Goal: Information Seeking & Learning: Learn about a topic

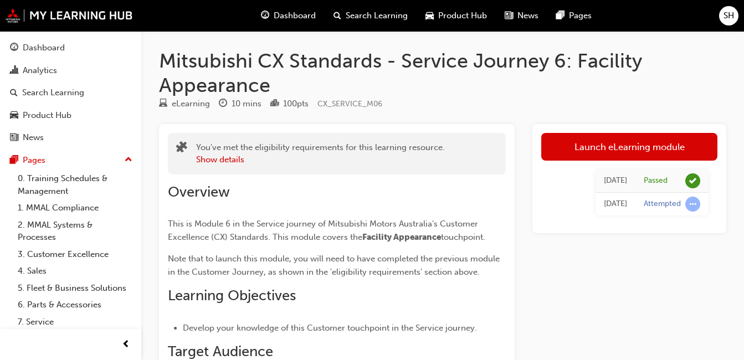
scroll to position [35, 0]
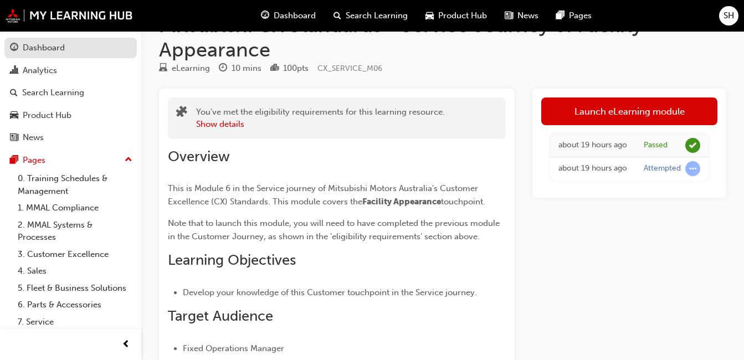
click at [86, 40] on link "Dashboard" at bounding box center [70, 48] width 132 height 20
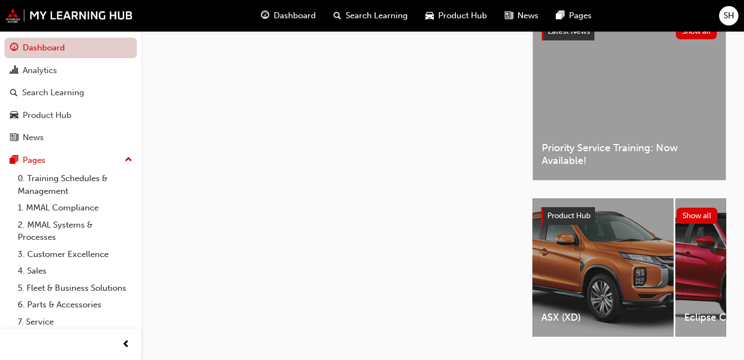
click at [86, 40] on link "Dashboard" at bounding box center [70, 48] width 132 height 20
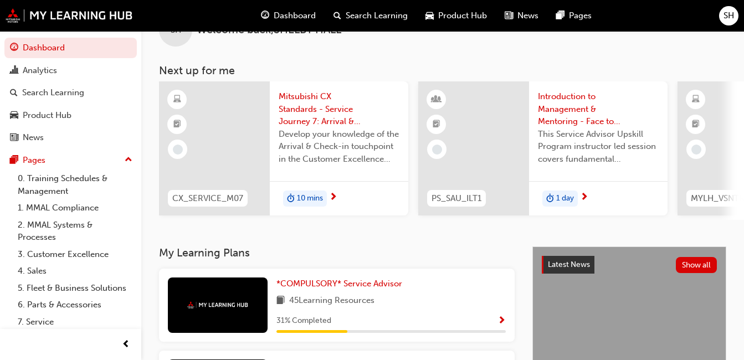
click at [302, 199] on span "10 mins" at bounding box center [310, 198] width 26 height 13
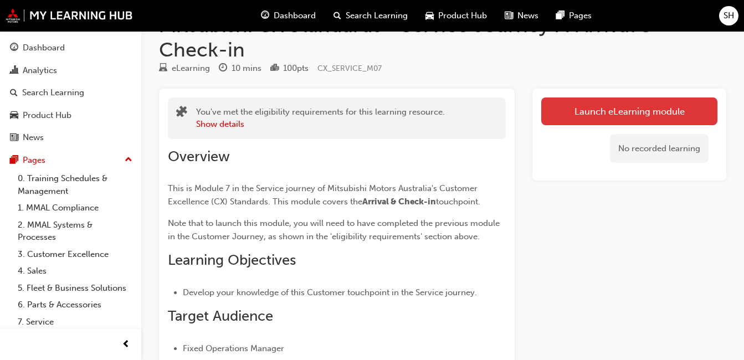
click at [595, 112] on link "Launch eLearning module" at bounding box center [629, 111] width 176 height 28
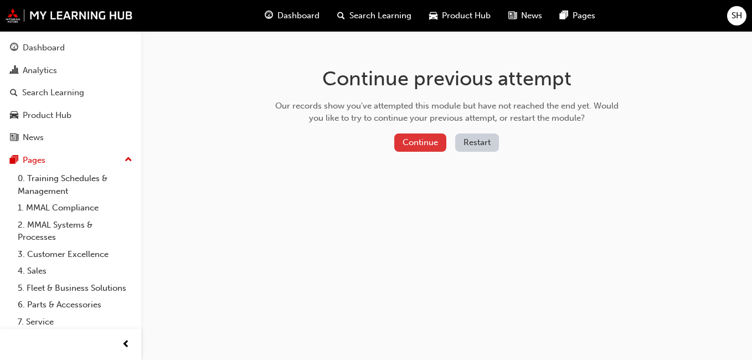
click at [424, 143] on button "Continue" at bounding box center [420, 142] width 52 height 18
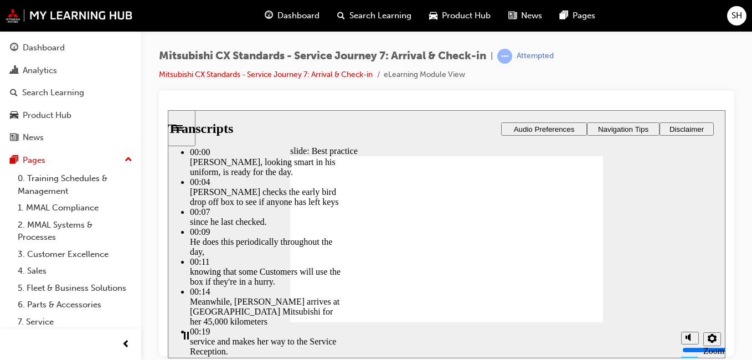
type input "181"
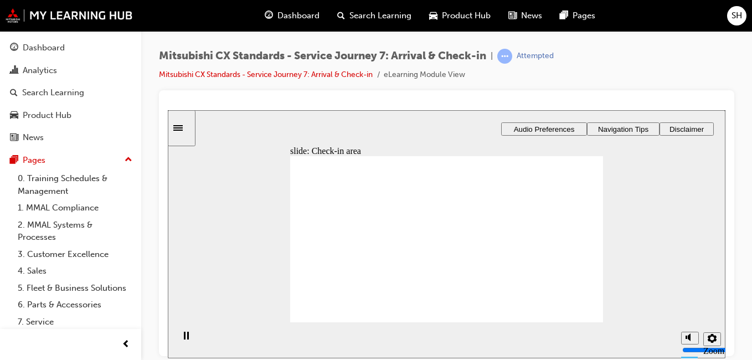
drag, startPoint x: 367, startPoint y: 245, endPoint x: 464, endPoint y: 234, distance: 98.0
drag, startPoint x: 371, startPoint y: 249, endPoint x: 463, endPoint y: 226, distance: 94.8
drag, startPoint x: 369, startPoint y: 250, endPoint x: 453, endPoint y: 262, distance: 85.1
drag, startPoint x: 367, startPoint y: 248, endPoint x: 494, endPoint y: 278, distance: 130.4
drag, startPoint x: 360, startPoint y: 253, endPoint x: 444, endPoint y: 297, distance: 94.1
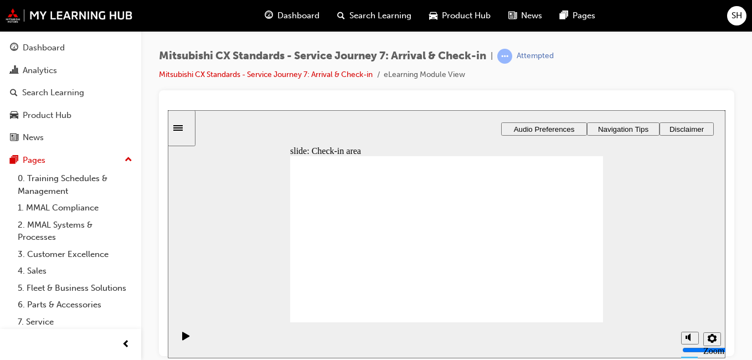
drag, startPoint x: 339, startPoint y: 247, endPoint x: 440, endPoint y: 227, distance: 102.2
drag, startPoint x: 378, startPoint y: 247, endPoint x: 470, endPoint y: 234, distance: 92.9
drag, startPoint x: 357, startPoint y: 246, endPoint x: 454, endPoint y: 249, distance: 96.4
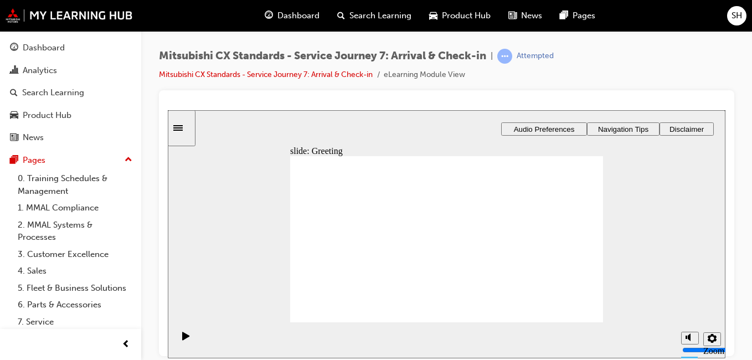
drag, startPoint x: 456, startPoint y: 224, endPoint x: 581, endPoint y: 234, distance: 126.1
drag, startPoint x: 363, startPoint y: 245, endPoint x: 462, endPoint y: 253, distance: 99.4
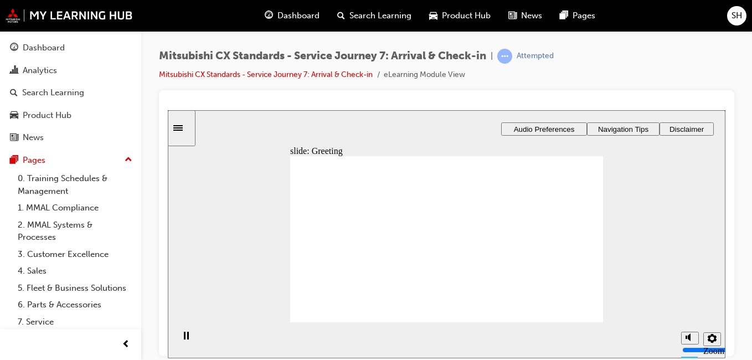
drag, startPoint x: 375, startPoint y: 246, endPoint x: 460, endPoint y: 233, distance: 86.3
drag, startPoint x: 359, startPoint y: 250, endPoint x: 454, endPoint y: 240, distance: 95.2
drag, startPoint x: 333, startPoint y: 247, endPoint x: 437, endPoint y: 254, distance: 104.9
drag, startPoint x: 347, startPoint y: 248, endPoint x: 542, endPoint y: 264, distance: 195.6
drag, startPoint x: 468, startPoint y: 229, endPoint x: 580, endPoint y: 224, distance: 112.0
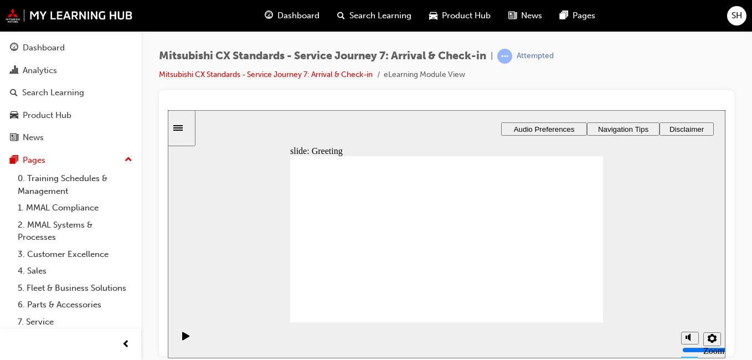
drag, startPoint x: 357, startPoint y: 231, endPoint x: 446, endPoint y: 233, distance: 89.2
drag, startPoint x: 362, startPoint y: 250, endPoint x: 467, endPoint y: 236, distance: 106.6
drag, startPoint x: 377, startPoint y: 241, endPoint x: 455, endPoint y: 238, distance: 78.7
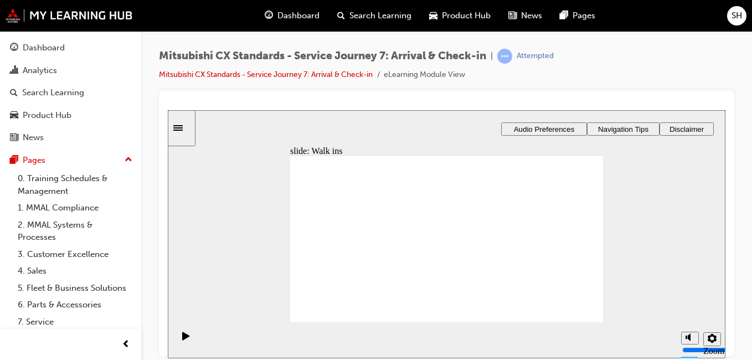
drag, startPoint x: 376, startPoint y: 248, endPoint x: 473, endPoint y: 261, distance: 98.4
drag, startPoint x: 451, startPoint y: 195, endPoint x: 561, endPoint y: 205, distance: 110.6
drag, startPoint x: 372, startPoint y: 231, endPoint x: 593, endPoint y: 255, distance: 221.6
drag, startPoint x: 370, startPoint y: 244, endPoint x: 566, endPoint y: 249, distance: 196.1
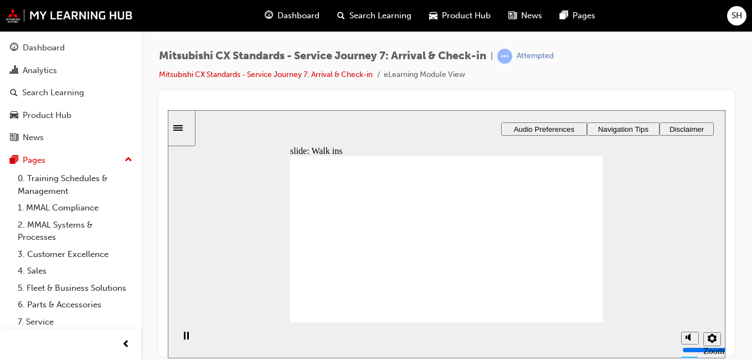
drag, startPoint x: 464, startPoint y: 202, endPoint x: 546, endPoint y: 199, distance: 82.0
drag, startPoint x: 526, startPoint y: 191, endPoint x: 405, endPoint y: 202, distance: 121.2
drag, startPoint x: 432, startPoint y: 238, endPoint x: 533, endPoint y: 194, distance: 109.6
drag, startPoint x: 533, startPoint y: 194, endPoint x: 432, endPoint y: 236, distance: 108.5
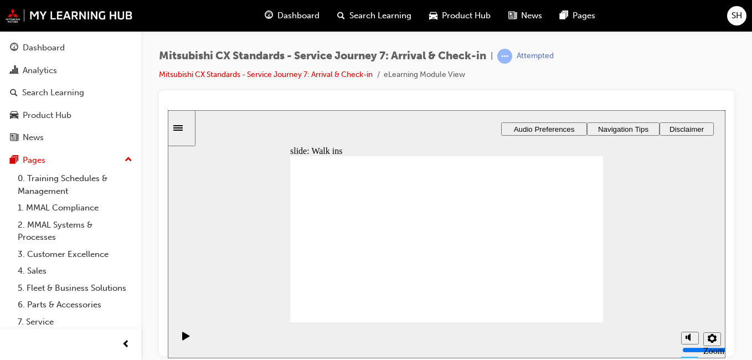
drag, startPoint x: 434, startPoint y: 285, endPoint x: 534, endPoint y: 199, distance: 131.6
drag, startPoint x: 462, startPoint y: 248, endPoint x: 466, endPoint y: 241, distance: 7.7
drag, startPoint x: 525, startPoint y: 203, endPoint x: 432, endPoint y: 279, distance: 119.7
drag, startPoint x: 437, startPoint y: 204, endPoint x: 540, endPoint y: 203, distance: 103.0
drag, startPoint x: 457, startPoint y: 284, endPoint x: 559, endPoint y: 228, distance: 116.0
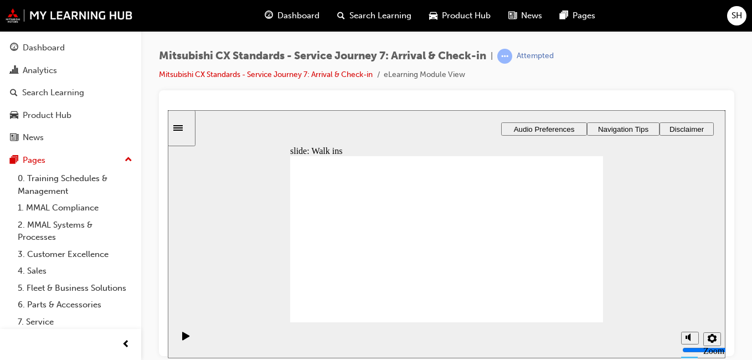
drag, startPoint x: 471, startPoint y: 240, endPoint x: 570, endPoint y: 240, distance: 99.1
drag, startPoint x: 476, startPoint y: 261, endPoint x: 574, endPoint y: 260, distance: 98.0
drag, startPoint x: 479, startPoint y: 226, endPoint x: 586, endPoint y: 287, distance: 123.0
drag, startPoint x: 468, startPoint y: 294, endPoint x: 470, endPoint y: 304, distance: 10.1
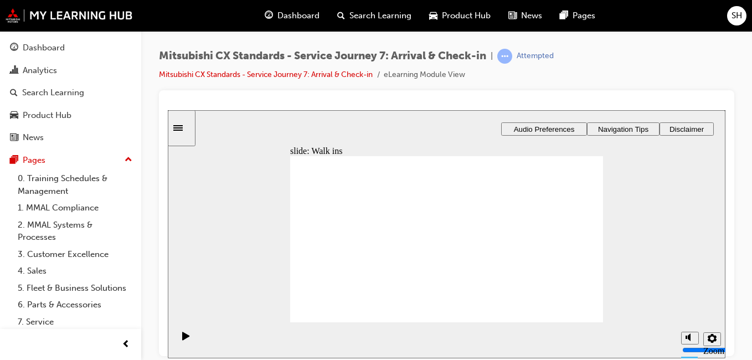
drag, startPoint x: 366, startPoint y: 244, endPoint x: 601, endPoint y: 227, distance: 235.9
drag, startPoint x: 379, startPoint y: 241, endPoint x: 629, endPoint y: 218, distance: 250.9
drag, startPoint x: 336, startPoint y: 244, endPoint x: 429, endPoint y: 230, distance: 94.1
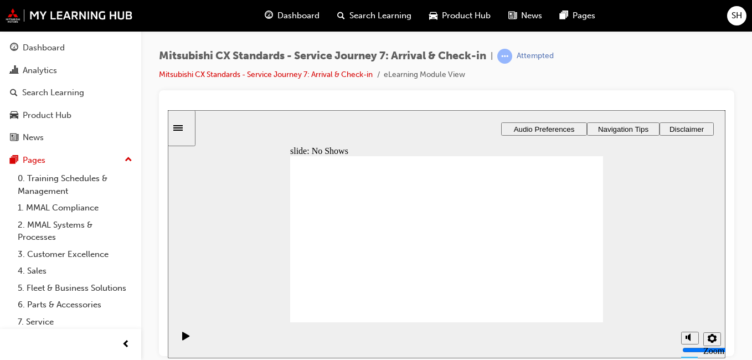
drag, startPoint x: 365, startPoint y: 245, endPoint x: 460, endPoint y: 237, distance: 95.6
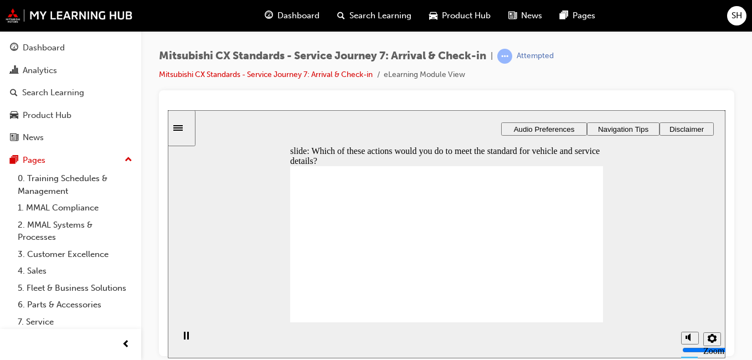
checkbox input "true"
checkbox input "false"
checkbox input "true"
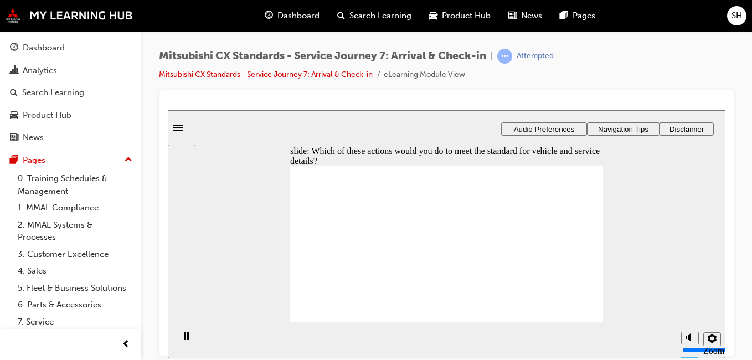
checkbox input "true"
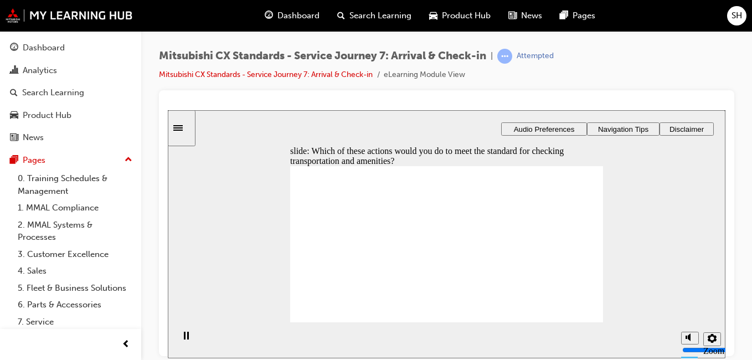
checkbox input "true"
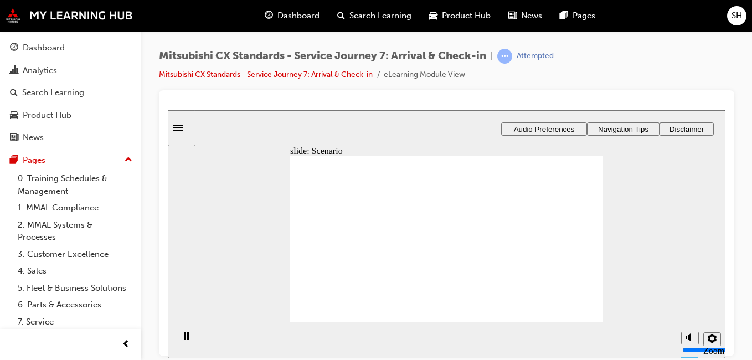
checkbox input "true"
drag, startPoint x: 600, startPoint y: 303, endPoint x: 580, endPoint y: 304, distance: 19.4
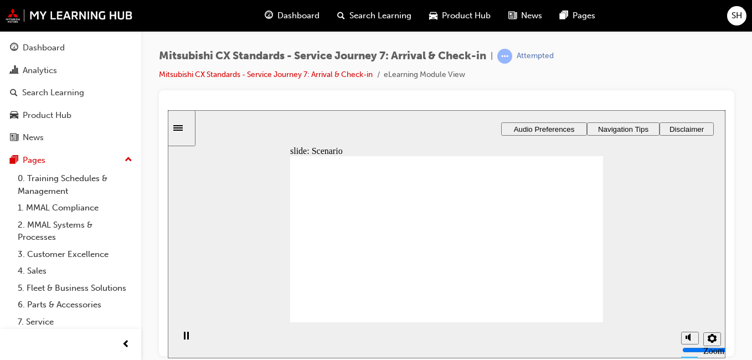
checkbox input "true"
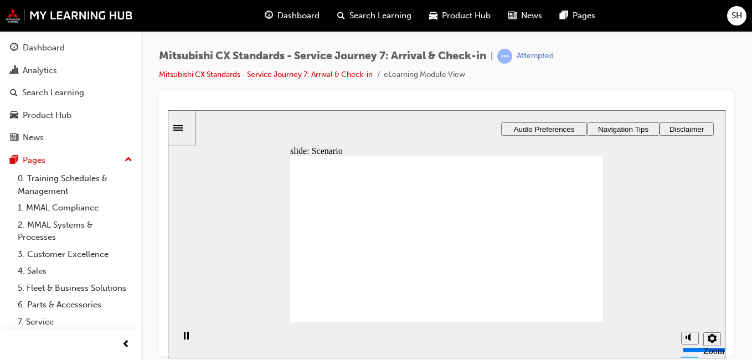
checkbox input "true"
drag, startPoint x: 378, startPoint y: 245, endPoint x: 490, endPoint y: 223, distance: 114.5
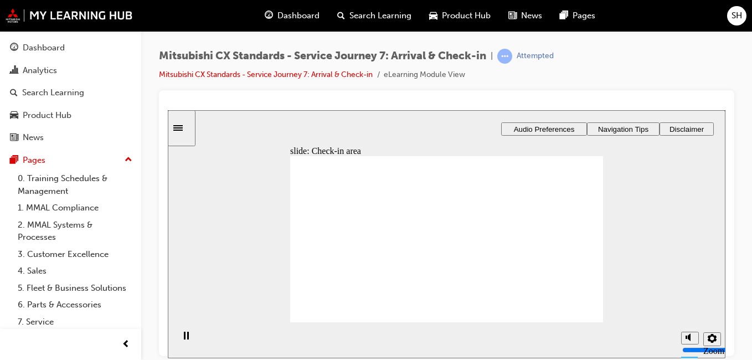
drag, startPoint x: 373, startPoint y: 244, endPoint x: 565, endPoint y: 208, distance: 196.1
drag, startPoint x: 353, startPoint y: 253, endPoint x: 458, endPoint y: 236, distance: 106.0
drag, startPoint x: 351, startPoint y: 232, endPoint x: 460, endPoint y: 237, distance: 109.2
drag, startPoint x: 374, startPoint y: 238, endPoint x: 558, endPoint y: 219, distance: 184.8
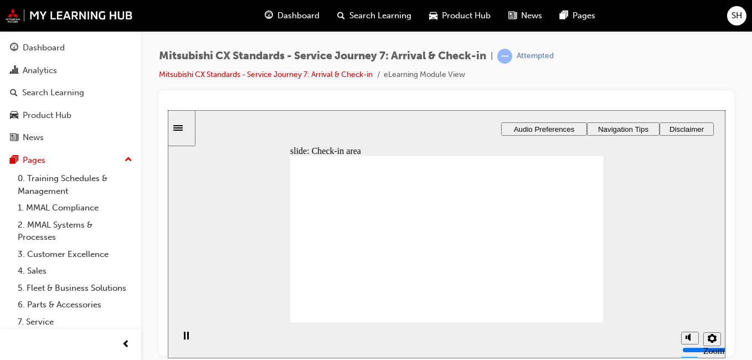
drag, startPoint x: 360, startPoint y: 246, endPoint x: 556, endPoint y: 207, distance: 199.9
drag, startPoint x: 369, startPoint y: 235, endPoint x: 459, endPoint y: 200, distance: 95.5
drag, startPoint x: 380, startPoint y: 236, endPoint x: 470, endPoint y: 233, distance: 89.8
drag, startPoint x: 378, startPoint y: 250, endPoint x: 466, endPoint y: 241, distance: 88.4
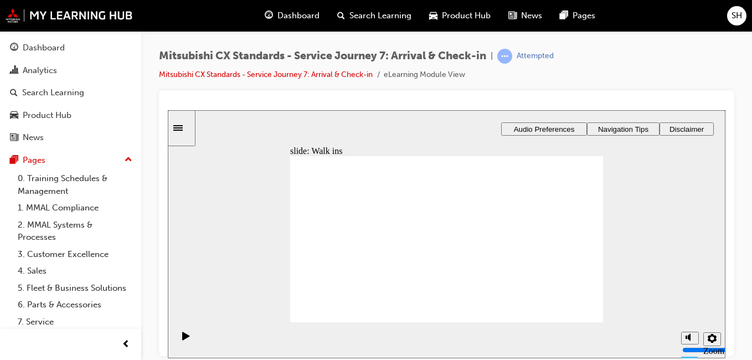
drag, startPoint x: 363, startPoint y: 244, endPoint x: 468, endPoint y: 259, distance: 106.4
drag, startPoint x: 363, startPoint y: 240, endPoint x: 554, endPoint y: 227, distance: 192.1
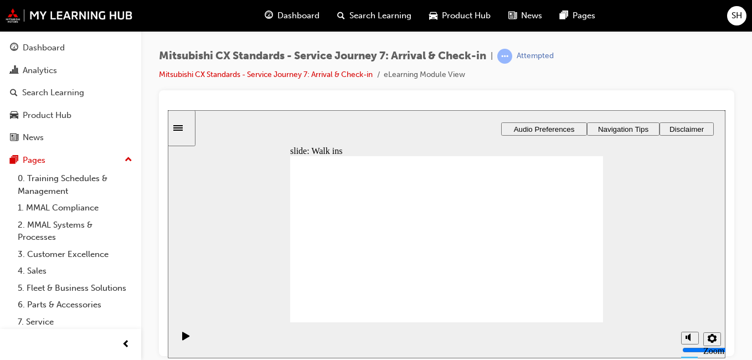
drag, startPoint x: 471, startPoint y: 277, endPoint x: 574, endPoint y: 195, distance: 130.8
drag, startPoint x: 478, startPoint y: 195, endPoint x: 579, endPoint y: 217, distance: 103.7
drag, startPoint x: 436, startPoint y: 243, endPoint x: 547, endPoint y: 245, distance: 110.8
drag, startPoint x: 448, startPoint y: 260, endPoint x: 538, endPoint y: 262, distance: 90.3
drag, startPoint x: 432, startPoint y: 226, endPoint x: 533, endPoint y: 287, distance: 118.5
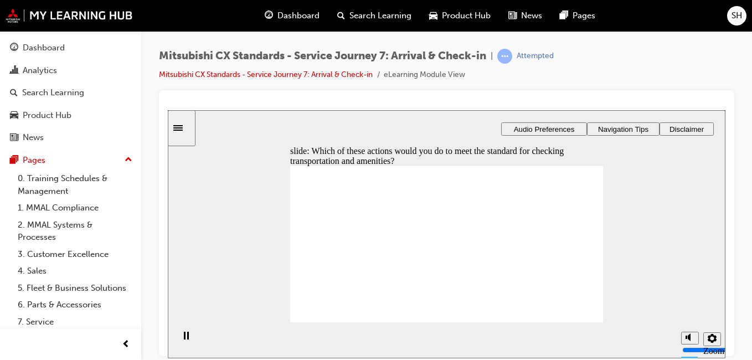
checkbox input "true"
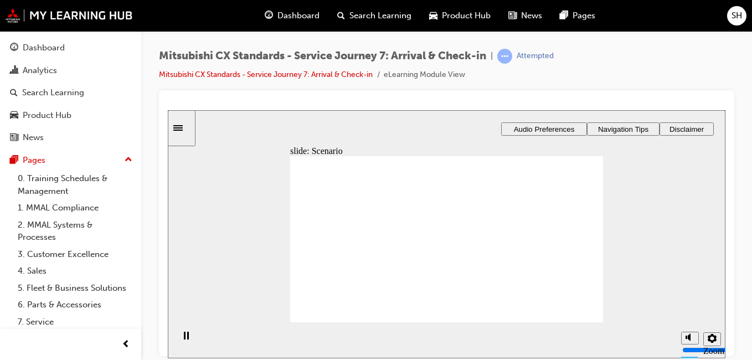
checkbox input "true"
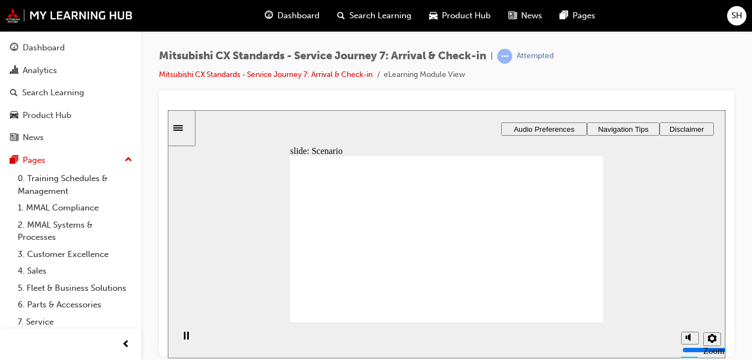
checkbox input "true"
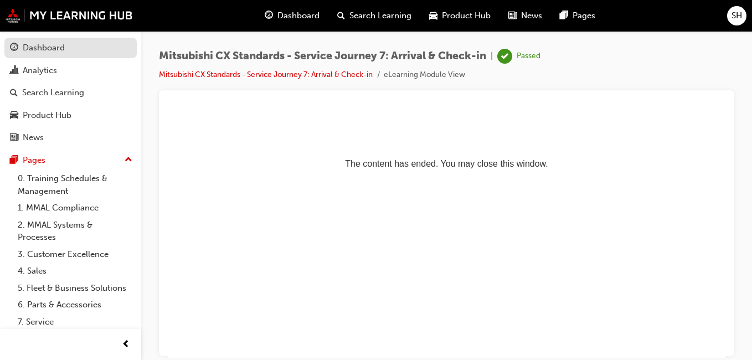
click at [74, 48] on div "Dashboard" at bounding box center [70, 48] width 121 height 14
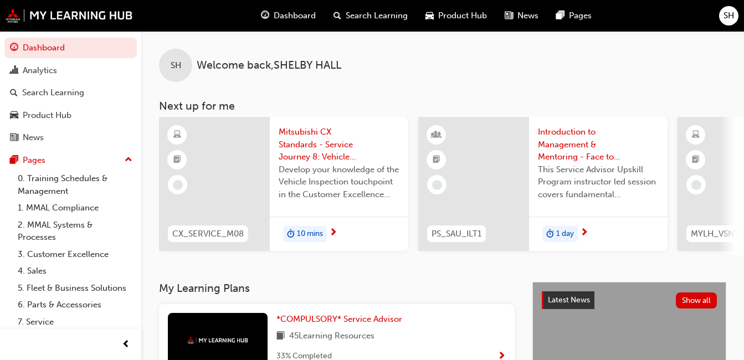
click at [313, 233] on span "10 mins" at bounding box center [310, 234] width 26 height 13
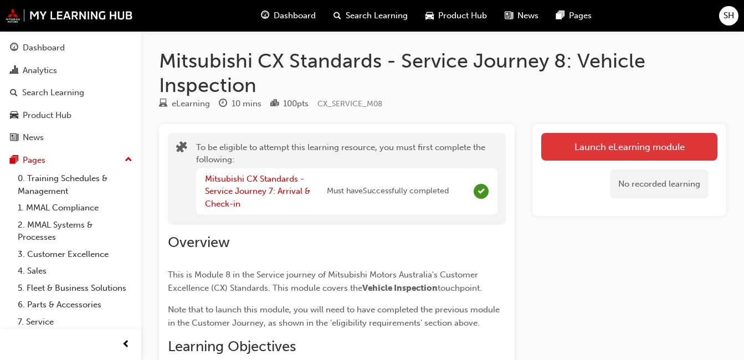
click at [548, 138] on button "Launch eLearning module" at bounding box center [629, 147] width 176 height 28
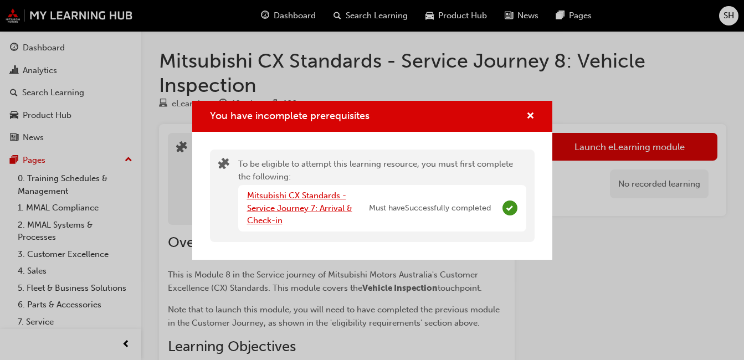
click at [277, 195] on link "Mitsubishi CX Standards - Service Journey 7: Arrival & Check-in" at bounding box center [299, 207] width 105 height 35
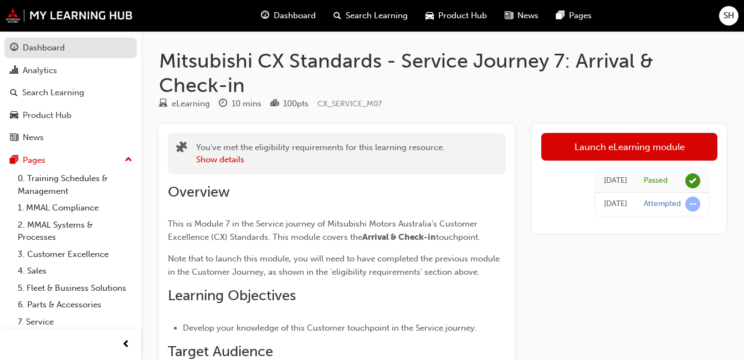
click at [48, 57] on link "Dashboard" at bounding box center [70, 48] width 132 height 20
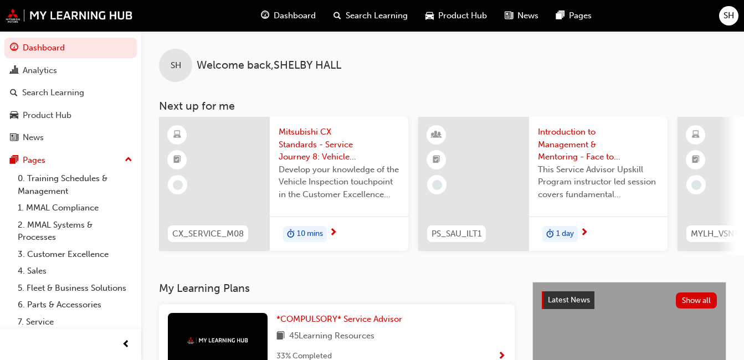
click at [325, 231] on div "10 mins" at bounding box center [305, 234] width 44 height 17
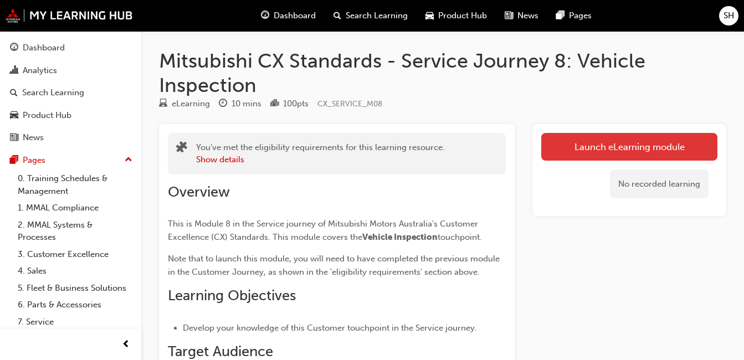
click at [590, 135] on button "Launch eLearning module" at bounding box center [629, 147] width 176 height 28
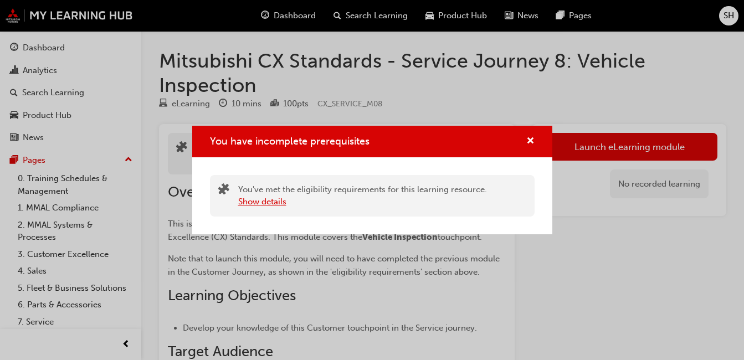
click at [257, 202] on button "Show details" at bounding box center [262, 201] width 48 height 13
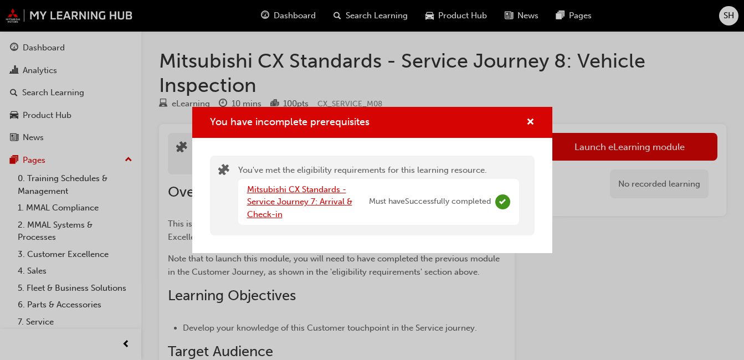
click at [257, 202] on link "Mitsubishi CX Standards - Service Journey 7: Arrival & Check-in" at bounding box center [299, 201] width 105 height 35
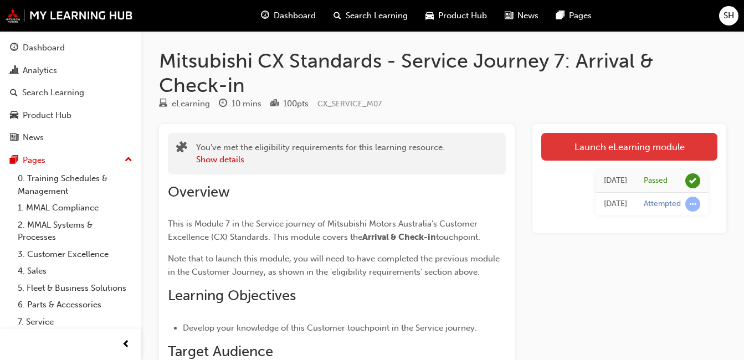
click at [599, 145] on link "Launch eLearning module" at bounding box center [629, 147] width 176 height 28
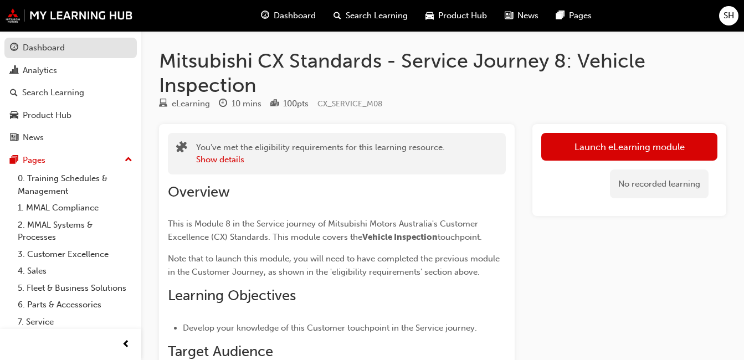
click at [46, 44] on div "Dashboard" at bounding box center [44, 48] width 42 height 13
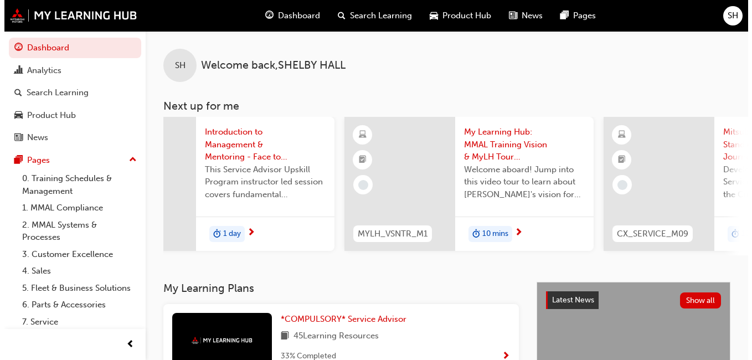
scroll to position [0, 338]
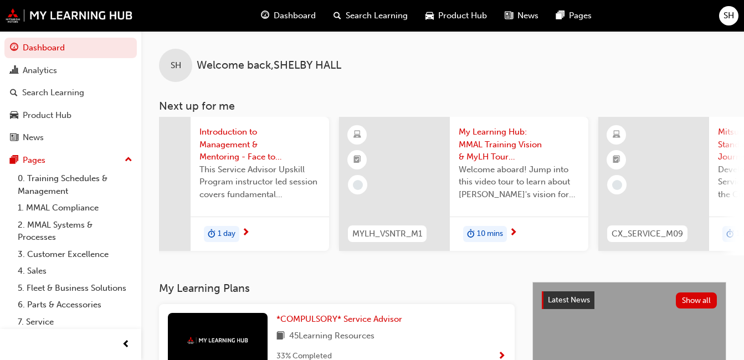
click at [483, 231] on span "10 mins" at bounding box center [490, 234] width 26 height 13
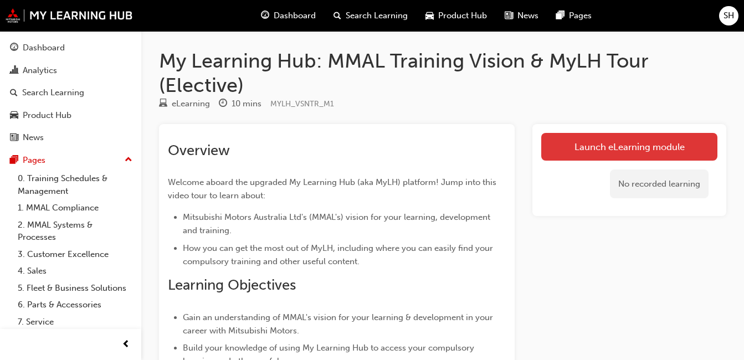
click at [568, 142] on link "Launch eLearning module" at bounding box center [629, 147] width 176 height 28
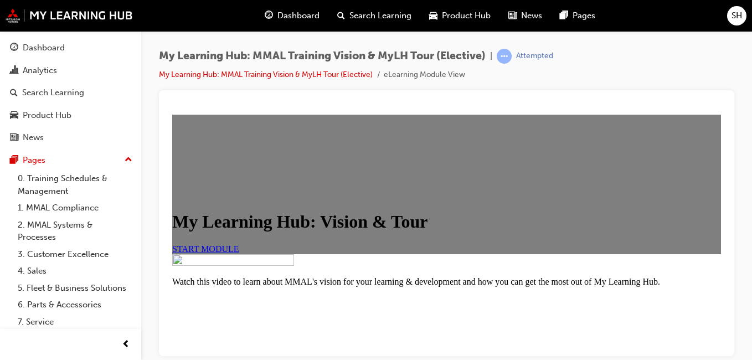
scroll to position [53, 0]
click at [239, 253] on span "START MODULE" at bounding box center [205, 248] width 67 height 9
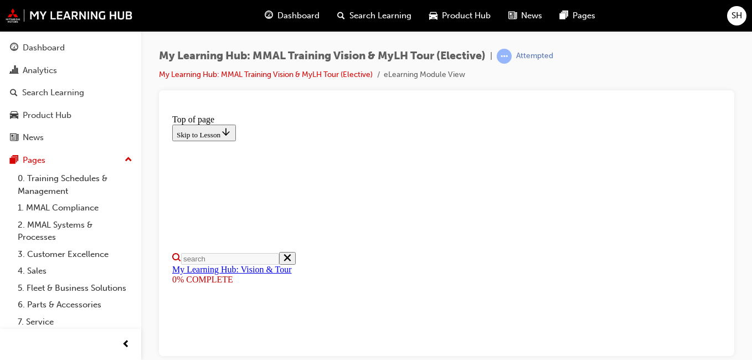
scroll to position [208, 0]
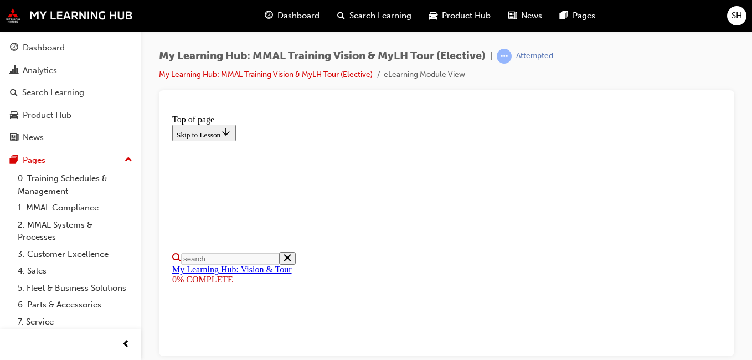
scroll to position [344, 0]
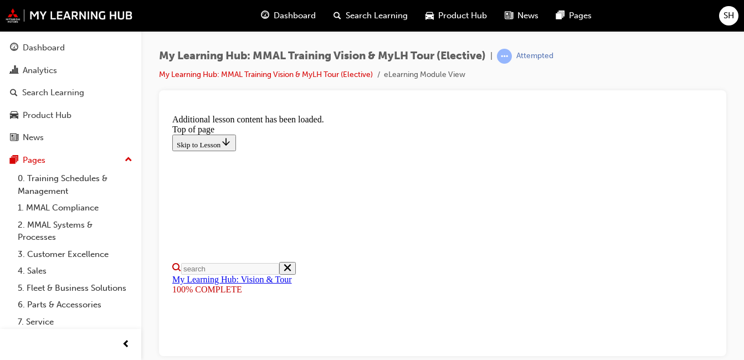
scroll to position [477, 0]
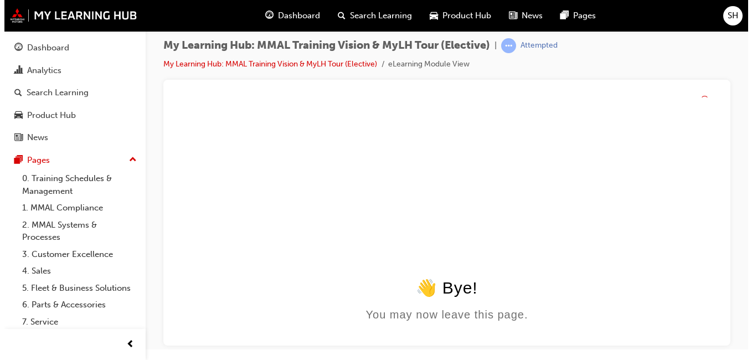
scroll to position [0, 0]
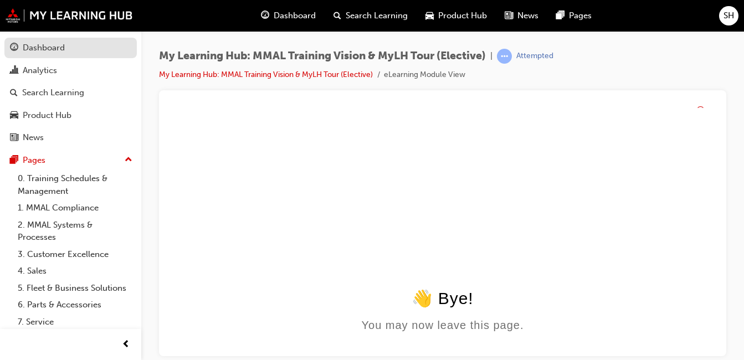
click at [48, 55] on link "Dashboard" at bounding box center [70, 48] width 132 height 20
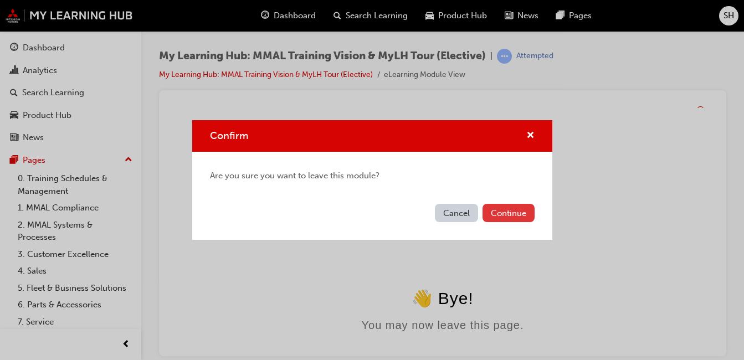
click at [497, 211] on button "Continue" at bounding box center [508, 213] width 52 height 18
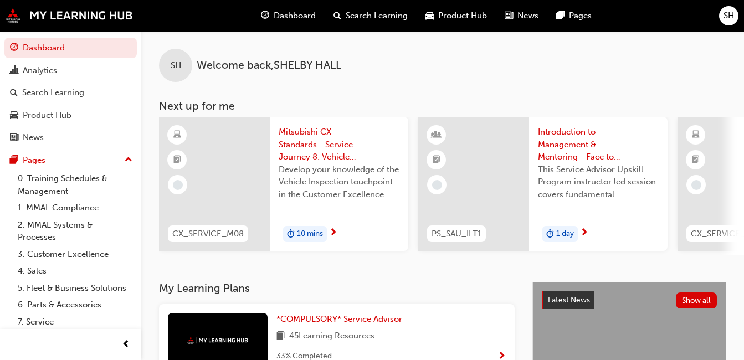
click at [322, 223] on div "10 mins" at bounding box center [339, 234] width 138 height 35
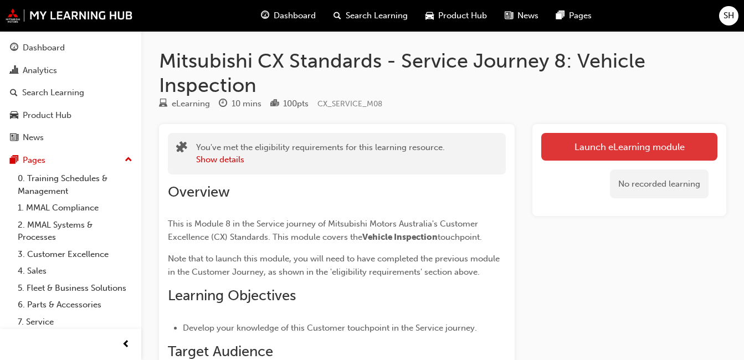
click at [584, 145] on link "Launch eLearning module" at bounding box center [629, 147] width 176 height 28
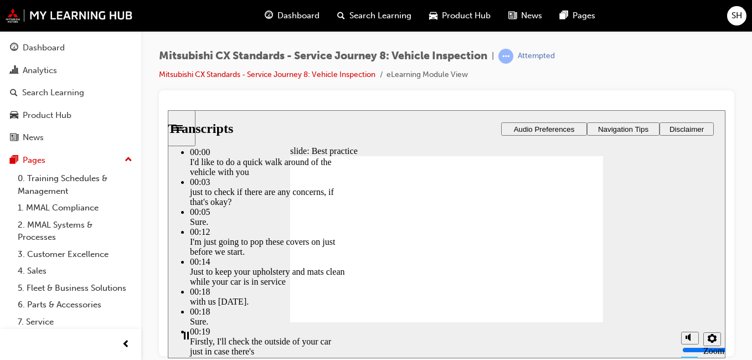
type input "112"
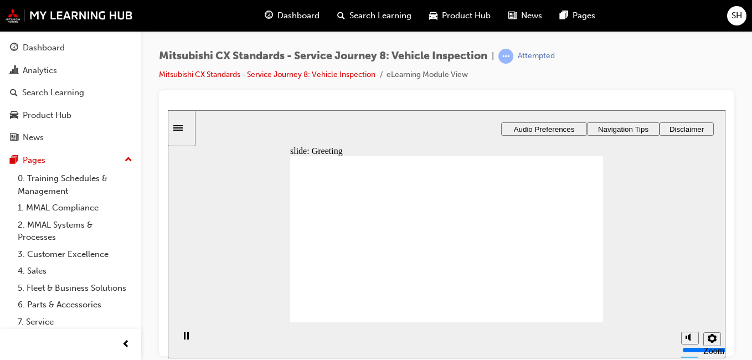
drag, startPoint x: 371, startPoint y: 240, endPoint x: 465, endPoint y: 226, distance: 95.2
drag, startPoint x: 350, startPoint y: 246, endPoint x: 452, endPoint y: 238, distance: 102.2
drag, startPoint x: 361, startPoint y: 235, endPoint x: 457, endPoint y: 240, distance: 96.5
drag, startPoint x: 460, startPoint y: 192, endPoint x: 557, endPoint y: 195, distance: 96.9
drag, startPoint x: 456, startPoint y: 194, endPoint x: 574, endPoint y: 217, distance: 120.1
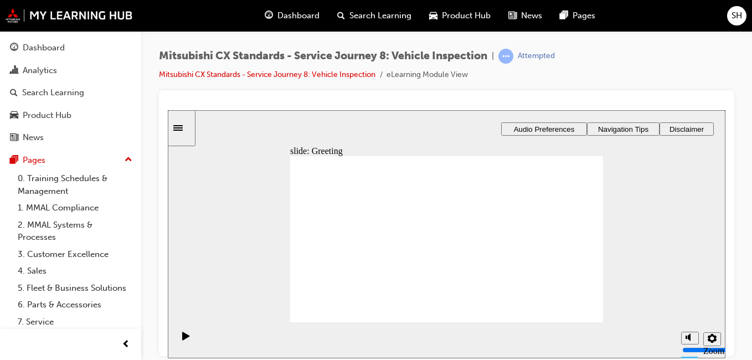
drag, startPoint x: 362, startPoint y: 254, endPoint x: 443, endPoint y: 246, distance: 81.8
drag, startPoint x: 344, startPoint y: 246, endPoint x: 430, endPoint y: 255, distance: 85.7
drag, startPoint x: 357, startPoint y: 246, endPoint x: 429, endPoint y: 254, distance: 71.9
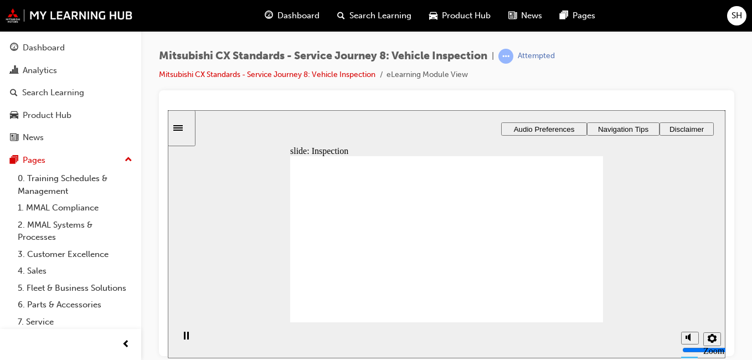
drag, startPoint x: 435, startPoint y: 287, endPoint x: 539, endPoint y: 204, distance: 133.1
drag, startPoint x: 465, startPoint y: 264, endPoint x: 570, endPoint y: 230, distance: 110.7
drag, startPoint x: 475, startPoint y: 218, endPoint x: 582, endPoint y: 237, distance: 108.6
drag, startPoint x: 461, startPoint y: 246, endPoint x: 559, endPoint y: 265, distance: 100.4
drag, startPoint x: 462, startPoint y: 208, endPoint x: 564, endPoint y: 270, distance: 119.6
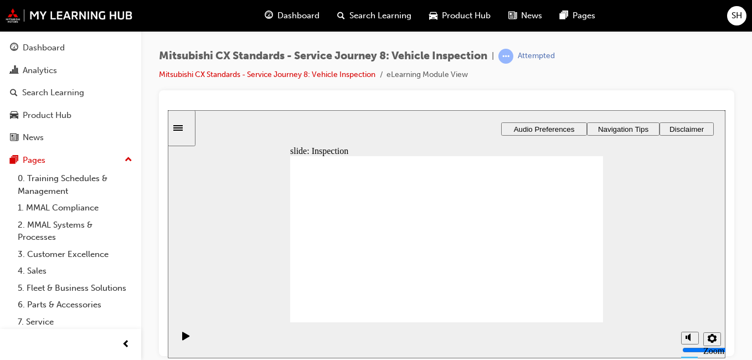
drag, startPoint x: 447, startPoint y: 234, endPoint x: 559, endPoint y: 274, distance: 118.8
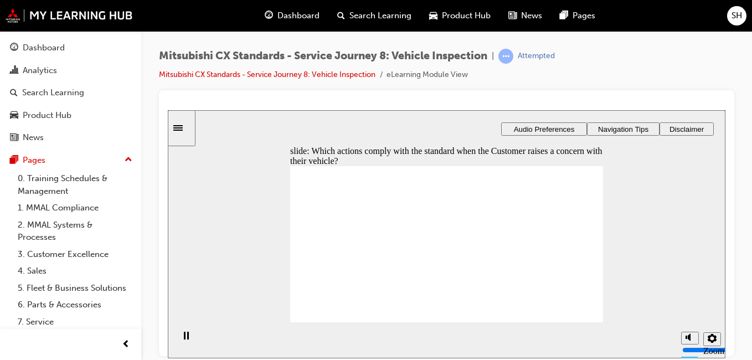
checkbox input "true"
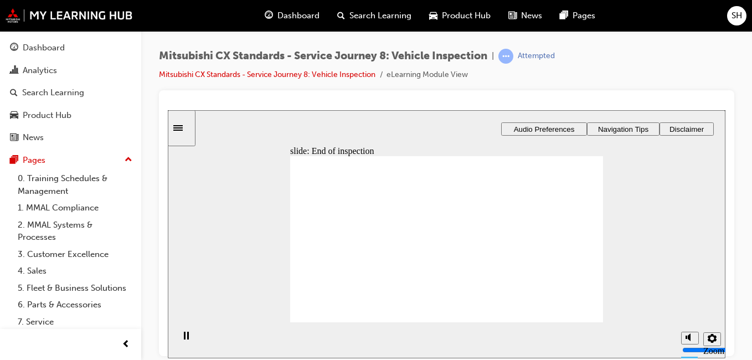
drag, startPoint x: 375, startPoint y: 243, endPoint x: 470, endPoint y: 231, distance: 95.4
drag, startPoint x: 383, startPoint y: 242, endPoint x: 507, endPoint y: 239, distance: 123.5
drag, startPoint x: 354, startPoint y: 246, endPoint x: 535, endPoint y: 233, distance: 181.6
drag, startPoint x: 368, startPoint y: 247, endPoint x: 456, endPoint y: 274, distance: 92.1
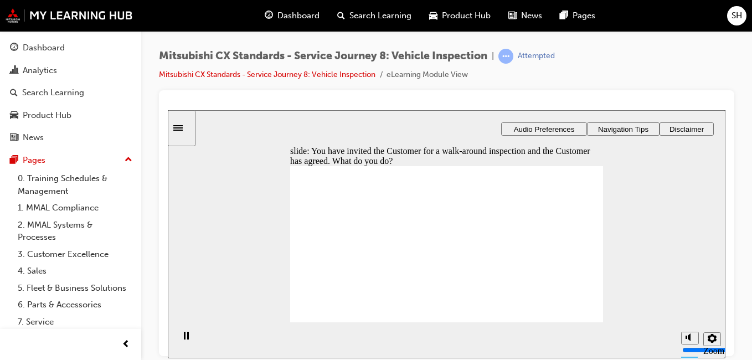
checkbox input "true"
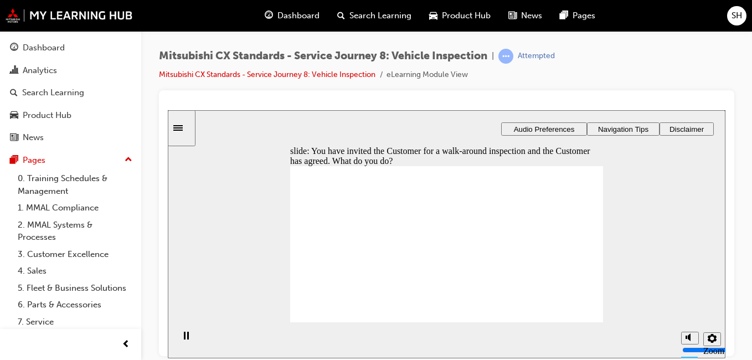
drag, startPoint x: 416, startPoint y: 294, endPoint x: 447, endPoint y: 303, distance: 32.3
drag, startPoint x: 573, startPoint y: 301, endPoint x: 578, endPoint y: 308, distance: 9.5
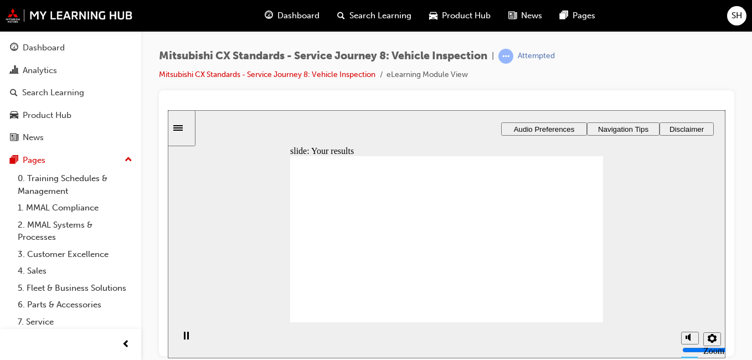
drag, startPoint x: 373, startPoint y: 243, endPoint x: 590, endPoint y: 208, distance: 220.5
drag, startPoint x: 330, startPoint y: 249, endPoint x: 444, endPoint y: 223, distance: 116.5
drag, startPoint x: 331, startPoint y: 251, endPoint x: 431, endPoint y: 247, distance: 100.3
drag, startPoint x: 347, startPoint y: 249, endPoint x: 442, endPoint y: 240, distance: 95.6
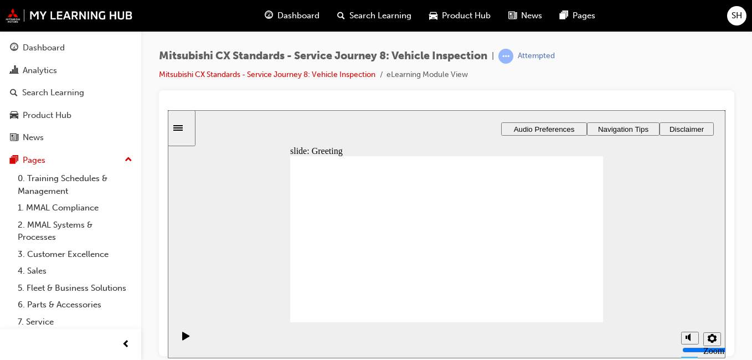
drag, startPoint x: 361, startPoint y: 248, endPoint x: 460, endPoint y: 251, distance: 98.6
drag, startPoint x: 359, startPoint y: 250, endPoint x: 567, endPoint y: 239, distance: 207.9
drag, startPoint x: 455, startPoint y: 205, endPoint x: 565, endPoint y: 271, distance: 128.2
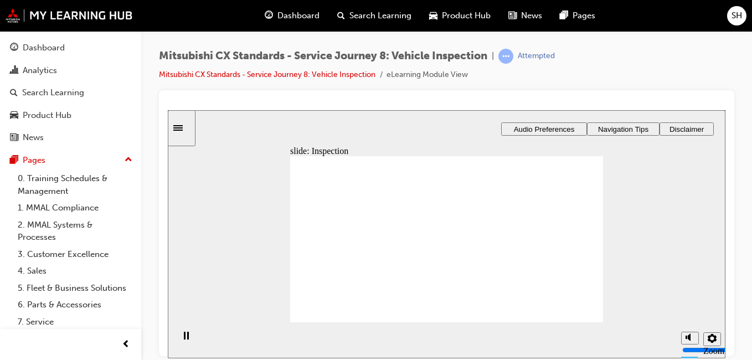
drag, startPoint x: 470, startPoint y: 283, endPoint x: 570, endPoint y: 203, distance: 127.6
drag, startPoint x: 464, startPoint y: 275, endPoint x: 474, endPoint y: 259, distance: 18.9
drag, startPoint x: 474, startPoint y: 259, endPoint x: 566, endPoint y: 214, distance: 102.3
drag, startPoint x: 458, startPoint y: 225, endPoint x: 546, endPoint y: 248, distance: 90.8
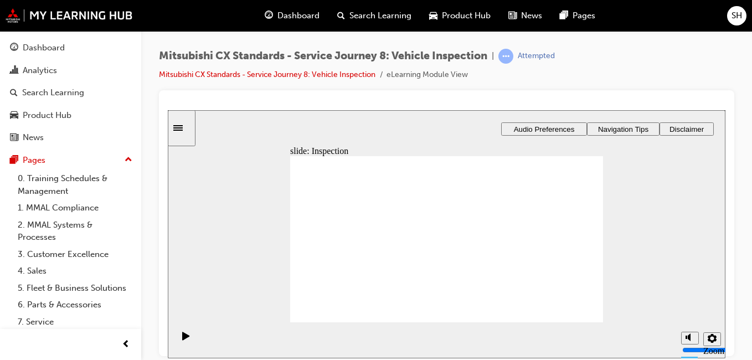
drag, startPoint x: 442, startPoint y: 230, endPoint x: 564, endPoint y: 289, distance: 135.7
drag, startPoint x: 344, startPoint y: 241, endPoint x: 548, endPoint y: 233, distance: 203.9
drag, startPoint x: 383, startPoint y: 248, endPoint x: 478, endPoint y: 236, distance: 95.9
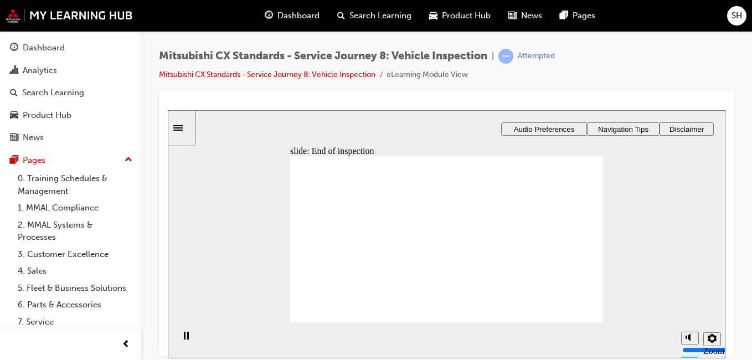
drag, startPoint x: 364, startPoint y: 238, endPoint x: 557, endPoint y: 251, distance: 192.6
drag, startPoint x: 383, startPoint y: 250, endPoint x: 456, endPoint y: 252, distance: 73.7
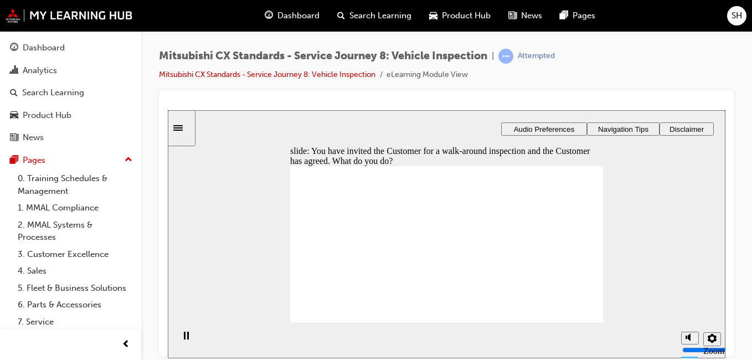
checkbox input "true"
checkbox input "false"
checkbox input "true"
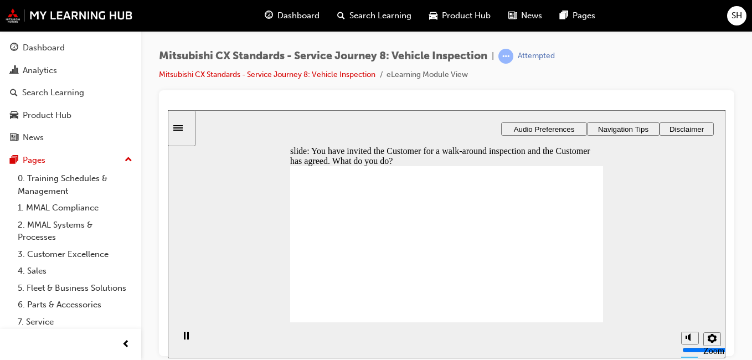
checkbox input "true"
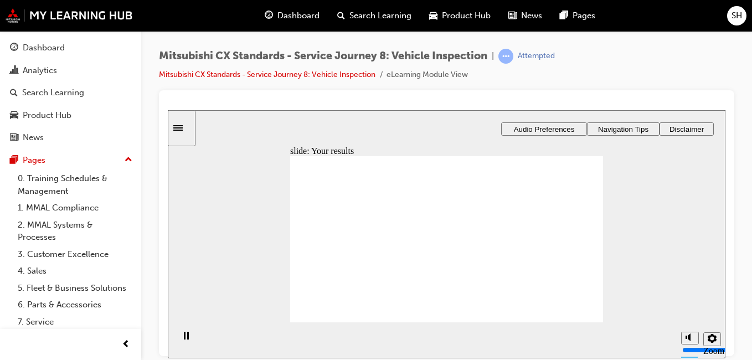
drag, startPoint x: 475, startPoint y: 222, endPoint x: 580, endPoint y: 200, distance: 107.4
drag, startPoint x: 460, startPoint y: 246, endPoint x: 570, endPoint y: 223, distance: 112.7
drag, startPoint x: 450, startPoint y: 268, endPoint x: 543, endPoint y: 241, distance: 96.9
drag, startPoint x: 456, startPoint y: 274, endPoint x: 543, endPoint y: 245, distance: 92.1
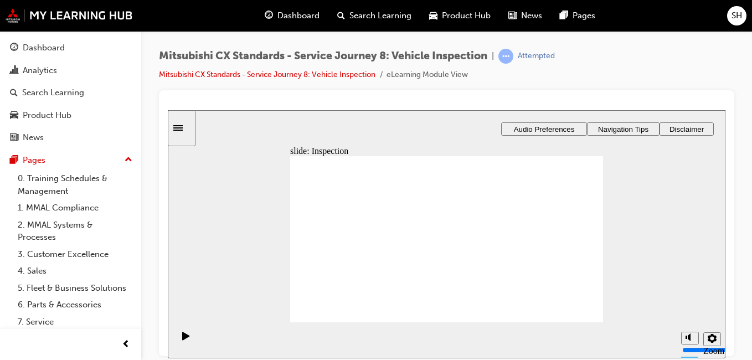
drag, startPoint x: 445, startPoint y: 208, endPoint x: 564, endPoint y: 282, distance: 140.3
drag, startPoint x: 412, startPoint y: 276, endPoint x: 341, endPoint y: 234, distance: 82.6
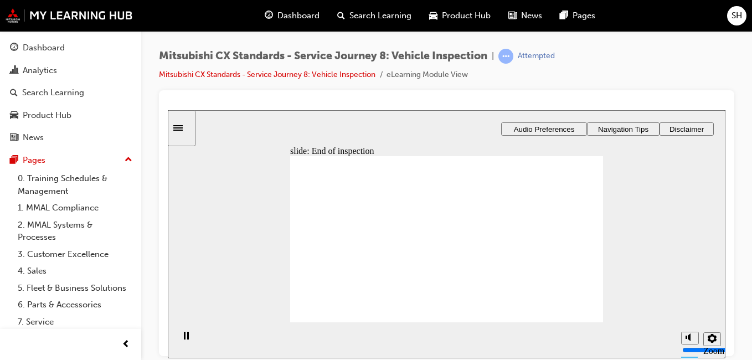
drag, startPoint x: 341, startPoint y: 234, endPoint x: 436, endPoint y: 225, distance: 95.7
drag, startPoint x: 380, startPoint y: 237, endPoint x: 467, endPoint y: 238, distance: 87.5
drag, startPoint x: 356, startPoint y: 230, endPoint x: 568, endPoint y: 208, distance: 213.9
drag, startPoint x: 356, startPoint y: 228, endPoint x: 582, endPoint y: 240, distance: 226.2
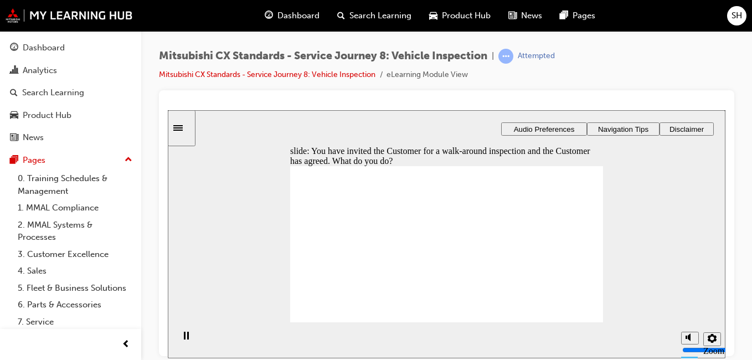
checkbox input "true"
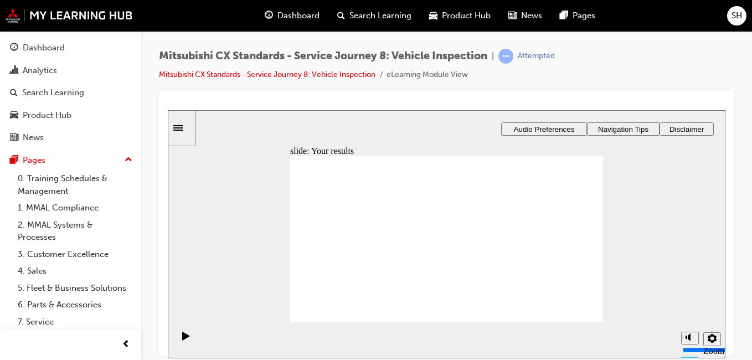
drag, startPoint x: 465, startPoint y: 266, endPoint x: 565, endPoint y: 204, distance: 117.9
drag, startPoint x: 447, startPoint y: 225, endPoint x: 551, endPoint y: 222, distance: 104.2
drag, startPoint x: 551, startPoint y: 222, endPoint x: 437, endPoint y: 220, distance: 113.5
drag, startPoint x: 526, startPoint y: 203, endPoint x: 431, endPoint y: 295, distance: 132.0
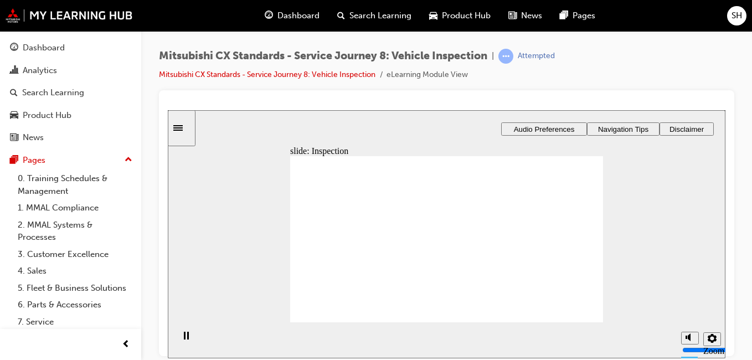
drag, startPoint x: 446, startPoint y: 280, endPoint x: 550, endPoint y: 196, distance: 133.9
drag, startPoint x: 454, startPoint y: 224, endPoint x: 563, endPoint y: 224, distance: 109.1
drag, startPoint x: 476, startPoint y: 253, endPoint x: 581, endPoint y: 233, distance: 106.6
drag, startPoint x: 460, startPoint y: 240, endPoint x: 566, endPoint y: 269, distance: 110.5
drag, startPoint x: 436, startPoint y: 208, endPoint x: 539, endPoint y: 286, distance: 129.2
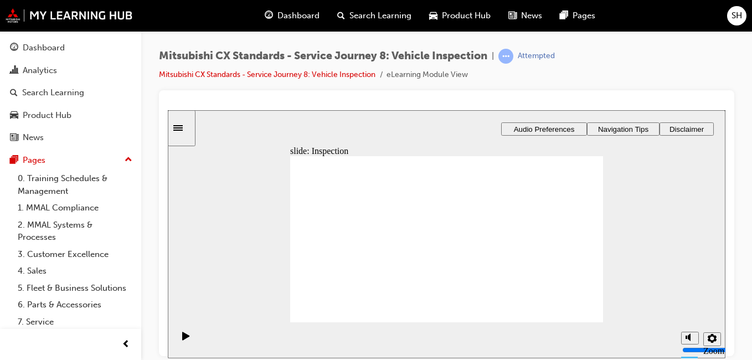
drag, startPoint x: 581, startPoint y: 297, endPoint x: 581, endPoint y: 310, distance: 12.2
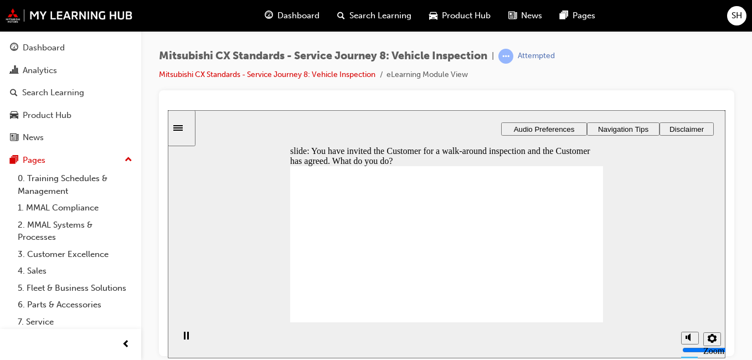
checkbox input "true"
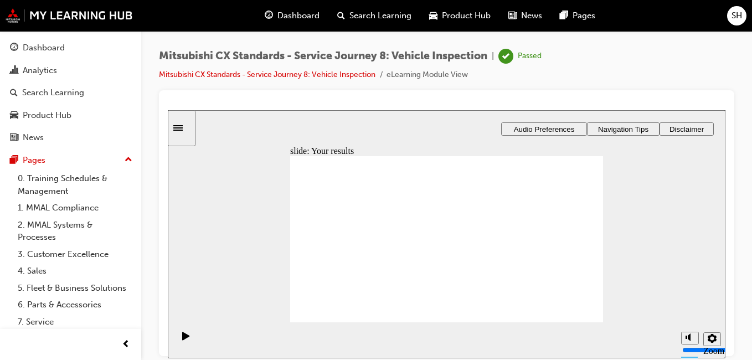
click at [65, 42] on div "Dashboard" at bounding box center [70, 48] width 121 height 14
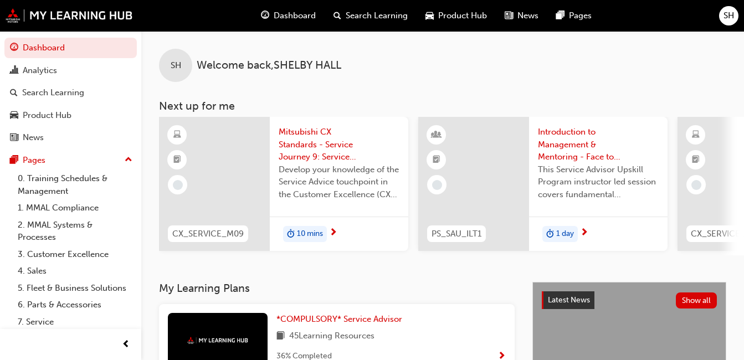
click at [325, 225] on div "10 mins" at bounding box center [339, 234] width 138 height 35
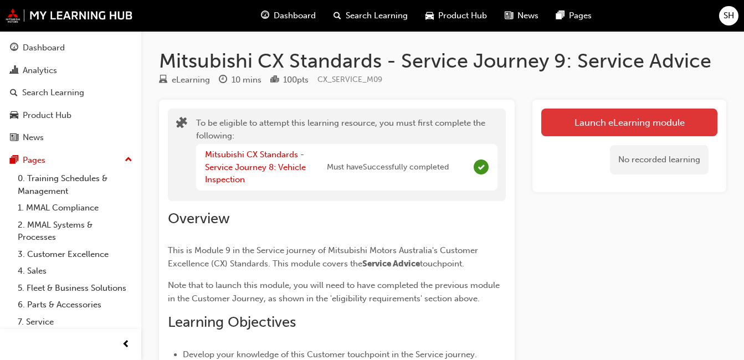
click at [555, 122] on button "Launch eLearning module" at bounding box center [629, 123] width 176 height 28
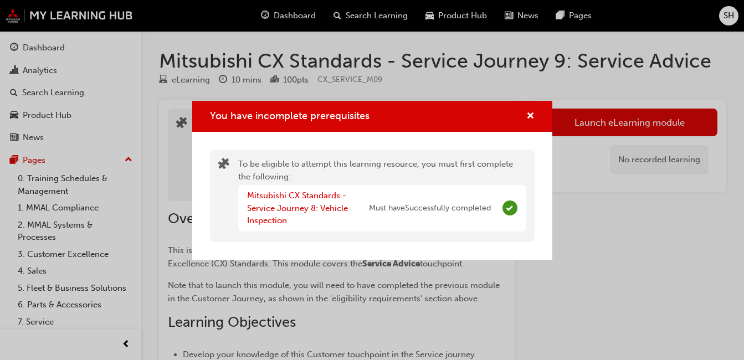
click at [311, 221] on div "Mitsubishi CX Standards - Service Journey 8: Vehicle Inspection" at bounding box center [308, 208] width 122 height 38
click at [307, 213] on link "Mitsubishi CX Standards - Service Journey 8: Vehicle Inspection" at bounding box center [297, 207] width 101 height 35
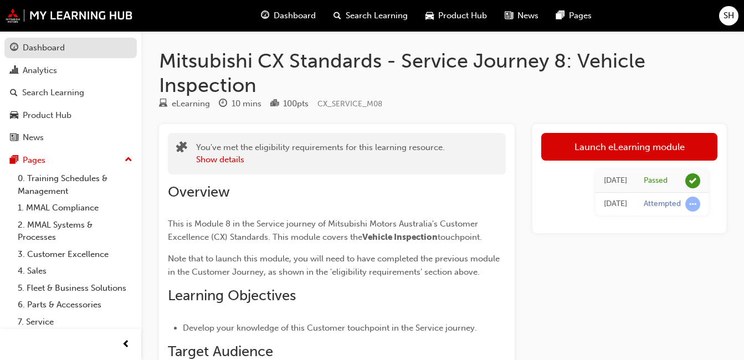
click at [79, 55] on link "Dashboard" at bounding box center [70, 48] width 132 height 20
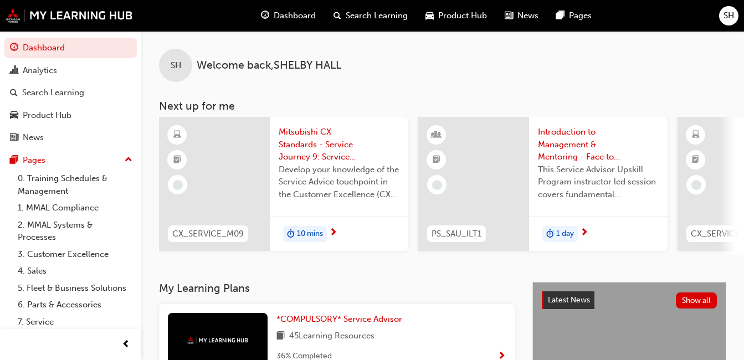
click at [312, 139] on span "Mitsubishi CX Standards - Service Journey 9: Service Advice" at bounding box center [339, 145] width 121 height 38
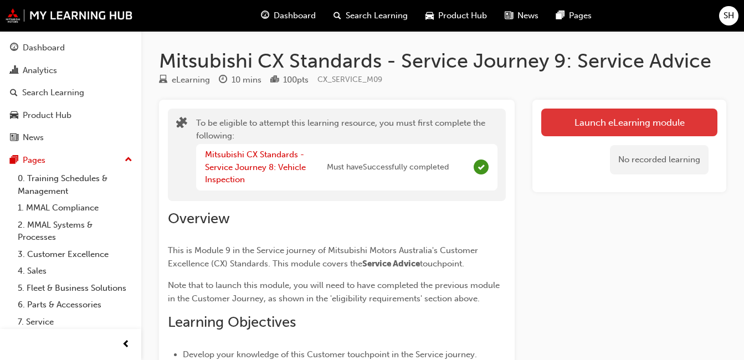
click at [557, 122] on button "Launch eLearning module" at bounding box center [629, 123] width 176 height 28
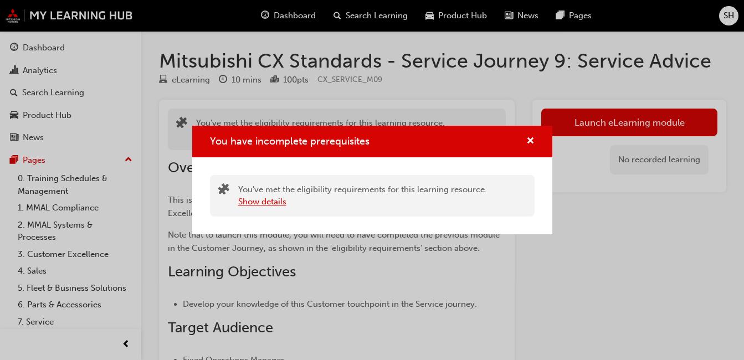
click at [258, 202] on button "Show details" at bounding box center [262, 201] width 48 height 13
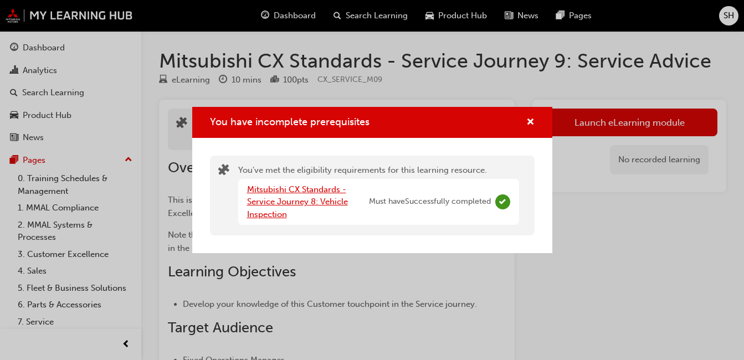
click at [258, 202] on link "Mitsubishi CX Standards - Service Journey 8: Vehicle Inspection" at bounding box center [297, 201] width 101 height 35
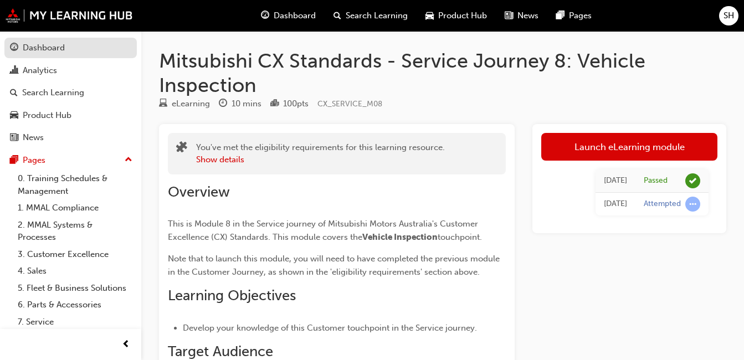
click at [56, 49] on div "Dashboard" at bounding box center [44, 48] width 42 height 13
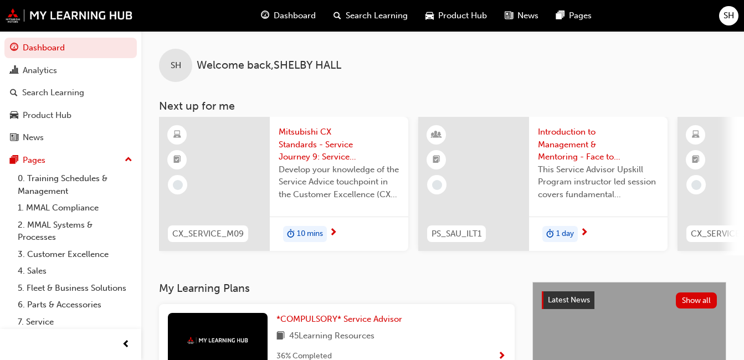
click at [302, 233] on span "10 mins" at bounding box center [310, 234] width 26 height 13
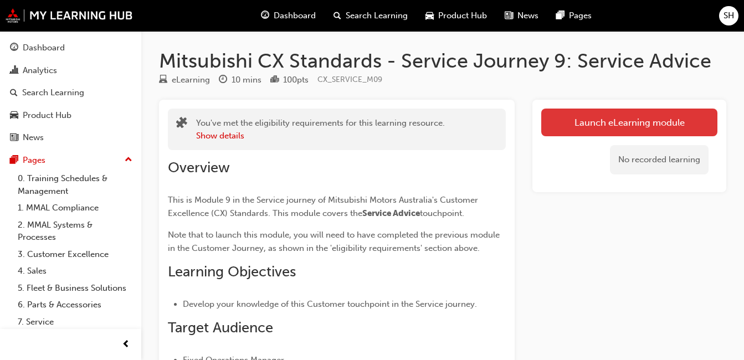
click at [570, 122] on link "Launch eLearning module" at bounding box center [629, 123] width 176 height 28
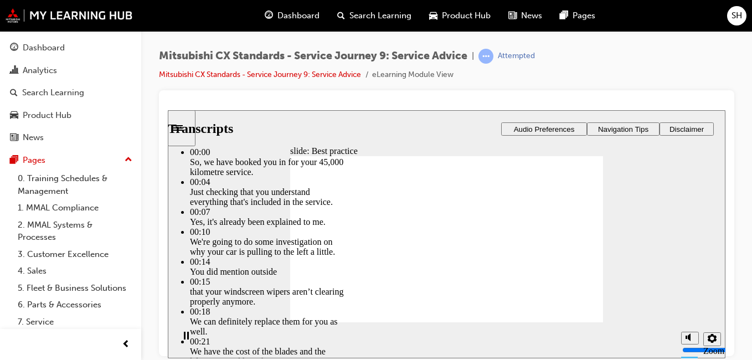
type input "74"
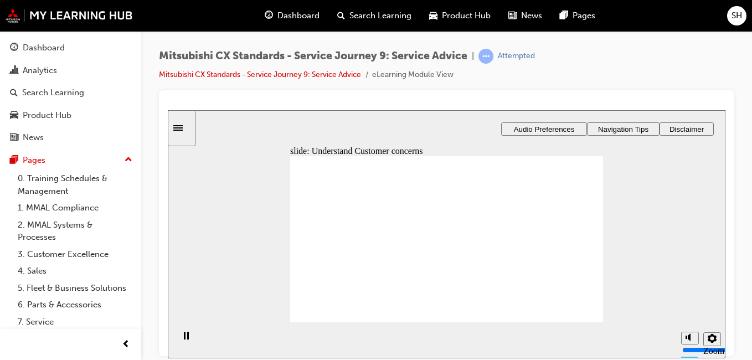
drag, startPoint x: 355, startPoint y: 259, endPoint x: 442, endPoint y: 238, distance: 90.0
drag, startPoint x: 355, startPoint y: 261, endPoint x: 459, endPoint y: 245, distance: 105.3
drag, startPoint x: 373, startPoint y: 264, endPoint x: 463, endPoint y: 271, distance: 90.6
drag, startPoint x: 357, startPoint y: 256, endPoint x: 560, endPoint y: 234, distance: 204.4
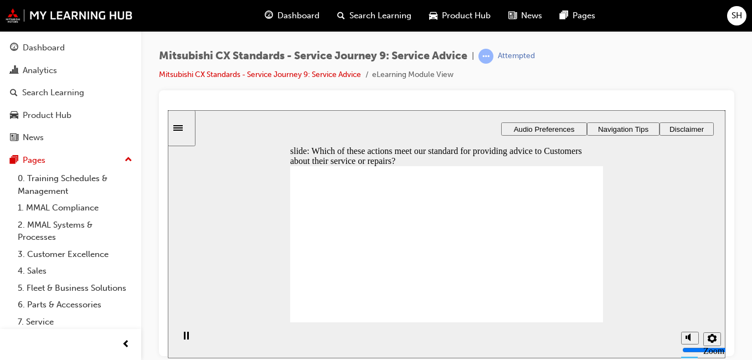
checkbox input "true"
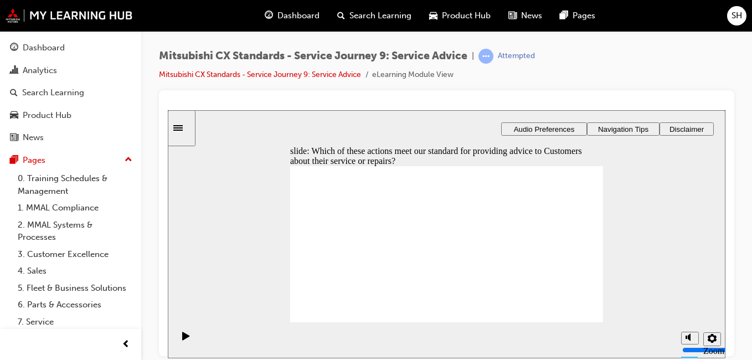
checkbox input "true"
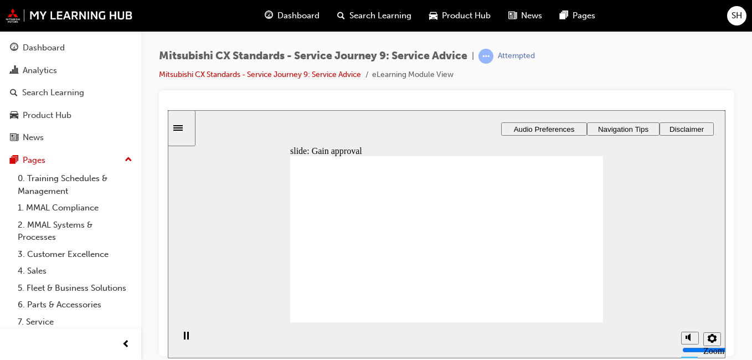
drag, startPoint x: 365, startPoint y: 255, endPoint x: 562, endPoint y: 233, distance: 197.8
drag, startPoint x: 374, startPoint y: 246, endPoint x: 587, endPoint y: 280, distance: 215.4
drag, startPoint x: 382, startPoint y: 249, endPoint x: 478, endPoint y: 222, distance: 99.6
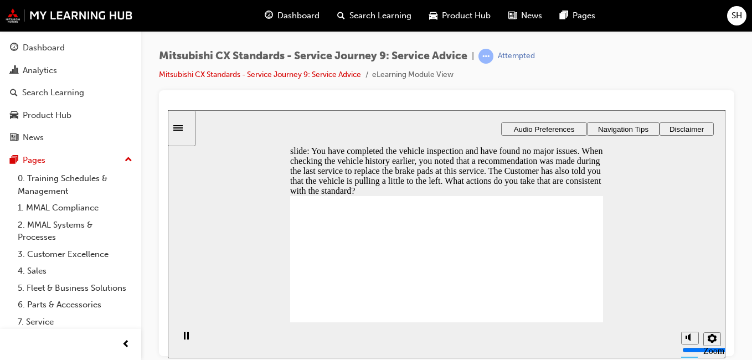
checkbox input "true"
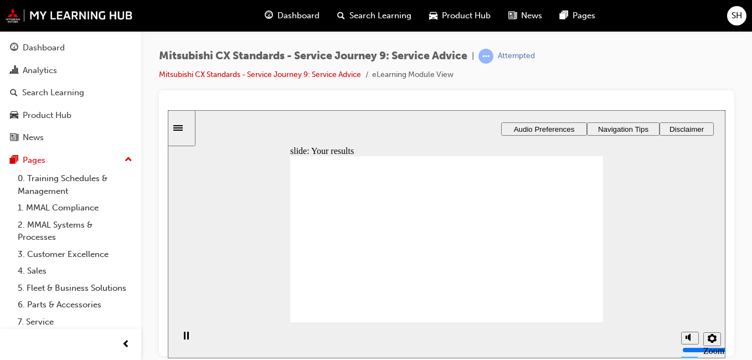
drag, startPoint x: 329, startPoint y: 251, endPoint x: 435, endPoint y: 235, distance: 107.1
drag, startPoint x: 341, startPoint y: 247, endPoint x: 426, endPoint y: 230, distance: 86.9
drag, startPoint x: 344, startPoint y: 254, endPoint x: 535, endPoint y: 223, distance: 193.5
drag, startPoint x: 371, startPoint y: 257, endPoint x: 593, endPoint y: 231, distance: 223.0
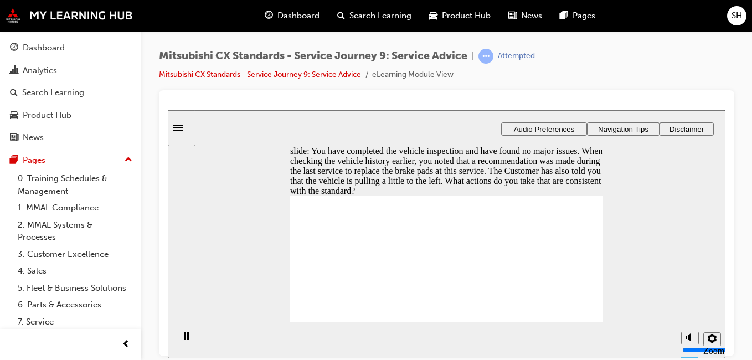
checkbox input "true"
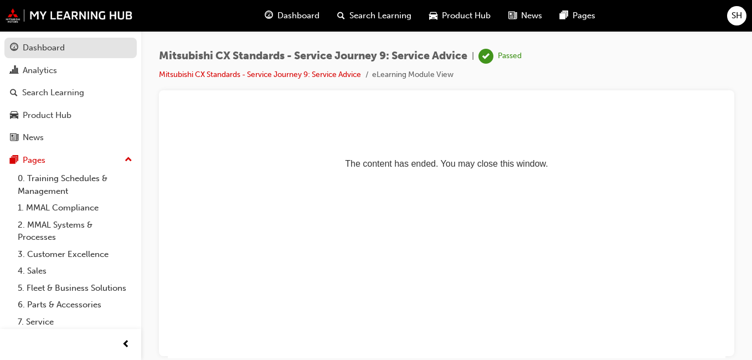
click at [76, 47] on div "Dashboard" at bounding box center [70, 48] width 121 height 14
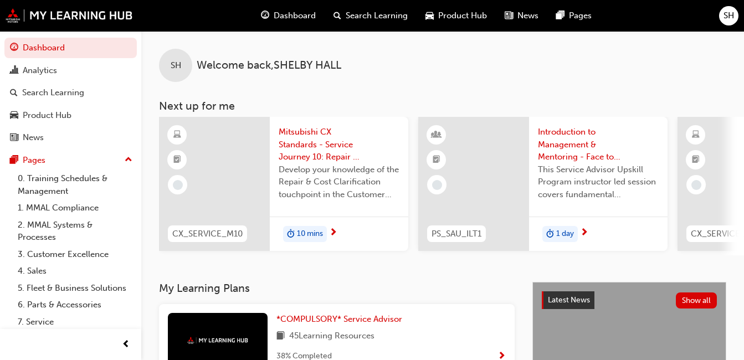
click at [287, 231] on span "duration-icon" at bounding box center [291, 234] width 8 height 14
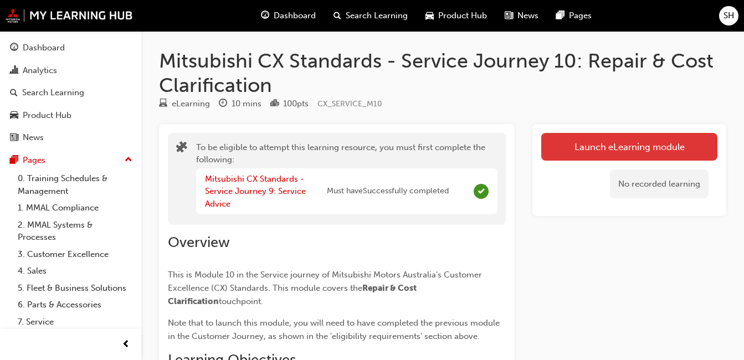
click at [557, 147] on button "Launch eLearning module" at bounding box center [629, 147] width 176 height 28
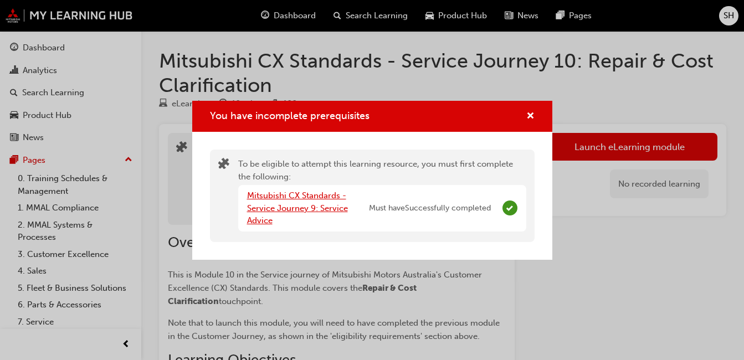
click at [249, 208] on link "Mitsubishi CX Standards - Service Journey 9: Service Advice" at bounding box center [297, 207] width 101 height 35
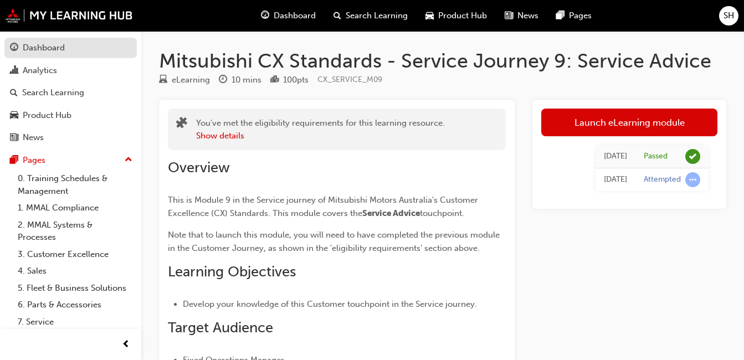
click at [67, 54] on div "Dashboard" at bounding box center [70, 48] width 121 height 14
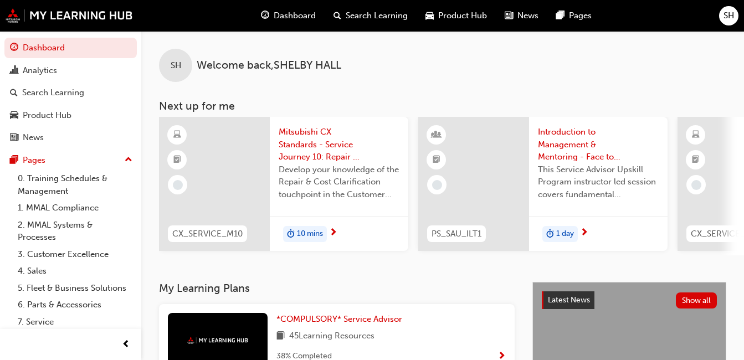
click at [316, 147] on span "Mitsubishi CX Standards - Service Journey 10: Repair & Cost Clarification" at bounding box center [339, 145] width 121 height 38
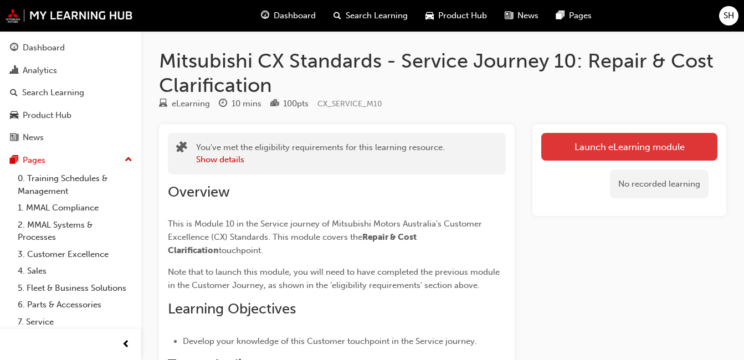
click at [580, 145] on button "Launch eLearning module" at bounding box center [629, 147] width 176 height 28
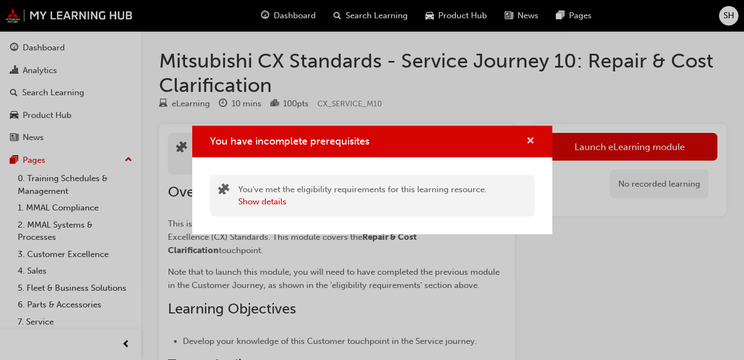
click at [532, 140] on span "cross-icon" at bounding box center [530, 142] width 8 height 10
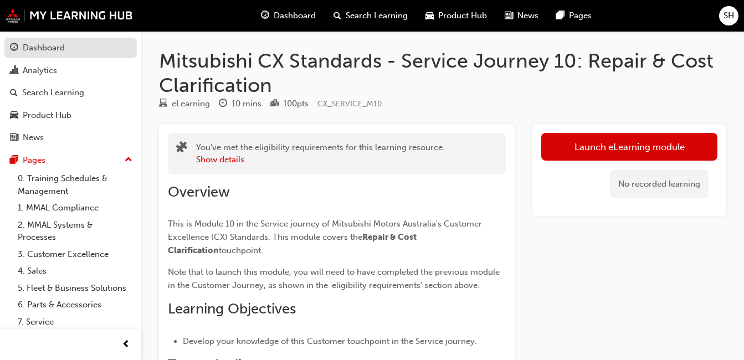
click at [50, 40] on link "Dashboard" at bounding box center [70, 48] width 132 height 20
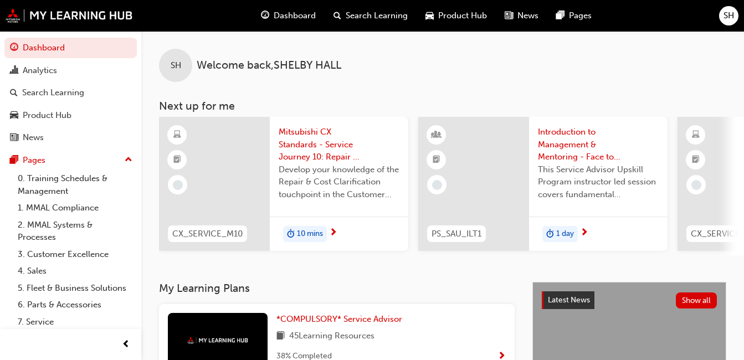
click at [298, 142] on span "Mitsubishi CX Standards - Service Journey 10: Repair & Cost Clarification" at bounding box center [339, 145] width 121 height 38
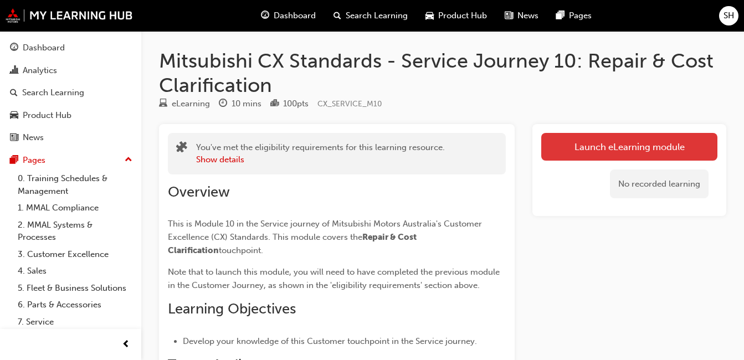
click at [544, 150] on button "Launch eLearning module" at bounding box center [629, 147] width 176 height 28
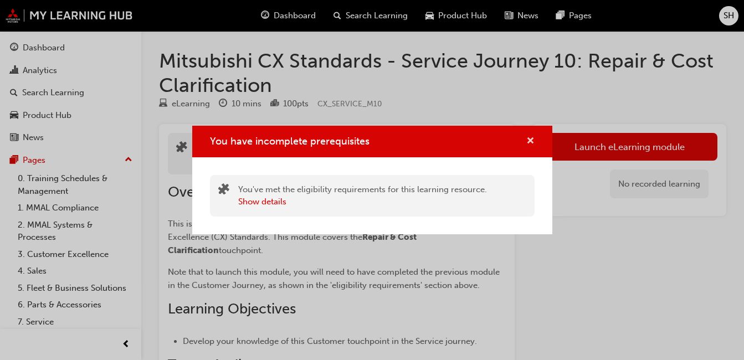
click at [528, 137] on span "cross-icon" at bounding box center [530, 142] width 8 height 10
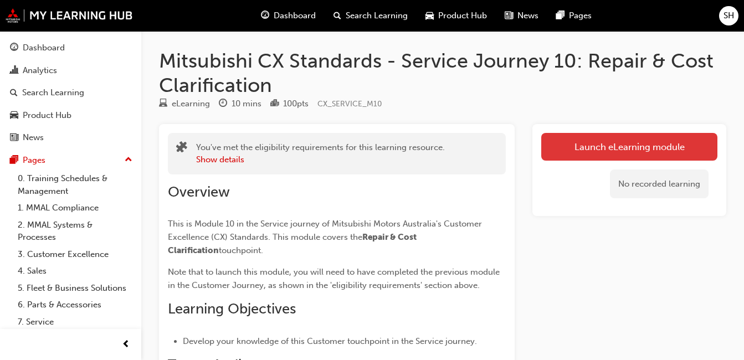
click at [574, 154] on button "Launch eLearning module" at bounding box center [629, 147] width 176 height 28
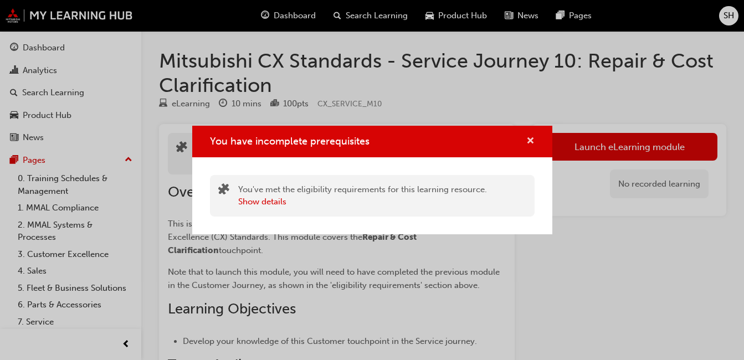
click at [532, 146] on span "cross-icon" at bounding box center [530, 142] width 8 height 10
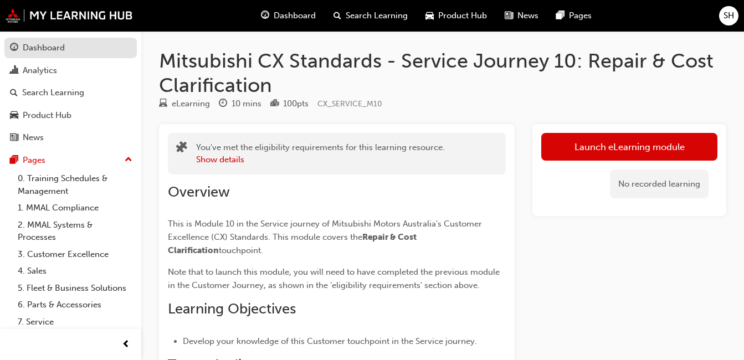
click at [52, 52] on div "Dashboard" at bounding box center [44, 48] width 42 height 13
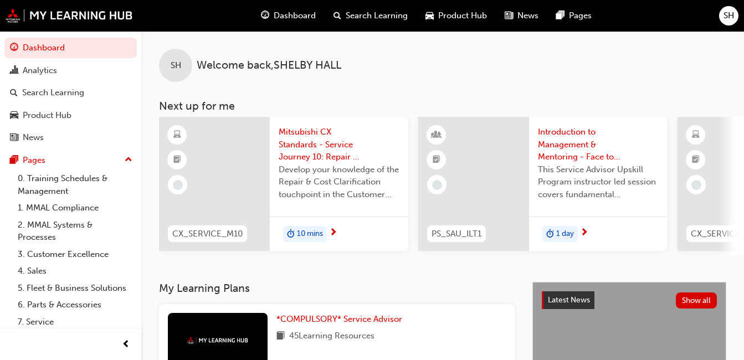
click at [308, 188] on span "Develop your knowledge of the Repair & Cost Clarification touchpoint in the Cus…" at bounding box center [339, 182] width 121 height 38
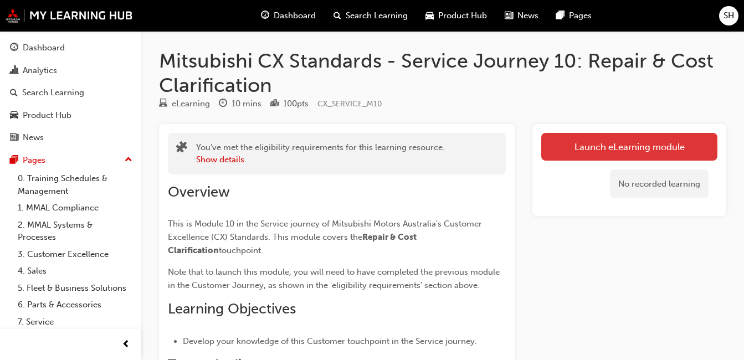
click at [553, 159] on link "Launch eLearning module" at bounding box center [629, 147] width 176 height 28
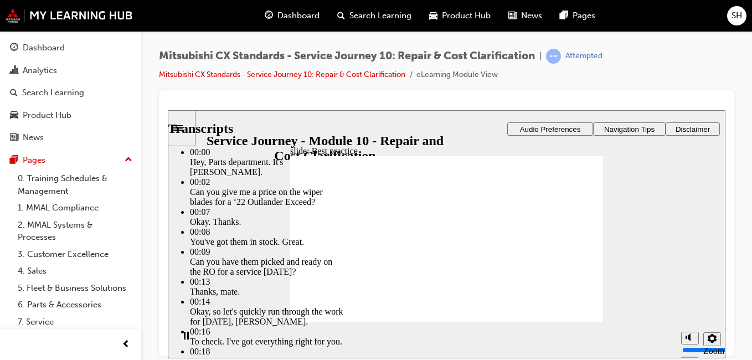
type input "105"
drag, startPoint x: 576, startPoint y: 316, endPoint x: 577, endPoint y: 307, distance: 8.9
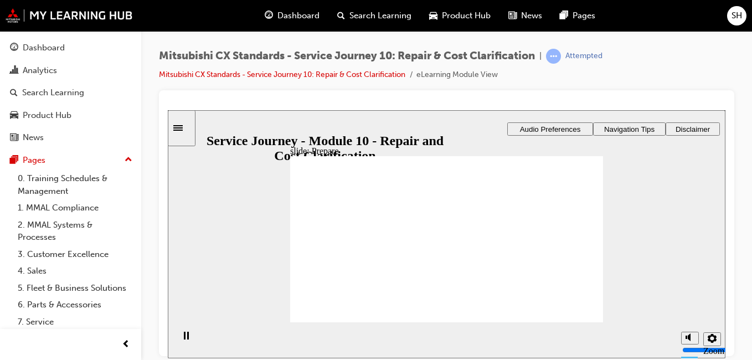
drag, startPoint x: 352, startPoint y: 248, endPoint x: 440, endPoint y: 248, distance: 88.6
drag, startPoint x: 338, startPoint y: 245, endPoint x: 426, endPoint y: 257, distance: 88.3
drag, startPoint x: 352, startPoint y: 250, endPoint x: 457, endPoint y: 250, distance: 105.2
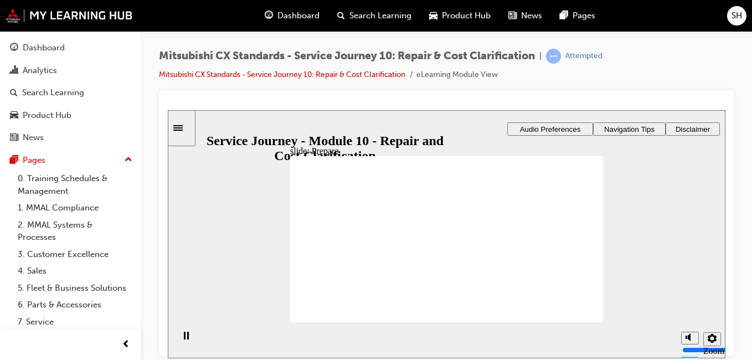
checkbox input "true"
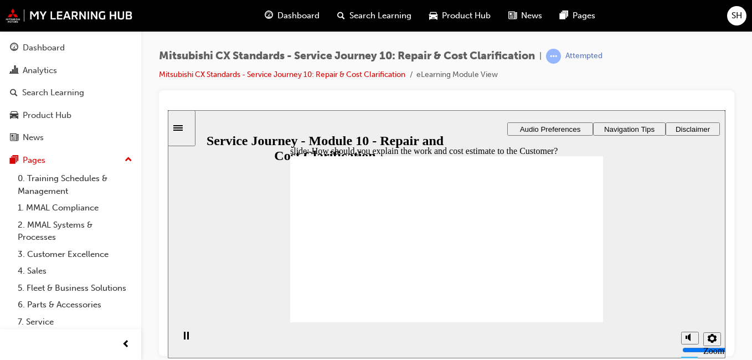
checkbox input "true"
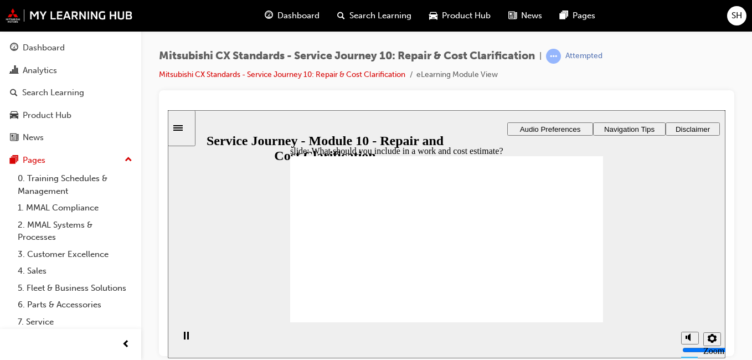
checkbox input "true"
drag, startPoint x: 378, startPoint y: 256, endPoint x: 377, endPoint y: 264, distance: 7.4
checkbox input "true"
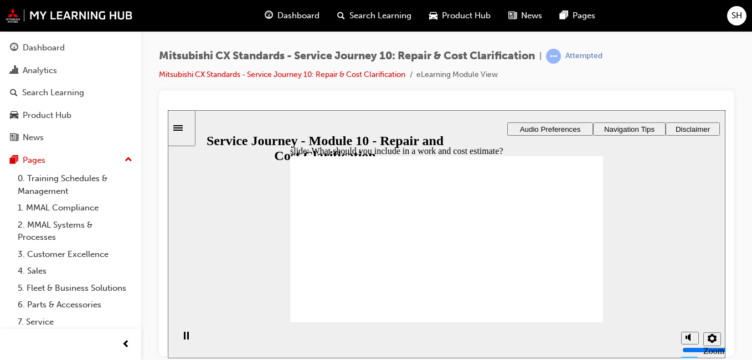
drag, startPoint x: 356, startPoint y: 245, endPoint x: 434, endPoint y: 225, distance: 81.3
drag, startPoint x: 382, startPoint y: 237, endPoint x: 534, endPoint y: 222, distance: 153.6
drag, startPoint x: 370, startPoint y: 248, endPoint x: 370, endPoint y: 238, distance: 10.5
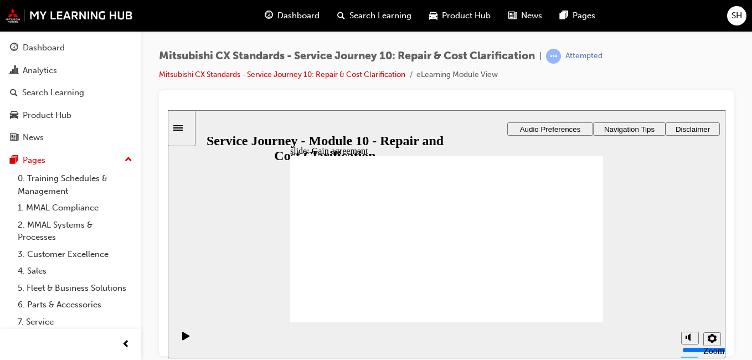
drag, startPoint x: 370, startPoint y: 238, endPoint x: 585, endPoint y: 235, distance: 214.9
drag, startPoint x: 360, startPoint y: 250, endPoint x: 586, endPoint y: 244, distance: 226.0
drag, startPoint x: 351, startPoint y: 226, endPoint x: 561, endPoint y: 275, distance: 215.5
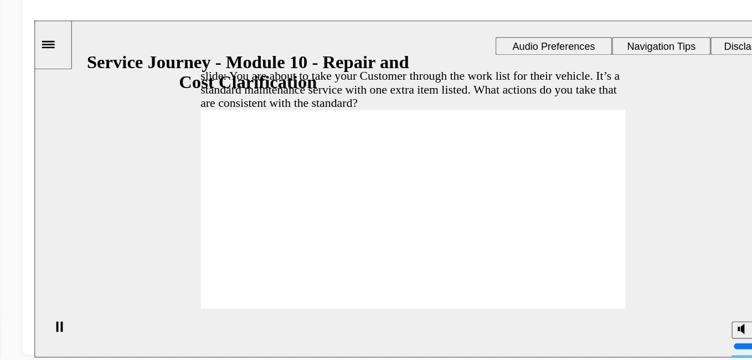
checkbox input "true"
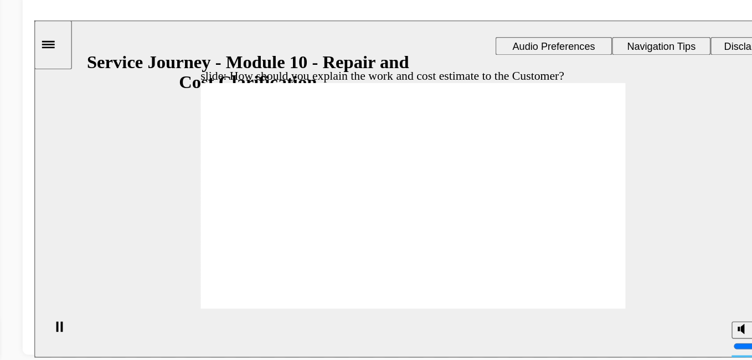
checkbox input "true"
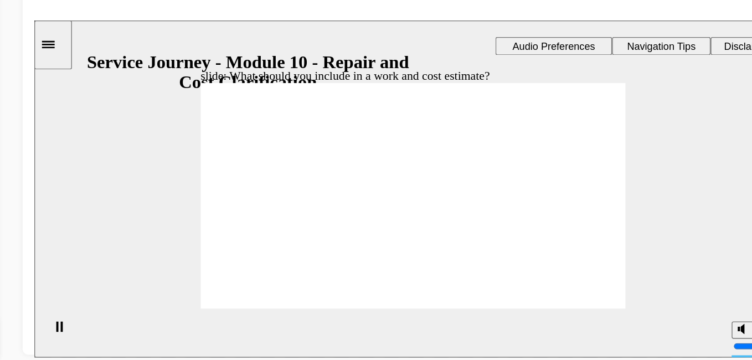
checkbox input "true"
drag, startPoint x: 261, startPoint y: 151, endPoint x: 263, endPoint y: 163, distance: 11.7
drag, startPoint x: 264, startPoint y: 169, endPoint x: 268, endPoint y: 158, distance: 12.3
checkbox input "true"
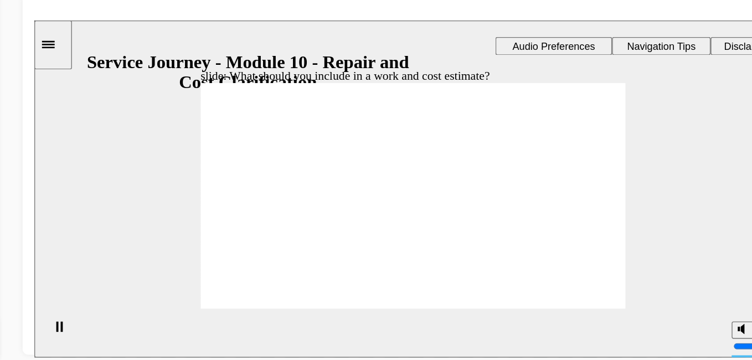
drag, startPoint x: 233, startPoint y: 150, endPoint x: 319, endPoint y: 133, distance: 87.3
drag, startPoint x: 230, startPoint y: 153, endPoint x: 441, endPoint y: 127, distance: 212.7
drag, startPoint x: 223, startPoint y: 155, endPoint x: 418, endPoint y: 161, distance: 195.0
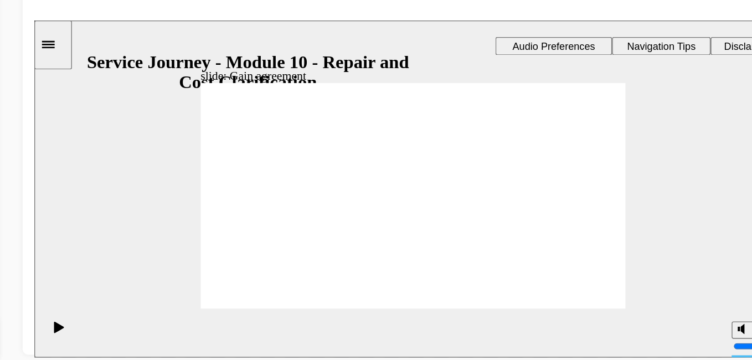
drag, startPoint x: 238, startPoint y: 159, endPoint x: 348, endPoint y: 146, distance: 111.5
drag, startPoint x: 183, startPoint y: 147, endPoint x: 346, endPoint y: 173, distance: 164.2
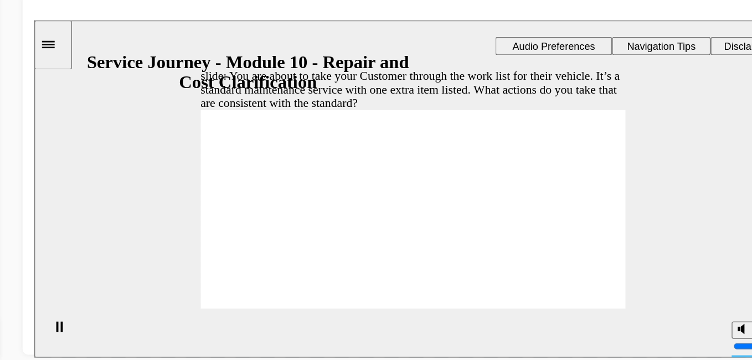
checkbox input "true"
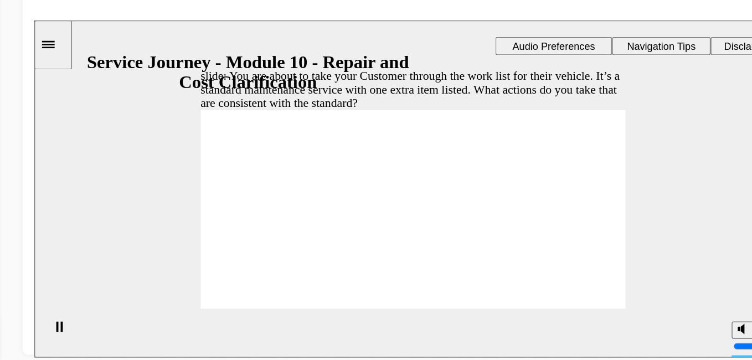
checkbox input "true"
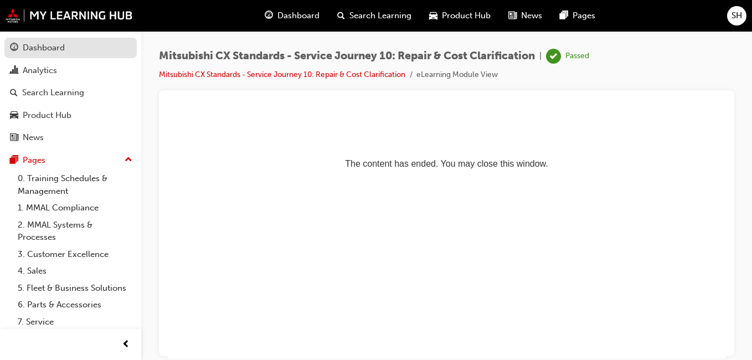
click at [37, 40] on link "Dashboard" at bounding box center [70, 48] width 132 height 20
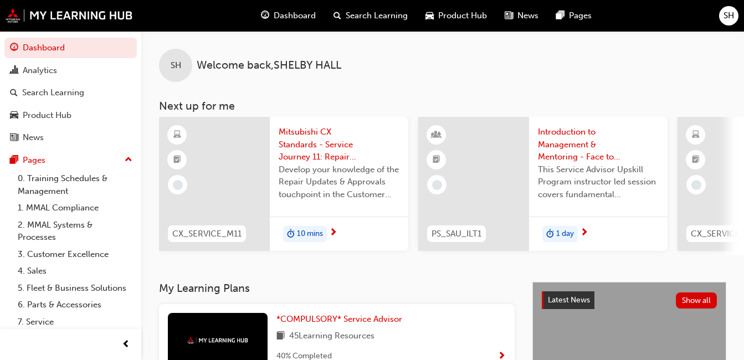
click at [299, 162] on span "Mitsubishi CX Standards - Service Journey 11: Repair Updates & Approvals" at bounding box center [339, 145] width 121 height 38
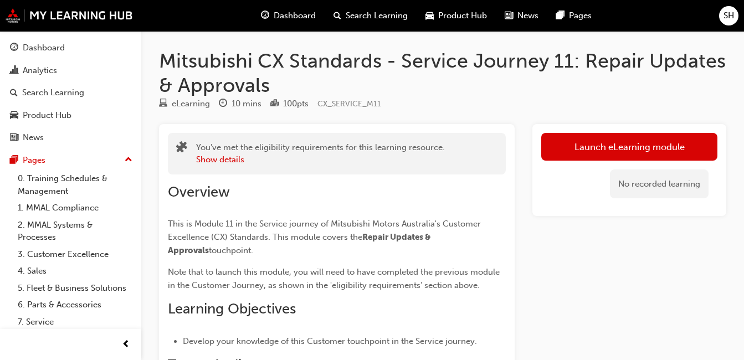
click at [562, 162] on div "No recorded learning" at bounding box center [629, 184] width 176 height 47
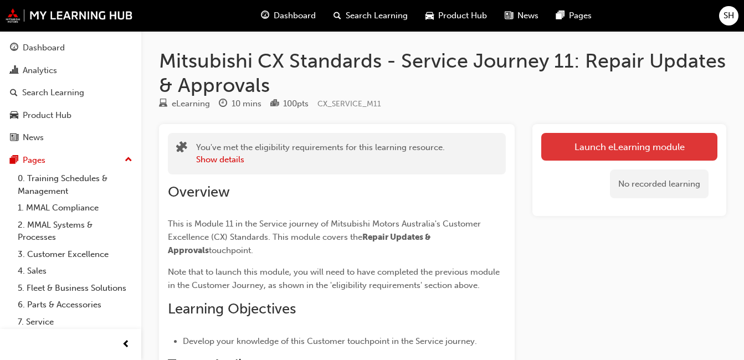
click at [563, 145] on link "Launch eLearning module" at bounding box center [629, 147] width 176 height 28
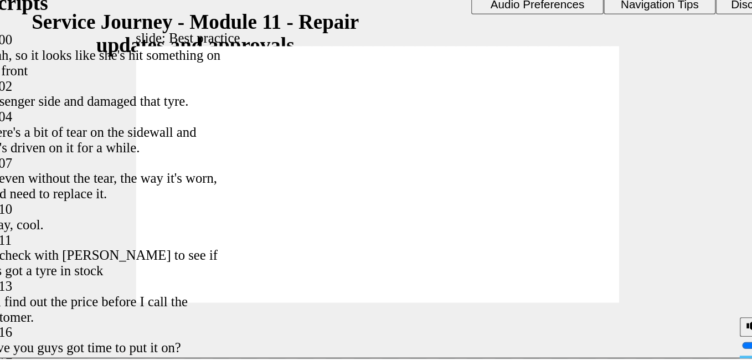
type input "62"
type input "125"
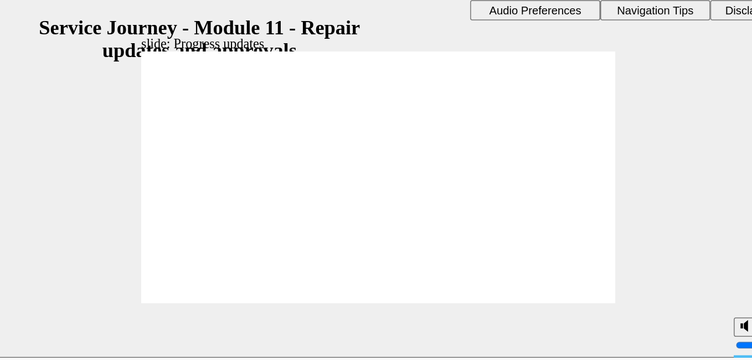
drag, startPoint x: 171, startPoint y: 126, endPoint x: 263, endPoint y: 119, distance: 92.7
drag, startPoint x: 151, startPoint y: 125, endPoint x: 256, endPoint y: 111, distance: 105.6
drag, startPoint x: 152, startPoint y: 126, endPoint x: 238, endPoint y: 130, distance: 86.5
drag, startPoint x: 164, startPoint y: 126, endPoint x: 342, endPoint y: 101, distance: 178.9
drag, startPoint x: 179, startPoint y: 126, endPoint x: 300, endPoint y: 142, distance: 122.3
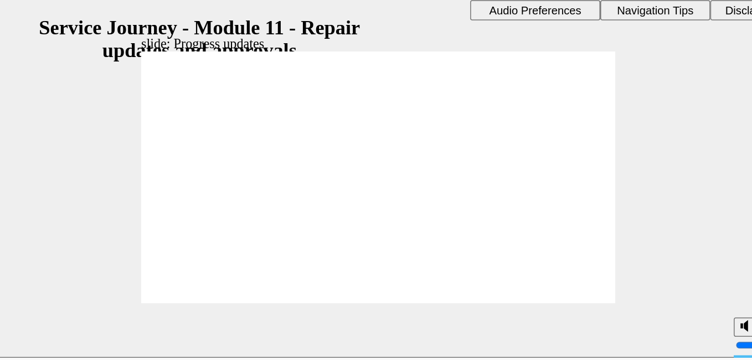
drag, startPoint x: 159, startPoint y: 123, endPoint x: 240, endPoint y: 157, distance: 88.1
checkbox input "true"
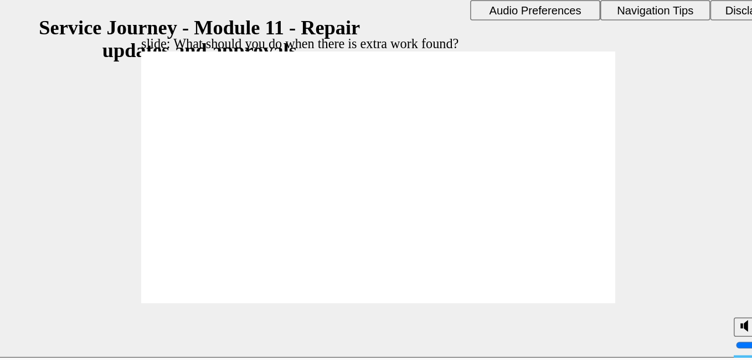
checkbox input "true"
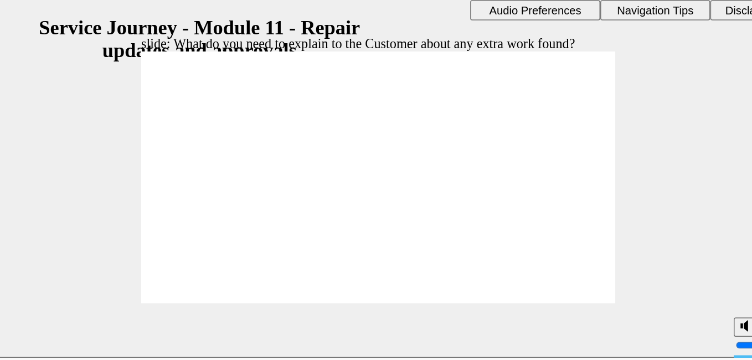
checkbox input "true"
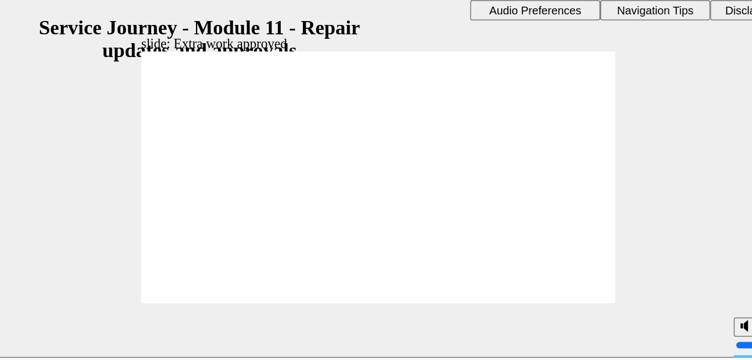
drag, startPoint x: 144, startPoint y: 126, endPoint x: 363, endPoint y: 140, distance: 219.2
drag, startPoint x: 158, startPoint y: 125, endPoint x: 257, endPoint y: 116, distance: 99.6
drag, startPoint x: 167, startPoint y: 126, endPoint x: 235, endPoint y: 123, distance: 68.2
drag, startPoint x: 141, startPoint y: 125, endPoint x: 357, endPoint y: 138, distance: 216.3
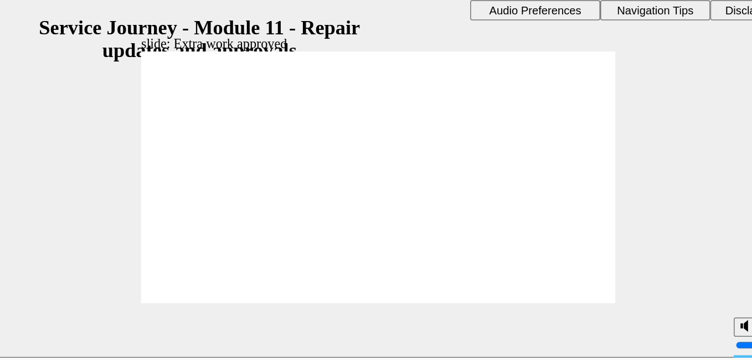
checkbox input "true"
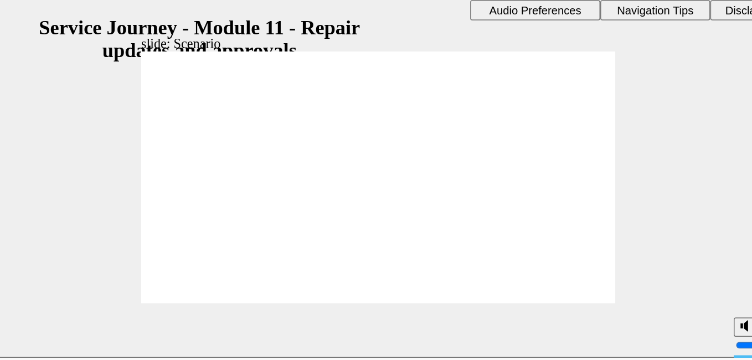
checkbox input "true"
drag, startPoint x: 303, startPoint y: 154, endPoint x: 289, endPoint y: 166, distance: 18.5
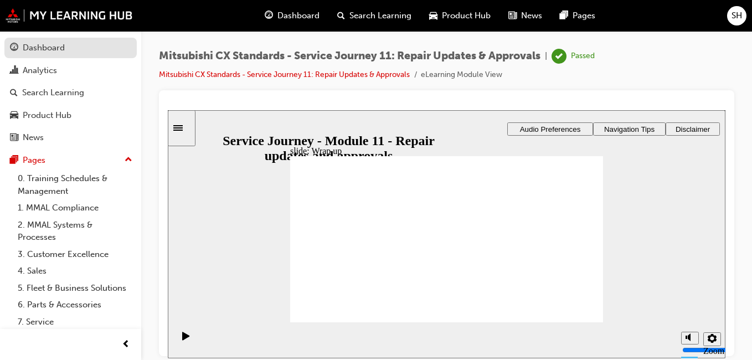
click at [94, 44] on div "Dashboard" at bounding box center [70, 48] width 121 height 14
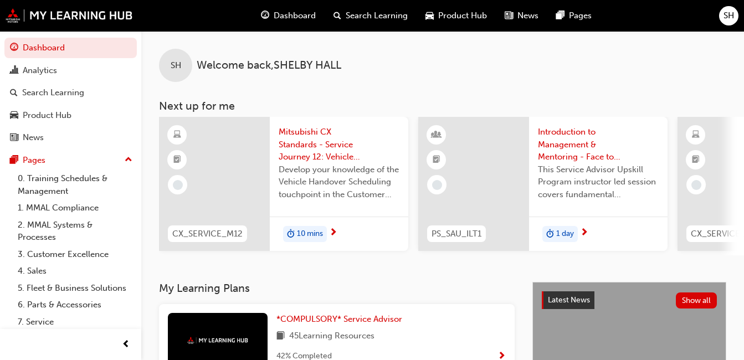
click at [293, 145] on span "Mitsubishi CX Standards - Service Journey 12: Vehicle Handover Scheduling" at bounding box center [339, 145] width 121 height 38
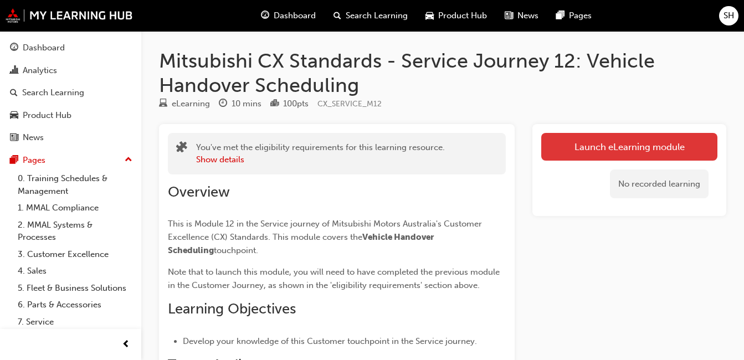
click at [578, 152] on link "Launch eLearning module" at bounding box center [629, 147] width 176 height 28
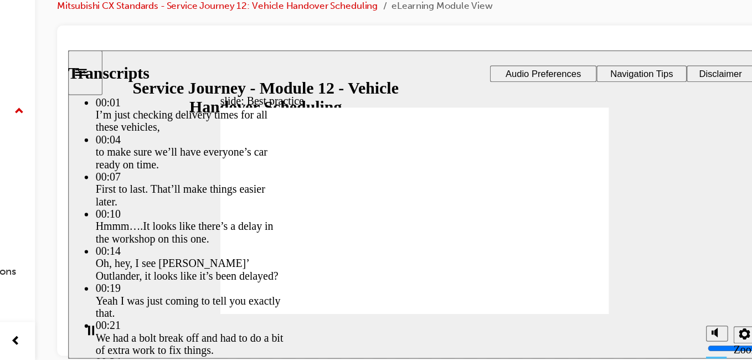
type input "116"
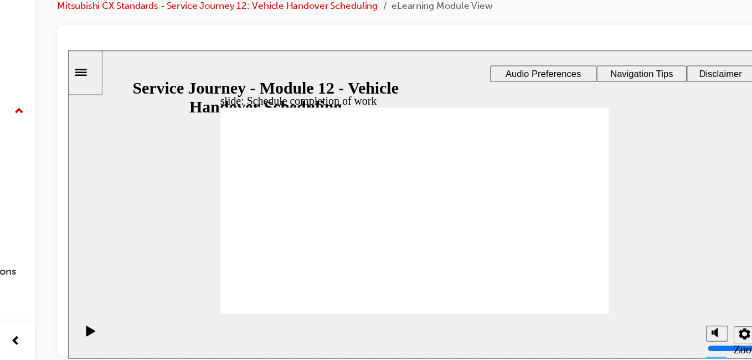
drag, startPoint x: 281, startPoint y: 189, endPoint x: 366, endPoint y: 188, distance: 84.7
drag, startPoint x: 244, startPoint y: 188, endPoint x: 343, endPoint y: 205, distance: 101.1
drag, startPoint x: 261, startPoint y: 182, endPoint x: 339, endPoint y: 200, distance: 80.2
drag, startPoint x: 248, startPoint y: 194, endPoint x: 434, endPoint y: 172, distance: 187.4
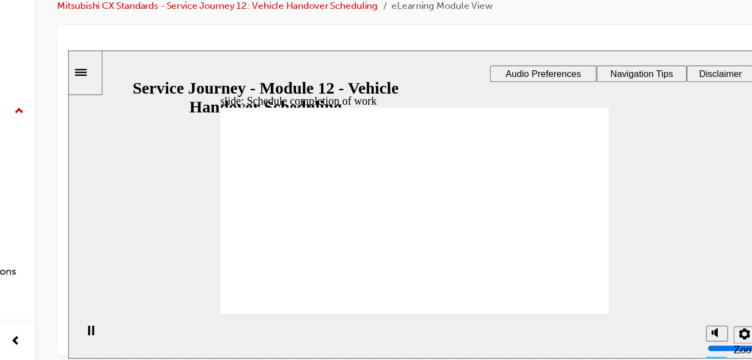
drag, startPoint x: 238, startPoint y: 184, endPoint x: 344, endPoint y: 195, distance: 107.0
drag, startPoint x: 230, startPoint y: 187, endPoint x: 325, endPoint y: 202, distance: 96.0
drag, startPoint x: 236, startPoint y: 186, endPoint x: 324, endPoint y: 222, distance: 94.6
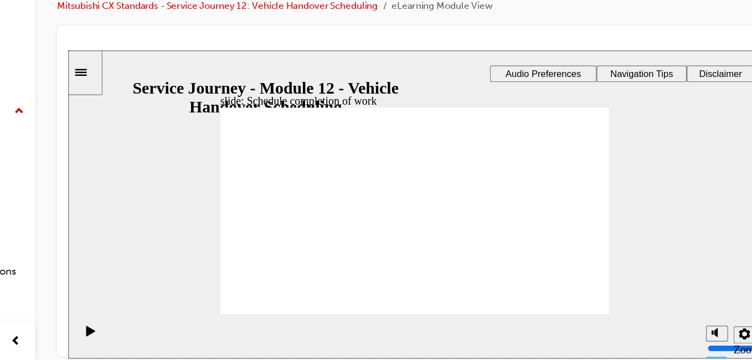
checkbox input "true"
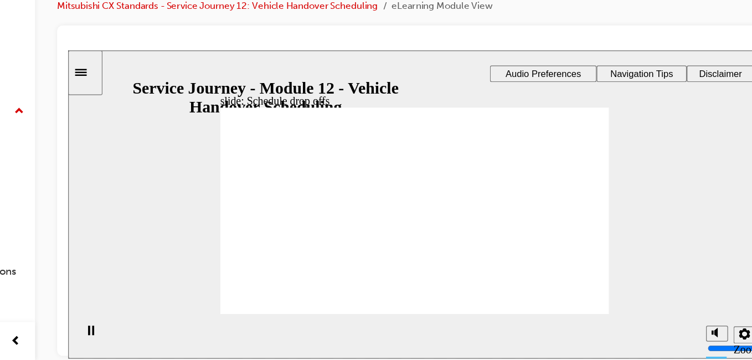
drag, startPoint x: 346, startPoint y: 197, endPoint x: 332, endPoint y: 198, distance: 14.4
checkbox input "true"
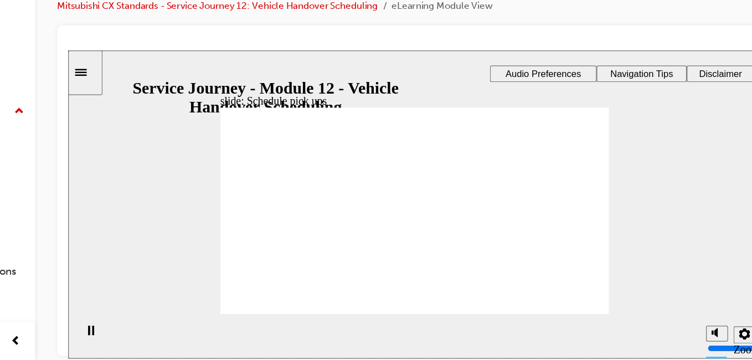
checkbox input "true"
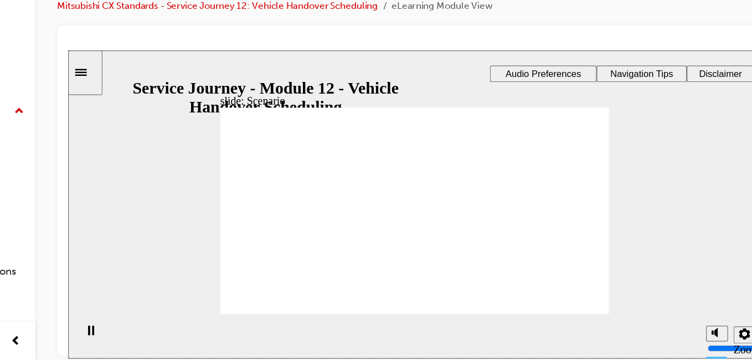
checkbox input "true"
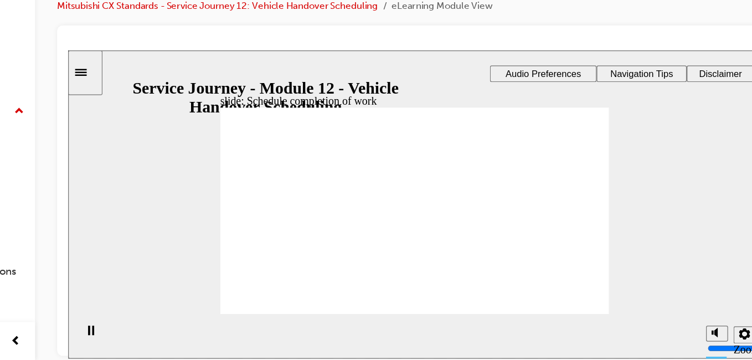
drag, startPoint x: 269, startPoint y: 188, endPoint x: 330, endPoint y: 175, distance: 62.9
drag, startPoint x: 261, startPoint y: 184, endPoint x: 440, endPoint y: 179, distance: 178.9
drag, startPoint x: 254, startPoint y: 184, endPoint x: 467, endPoint y: 207, distance: 214.5
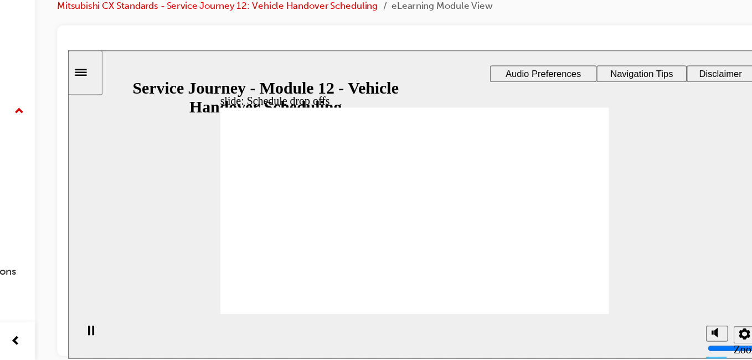
checkbox input "true"
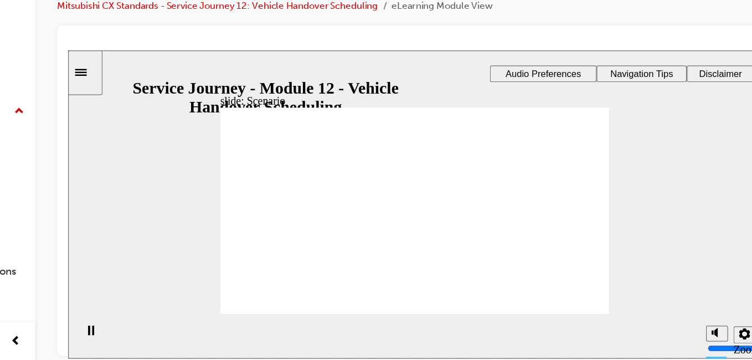
checkbox input "true"
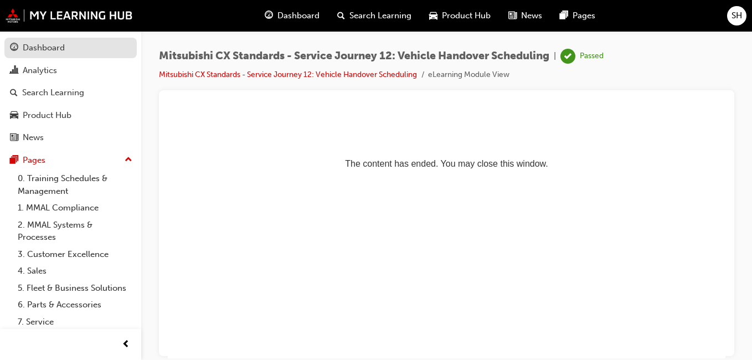
click at [46, 46] on div "Dashboard" at bounding box center [44, 48] width 42 height 13
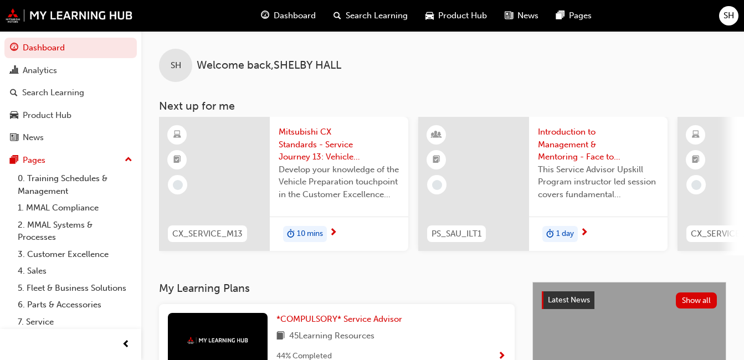
click at [271, 193] on div "Mitsubishi CX Standards - Service Journey 13: Vehicle Preparation Develop your …" at bounding box center [339, 167] width 138 height 100
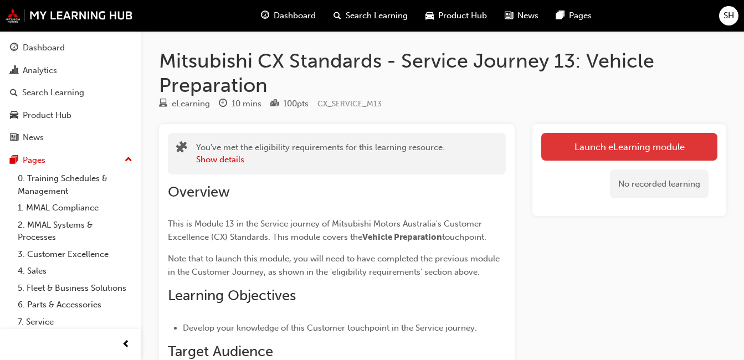
click at [599, 152] on link "Launch eLearning module" at bounding box center [629, 147] width 176 height 28
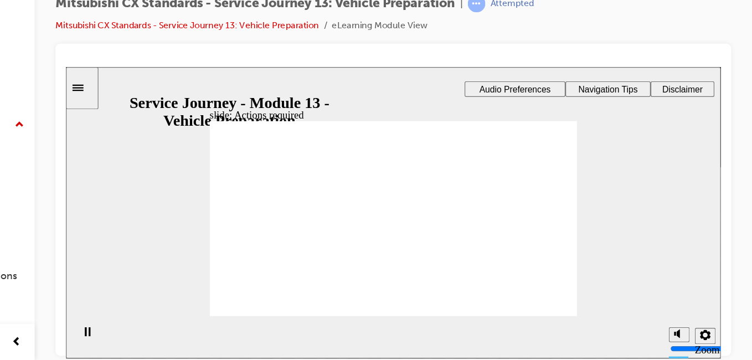
drag, startPoint x: 287, startPoint y: 204, endPoint x: 345, endPoint y: 228, distance: 62.8
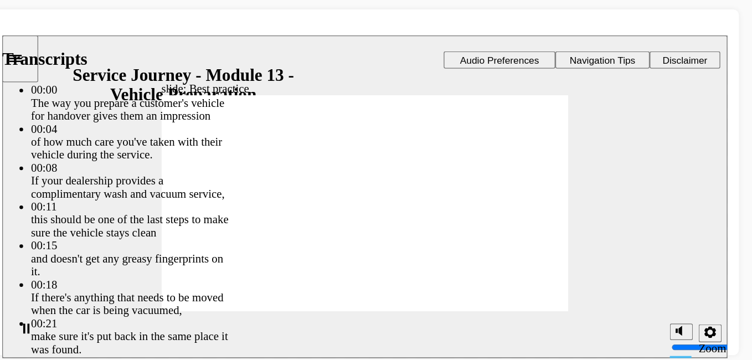
type input "136"
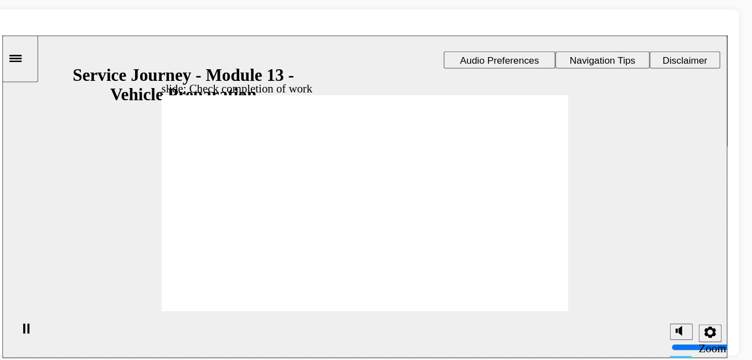
drag, startPoint x: 209, startPoint y: 181, endPoint x: 285, endPoint y: 171, distance: 76.5
drag, startPoint x: 196, startPoint y: 172, endPoint x: 298, endPoint y: 185, distance: 102.7
drag, startPoint x: 227, startPoint y: 178, endPoint x: 285, endPoint y: 184, distance: 58.5
drag, startPoint x: 210, startPoint y: 183, endPoint x: 288, endPoint y: 209, distance: 81.6
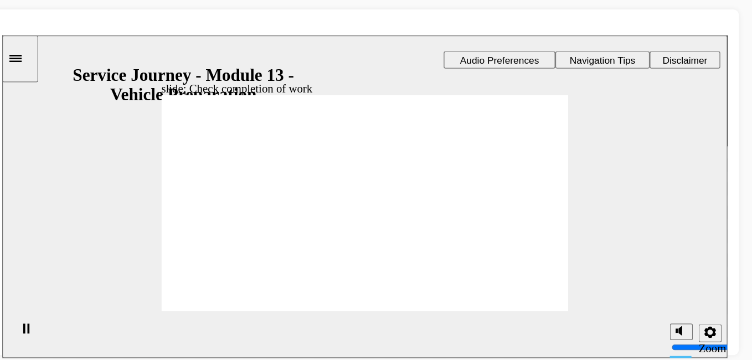
checkbox input "true"
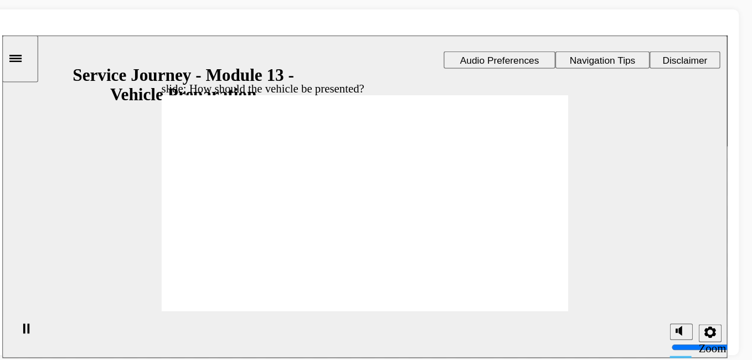
checkbox input "true"
drag, startPoint x: 218, startPoint y: 184, endPoint x: 291, endPoint y: 170, distance: 74.9
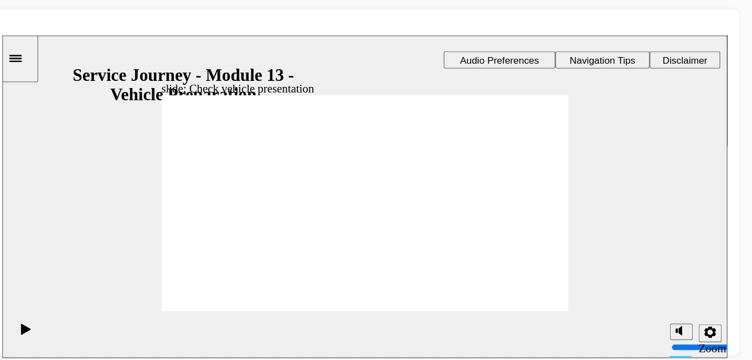
drag, startPoint x: 202, startPoint y: 190, endPoint x: 276, endPoint y: 172, distance: 76.4
drag, startPoint x: 195, startPoint y: 189, endPoint x: 396, endPoint y: 164, distance: 203.1
drag, startPoint x: 184, startPoint y: 190, endPoint x: 383, endPoint y: 170, distance: 199.9
drag, startPoint x: 209, startPoint y: 186, endPoint x: 298, endPoint y: 184, distance: 88.6
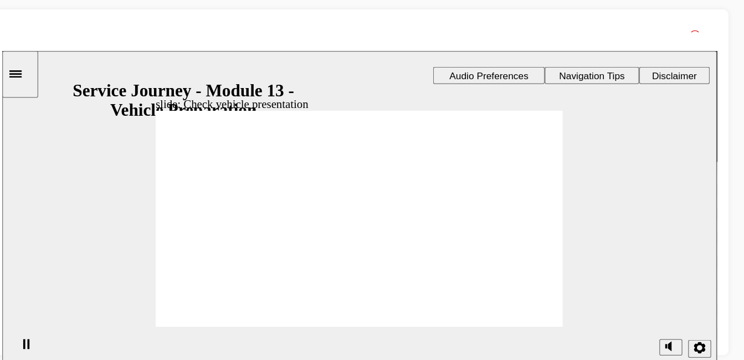
drag, startPoint x: 202, startPoint y: 189, endPoint x: 405, endPoint y: 183, distance: 203.9
drag, startPoint x: 210, startPoint y: 199, endPoint x: 311, endPoint y: 184, distance: 101.3
drag, startPoint x: 199, startPoint y: 198, endPoint x: 310, endPoint y: 182, distance: 111.3
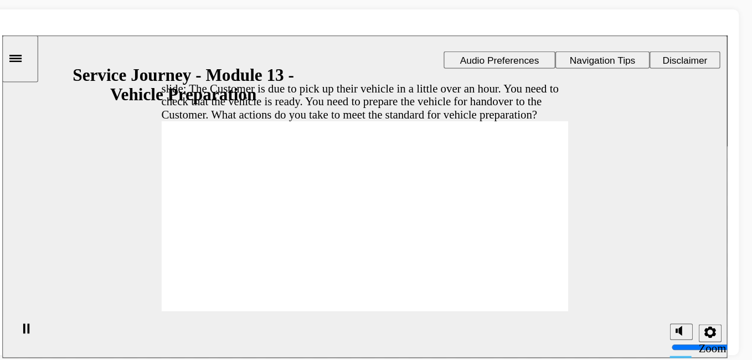
checkbox input "true"
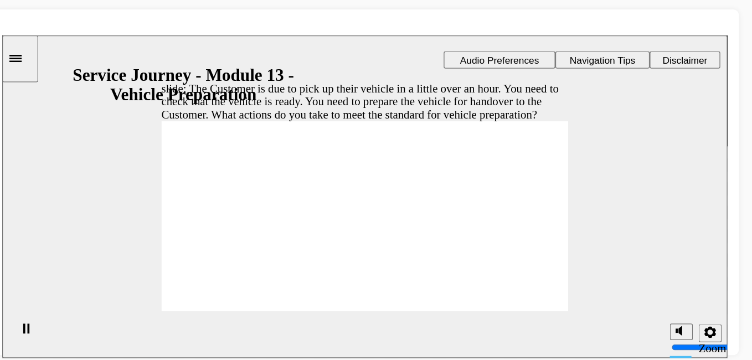
checkbox input "true"
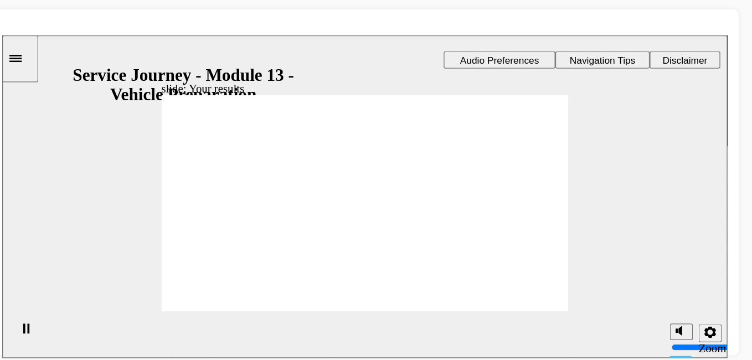
drag, startPoint x: 188, startPoint y: 183, endPoint x: 278, endPoint y: 186, distance: 90.3
drag, startPoint x: 219, startPoint y: 187, endPoint x: 436, endPoint y: 182, distance: 217.7
drag, startPoint x: 204, startPoint y: 178, endPoint x: 295, endPoint y: 178, distance: 90.3
drag, startPoint x: 191, startPoint y: 169, endPoint x: 296, endPoint y: 177, distance: 105.5
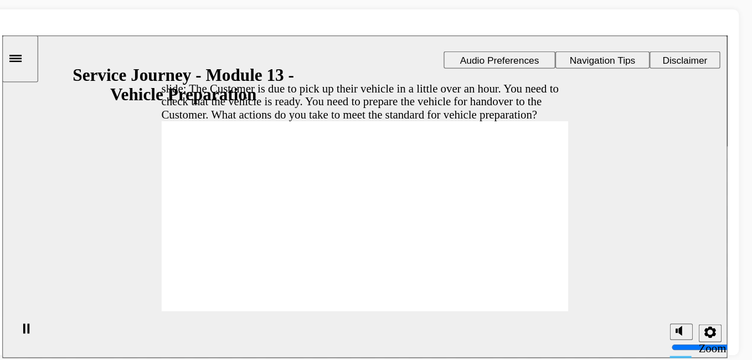
checkbox input "true"
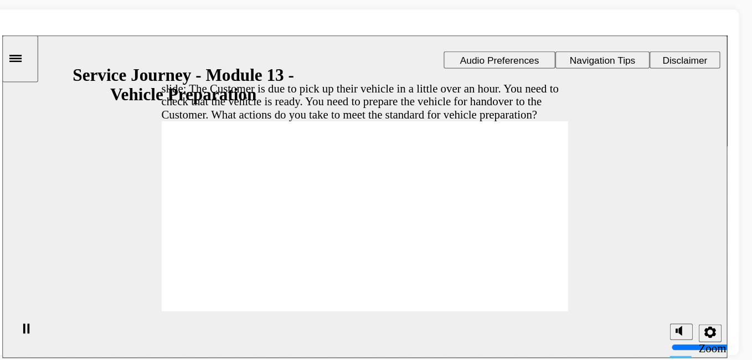
drag, startPoint x: 321, startPoint y: 206, endPoint x: 290, endPoint y: 209, distance: 31.7
checkbox input "true"
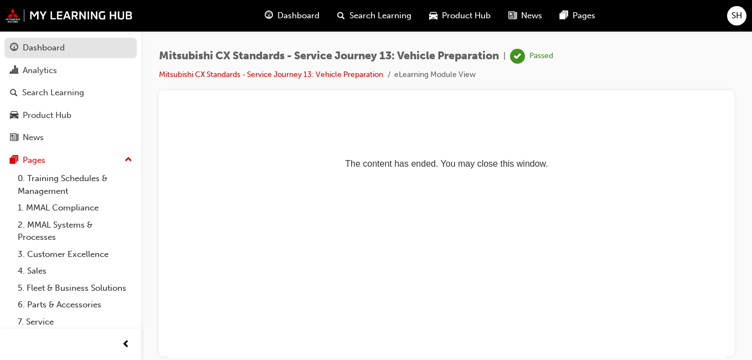
click at [89, 56] on link "Dashboard" at bounding box center [70, 48] width 132 height 20
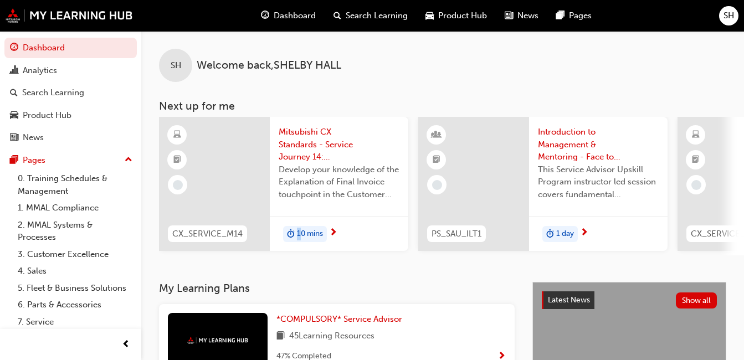
drag, startPoint x: 280, startPoint y: 254, endPoint x: 302, endPoint y: 251, distance: 22.3
click at [302, 251] on div "CX_SERVICE_M14 Mitsubishi CX Standards - Service Journey 14: Explanation of Fin…" at bounding box center [283, 186] width 249 height 138
click at [302, 251] on div "10 mins" at bounding box center [339, 234] width 138 height 35
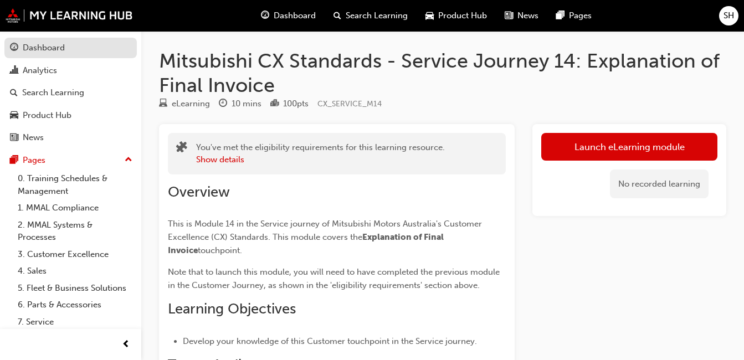
click at [56, 47] on div "Dashboard" at bounding box center [44, 48] width 42 height 13
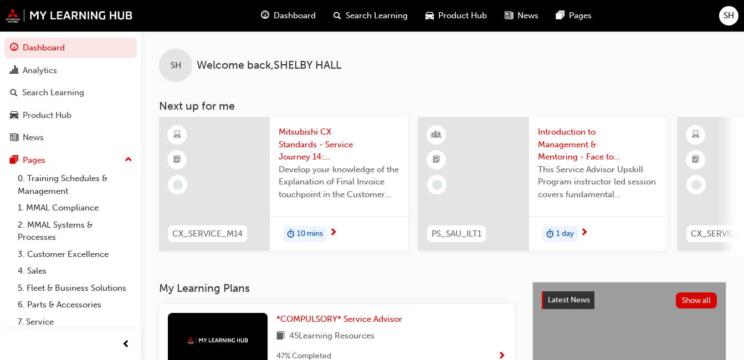
click at [323, 146] on span "Mitsubishi CX Standards - Service Journey 14: Explanation of Final Invoice" at bounding box center [339, 145] width 121 height 38
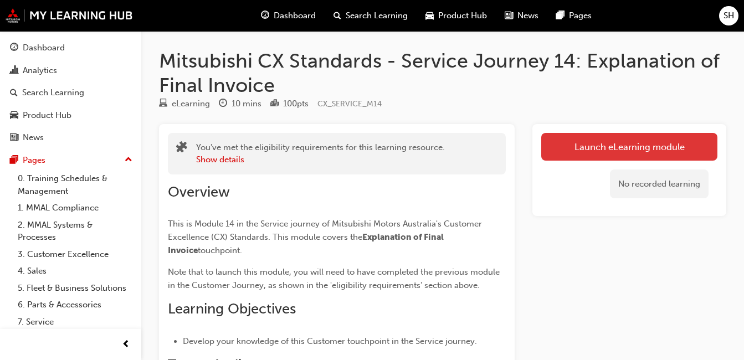
click at [621, 150] on link "Launch eLearning module" at bounding box center [629, 147] width 176 height 28
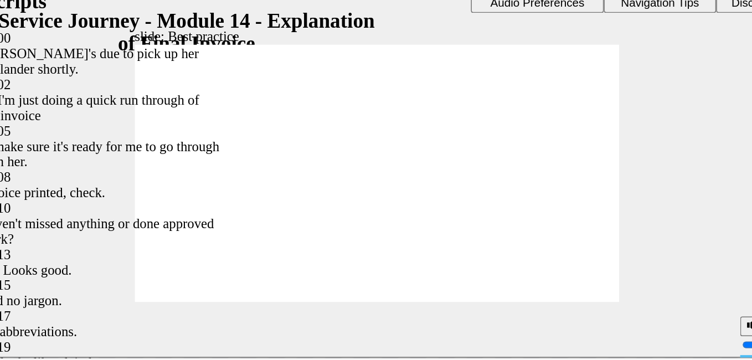
type input "130"
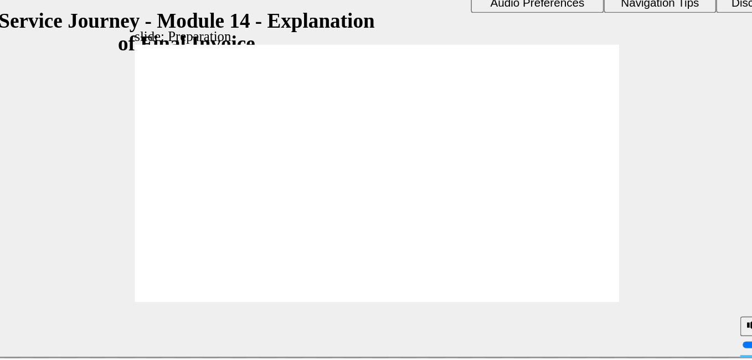
drag, startPoint x: 148, startPoint y: 114, endPoint x: 227, endPoint y: 121, distance: 79.5
drag, startPoint x: 151, startPoint y: 117, endPoint x: 238, endPoint y: 119, distance: 86.4
drag, startPoint x: 244, startPoint y: 84, endPoint x: 324, endPoint y: 113, distance: 85.3
drag, startPoint x: 162, startPoint y: 112, endPoint x: 253, endPoint y: 116, distance: 91.4
drag, startPoint x: 136, startPoint y: 114, endPoint x: 300, endPoint y: 130, distance: 164.6
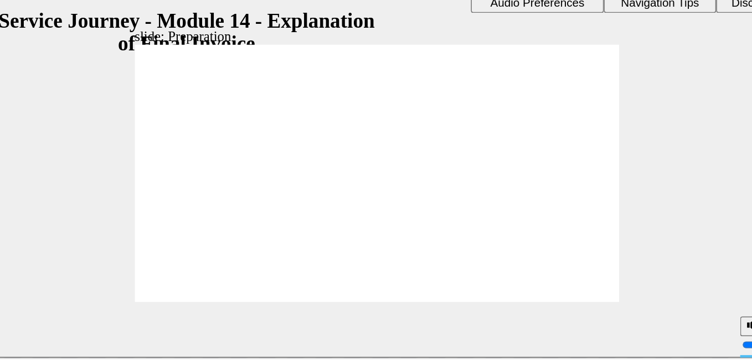
checkbox input "true"
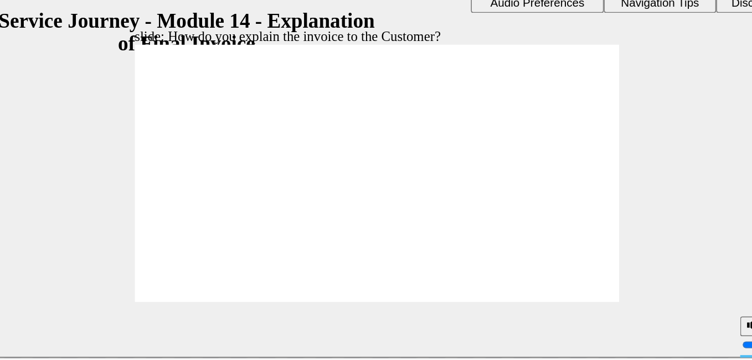
checkbox input "true"
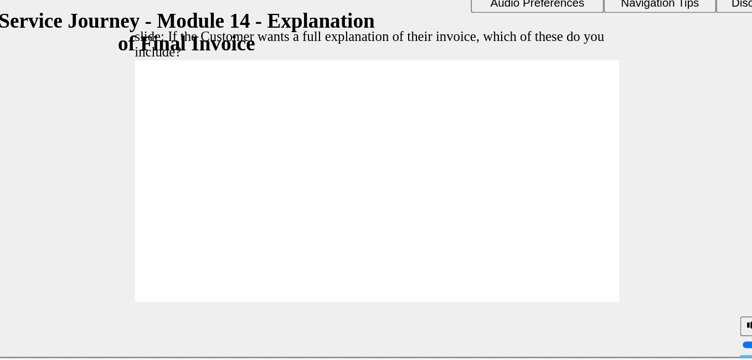
checkbox input "true"
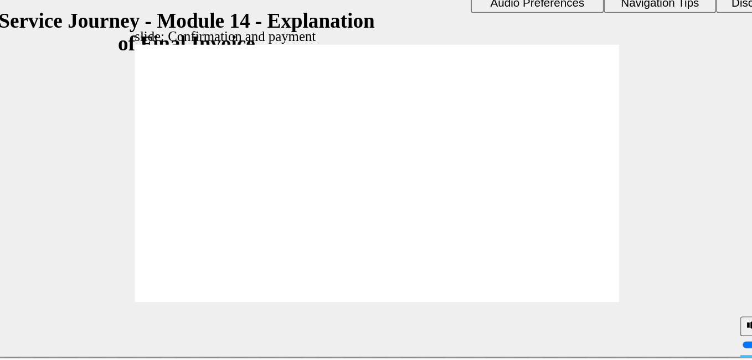
drag, startPoint x: 141, startPoint y: 123, endPoint x: 230, endPoint y: 112, distance: 89.8
drag, startPoint x: 133, startPoint y: 120, endPoint x: 224, endPoint y: 116, distance: 90.9
drag, startPoint x: 150, startPoint y: 122, endPoint x: 358, endPoint y: 119, distance: 208.2
drag, startPoint x: 143, startPoint y: 121, endPoint x: 219, endPoint y: 120, distance: 75.3
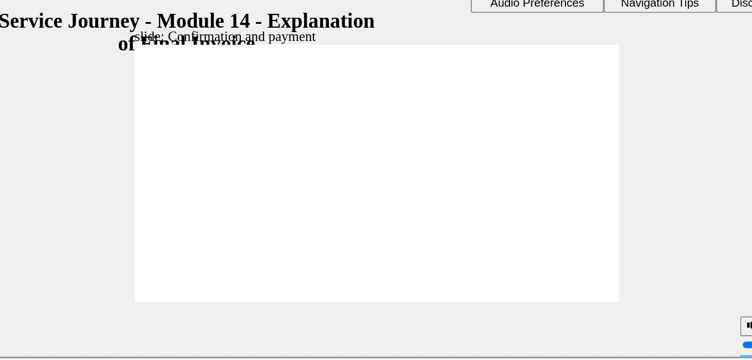
checkbox input "true"
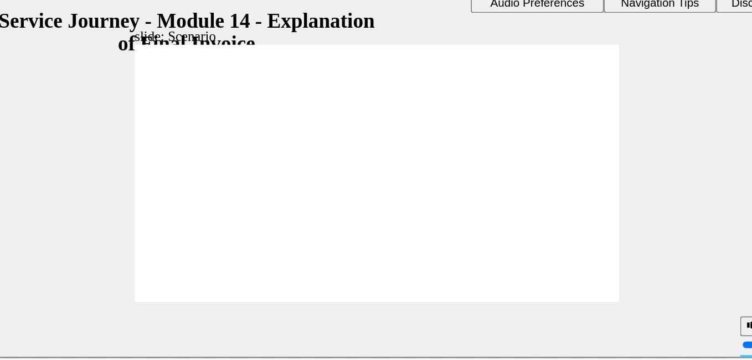
checkbox input "true"
checkbox input "false"
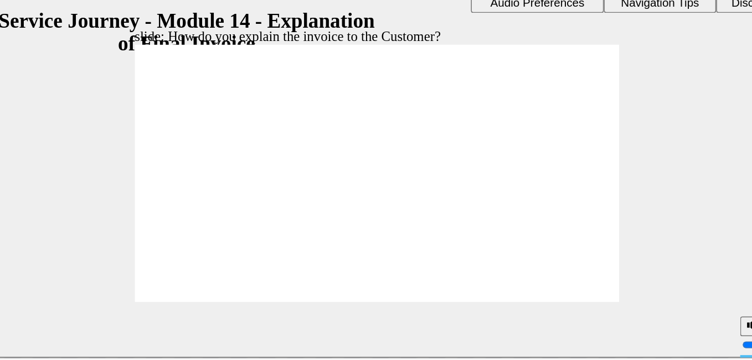
checkbox input "true"
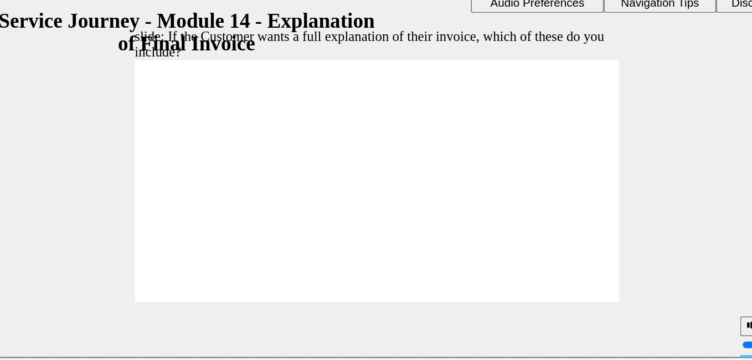
checkbox input "true"
drag, startPoint x: 178, startPoint y: 106, endPoint x: 155, endPoint y: 140, distance: 40.6
drag, startPoint x: 155, startPoint y: 140, endPoint x: 168, endPoint y: 119, distance: 24.9
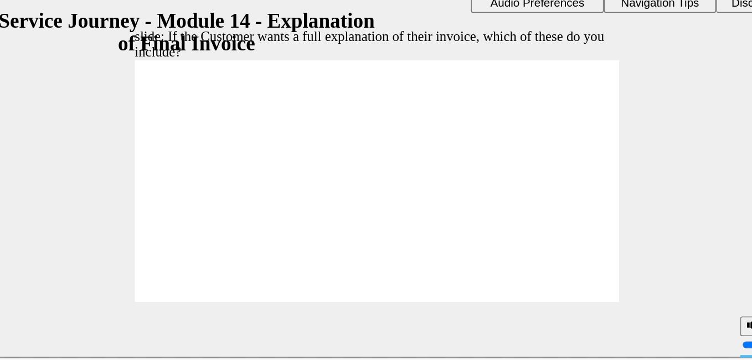
checkbox input "true"
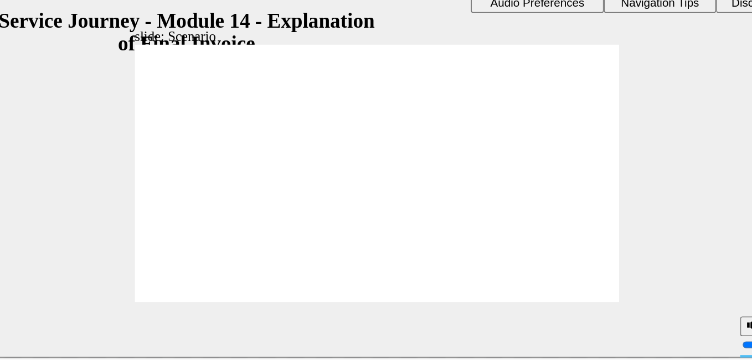
checkbox input "true"
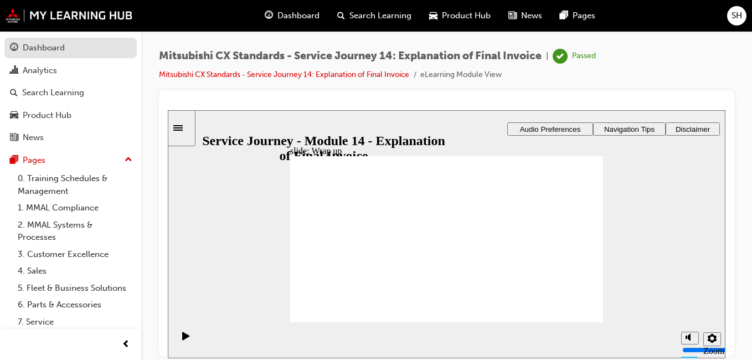
click at [66, 54] on div "Dashboard" at bounding box center [70, 48] width 121 height 14
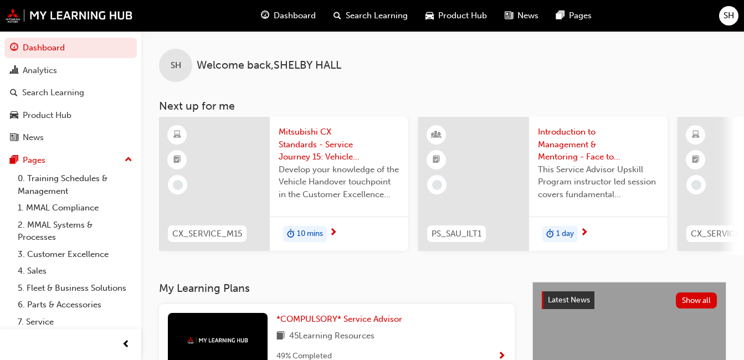
click at [305, 234] on span "10 mins" at bounding box center [310, 234] width 26 height 13
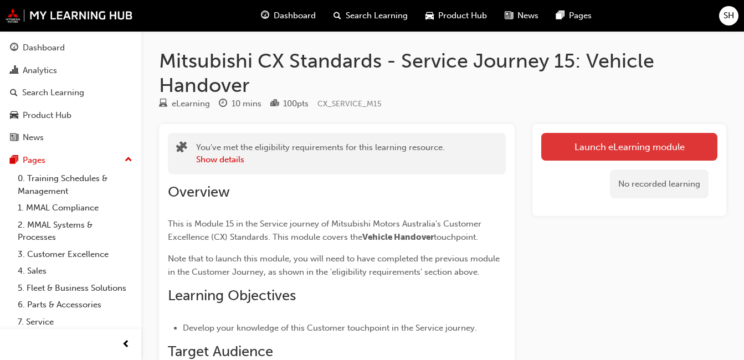
click at [670, 150] on link "Launch eLearning module" at bounding box center [629, 147] width 176 height 28
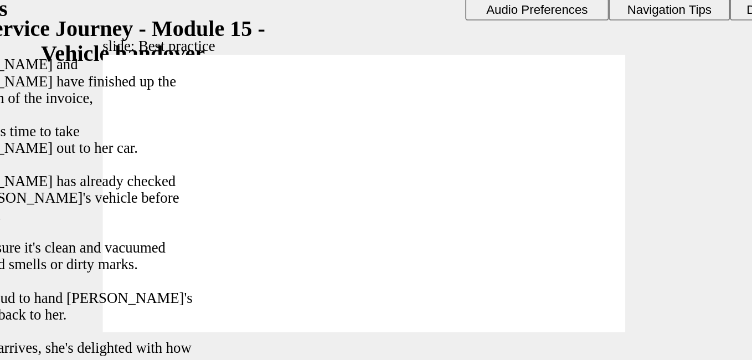
type input "119"
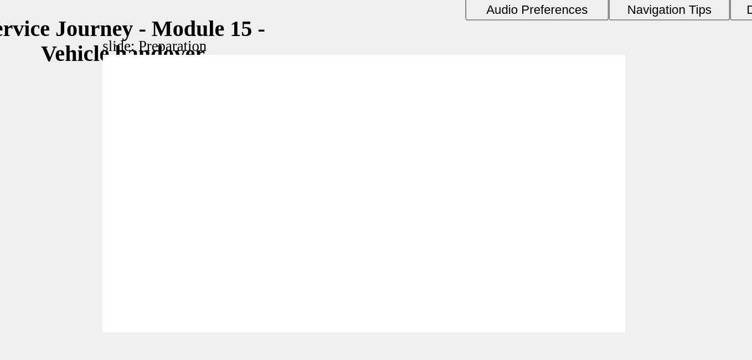
drag, startPoint x: 100, startPoint y: 119, endPoint x: 176, endPoint y: 128, distance: 76.4
drag, startPoint x: 86, startPoint y: 122, endPoint x: 179, endPoint y: 140, distance: 94.8
drag, startPoint x: 53, startPoint y: 120, endPoint x: 142, endPoint y: 138, distance: 90.5
drag, startPoint x: 199, startPoint y: 137, endPoint x: 316, endPoint y: 116, distance: 118.6
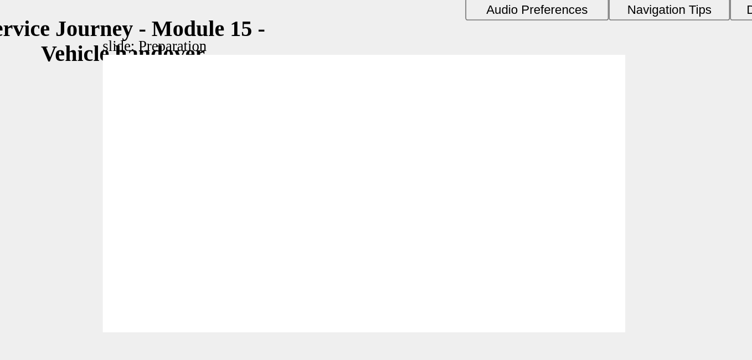
drag, startPoint x: 104, startPoint y: 123, endPoint x: 183, endPoint y: 136, distance: 80.2
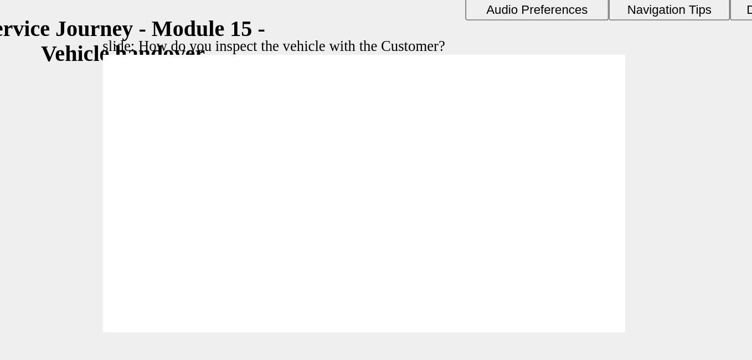
checkbox input "true"
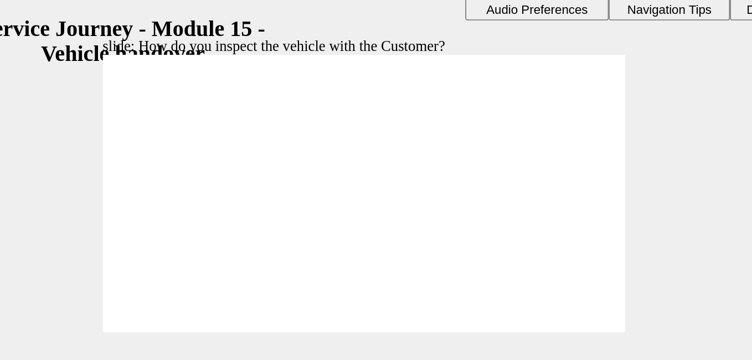
checkbox input "true"
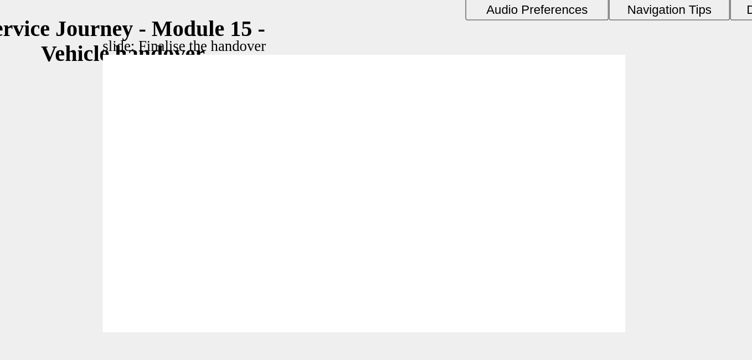
drag, startPoint x: 106, startPoint y: 132, endPoint x: 196, endPoint y: 138, distance: 89.9
drag, startPoint x: 92, startPoint y: 127, endPoint x: 290, endPoint y: 132, distance: 197.2
drag, startPoint x: 124, startPoint y: 127, endPoint x: 195, endPoint y: 125, distance: 70.9
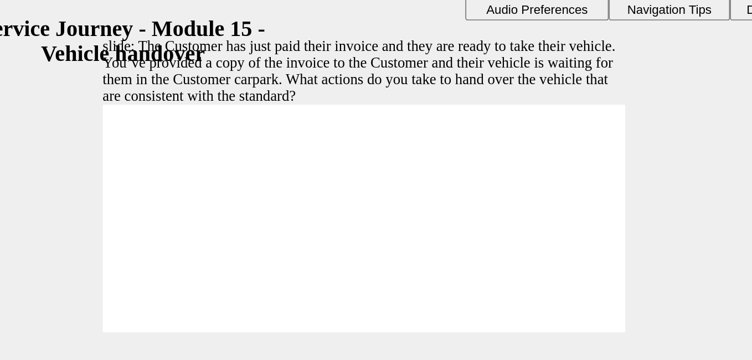
checkbox input "true"
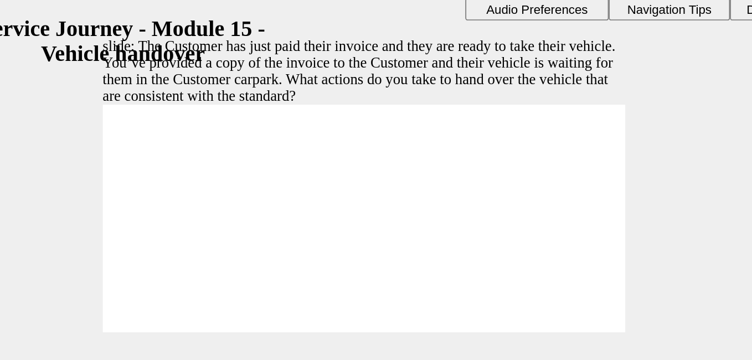
drag, startPoint x: 169, startPoint y: 160, endPoint x: 309, endPoint y: 174, distance: 140.2
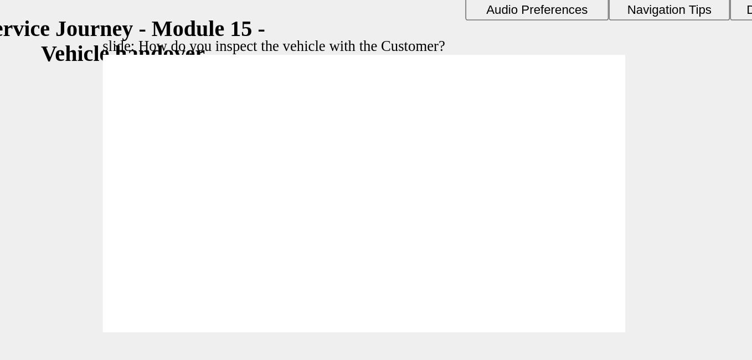
drag, startPoint x: 98, startPoint y: 102, endPoint x: 101, endPoint y: 120, distance: 18.6
checkbox input "true"
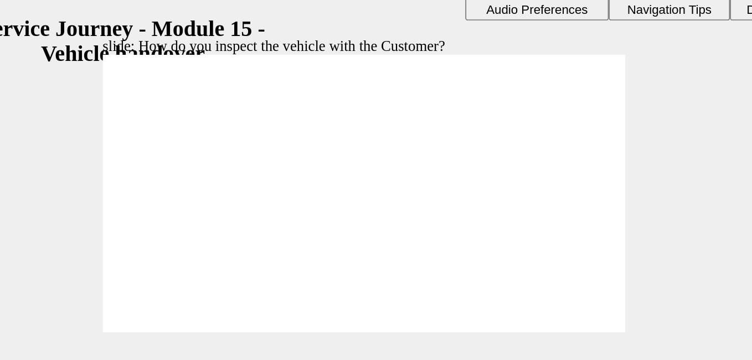
checkbox input "true"
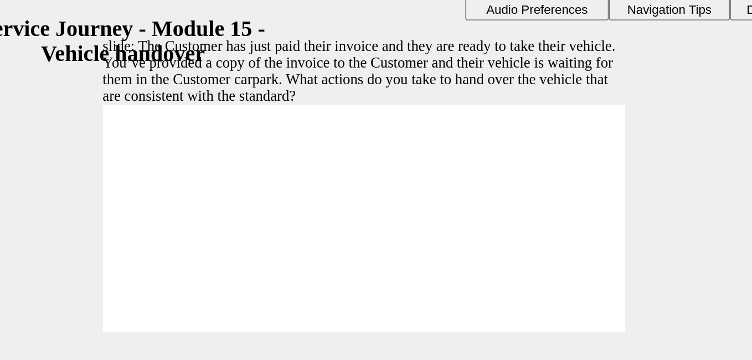
checkbox input "true"
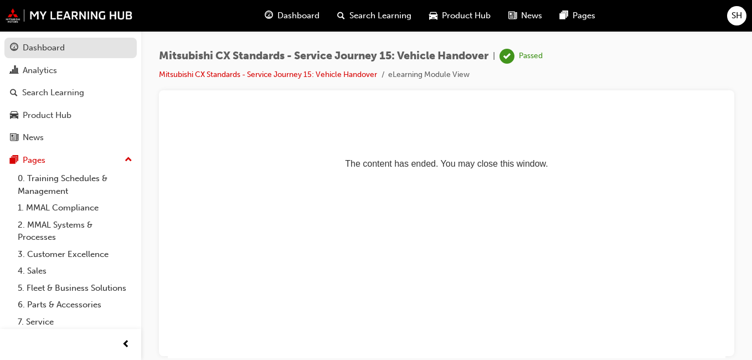
click at [56, 49] on div "Dashboard" at bounding box center [44, 48] width 42 height 13
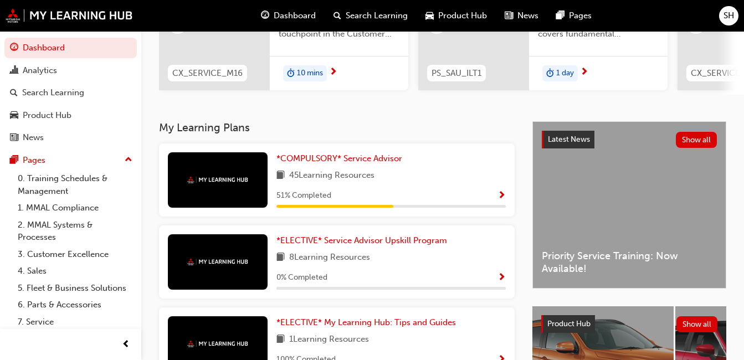
scroll to position [161, 0]
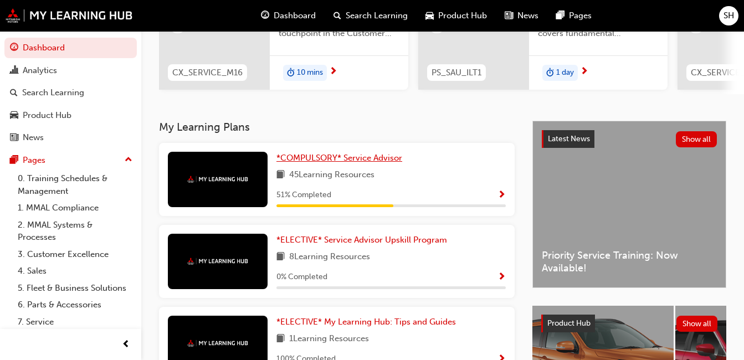
drag, startPoint x: 385, startPoint y: 184, endPoint x: 381, endPoint y: 168, distance: 16.5
click at [381, 168] on div "*COMPULSORY* Service Advisor 45 Learning Resources 51 % Completed" at bounding box center [390, 179] width 229 height 55
click at [381, 164] on link "*COMPULSORY* Service Advisor" at bounding box center [341, 158] width 130 height 13
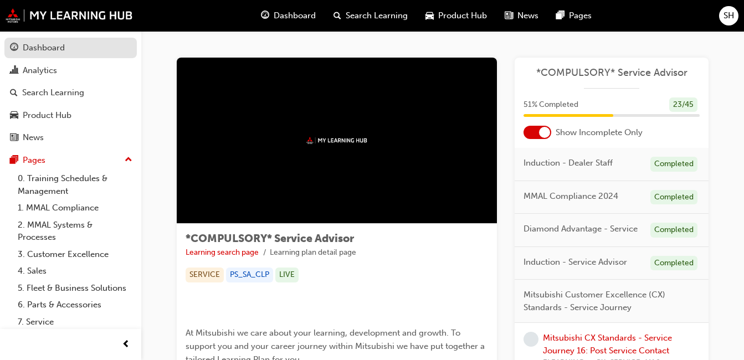
click at [102, 48] on div "Dashboard" at bounding box center [70, 48] width 121 height 14
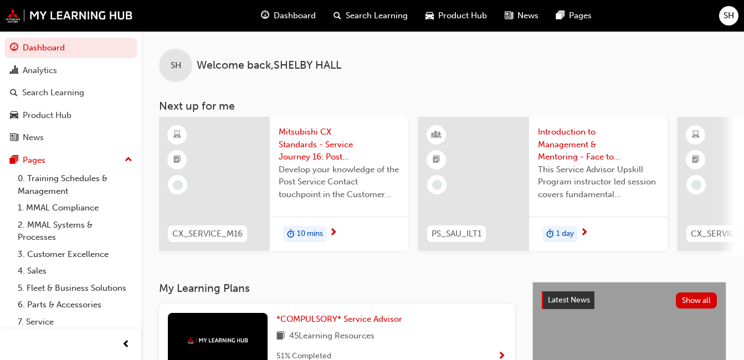
click at [318, 145] on span "Mitsubishi CX Standards - Service Journey 16: Post Service Contact" at bounding box center [339, 145] width 121 height 38
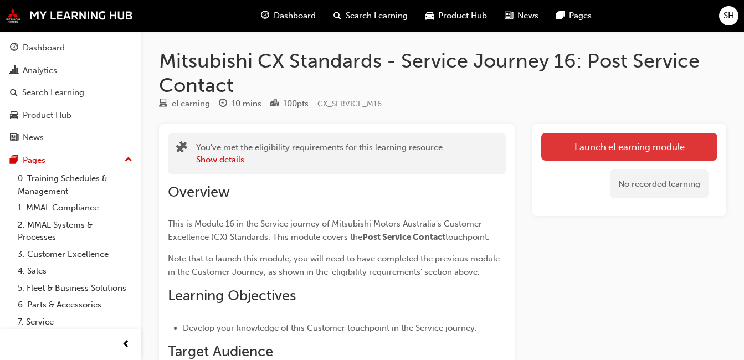
click at [669, 143] on link "Launch eLearning module" at bounding box center [629, 147] width 176 height 28
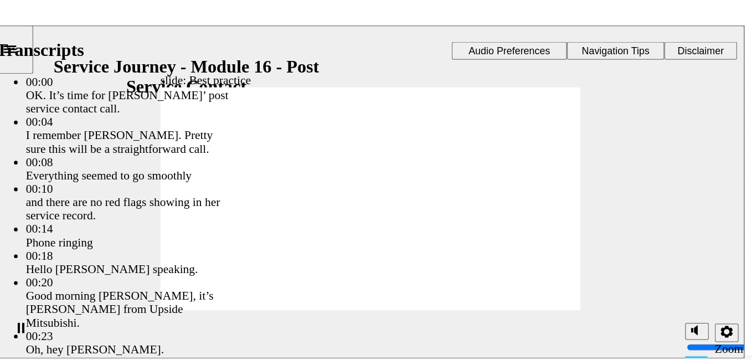
type input "261"
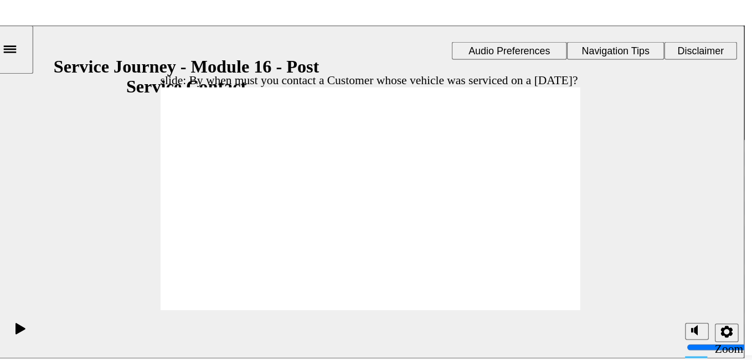
radio input "true"
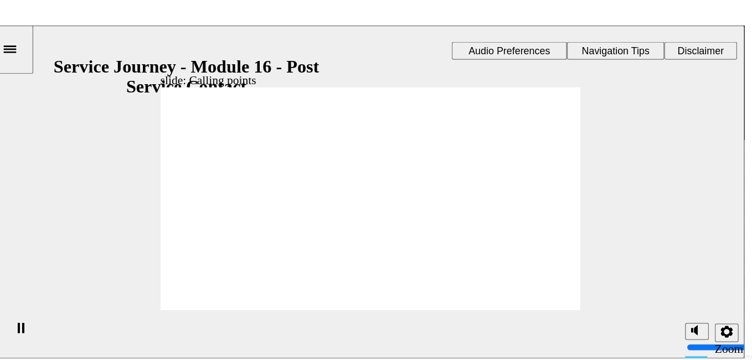
drag, startPoint x: 190, startPoint y: 172, endPoint x: 257, endPoint y: 172, distance: 66.5
drag, startPoint x: 181, startPoint y: 170, endPoint x: 253, endPoint y: 177, distance: 72.3
drag, startPoint x: 192, startPoint y: 173, endPoint x: 267, endPoint y: 182, distance: 76.3
drag, startPoint x: 211, startPoint y: 174, endPoint x: 292, endPoint y: 189, distance: 82.8
click icon
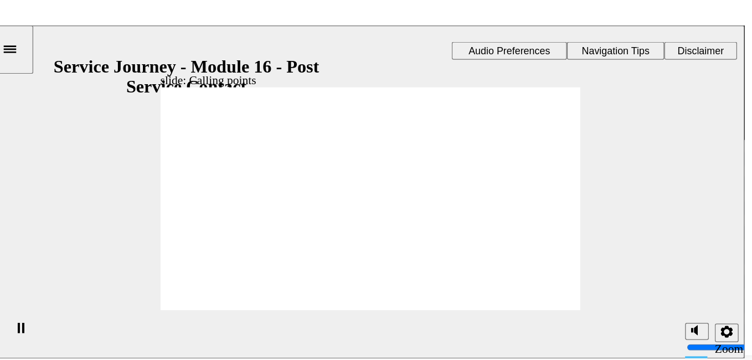
checkbox input "true"
drag, startPoint x: 254, startPoint y: 168, endPoint x: 264, endPoint y: 186, distance: 20.1
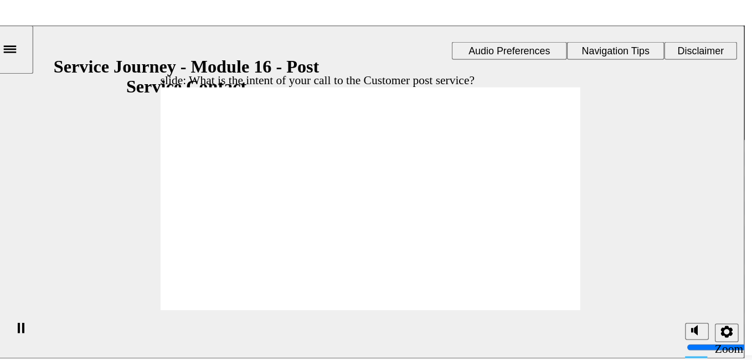
checkbox input "true"
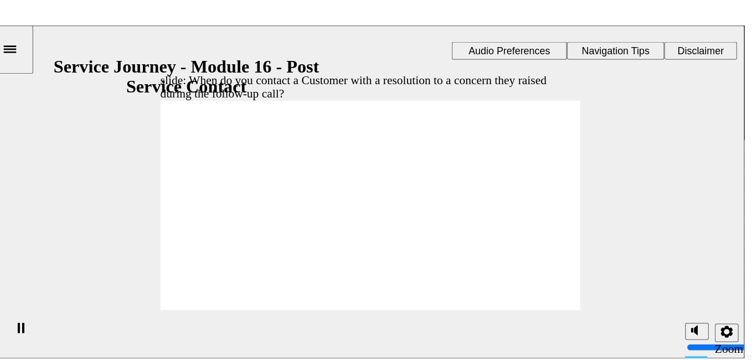
radio input "true"
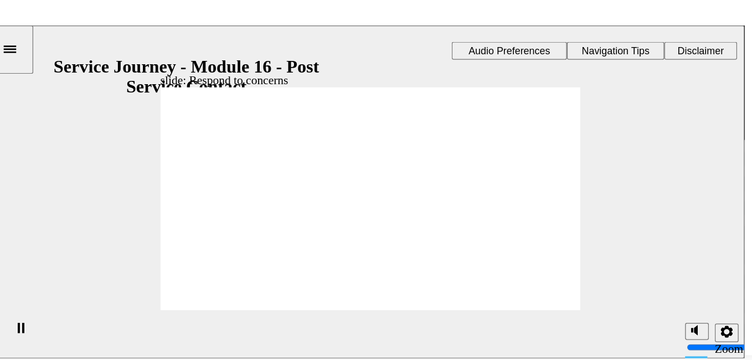
drag, startPoint x: 206, startPoint y: 167, endPoint x: 291, endPoint y: 170, distance: 85.3
drag, startPoint x: 210, startPoint y: 173, endPoint x: 430, endPoint y: 168, distance: 219.3
drag, startPoint x: 197, startPoint y: 179, endPoint x: 323, endPoint y: 184, distance: 125.8
drag, startPoint x: 213, startPoint y: 166, endPoint x: 291, endPoint y: 199, distance: 84.6
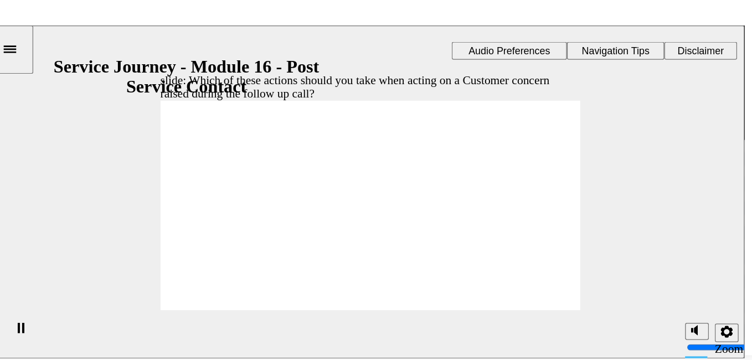
radio input "true"
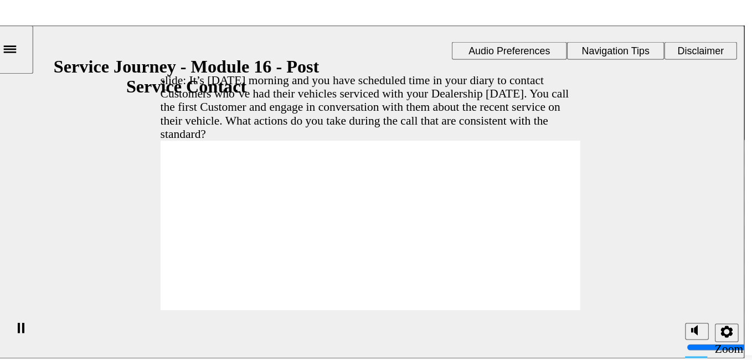
checkbox input "true"
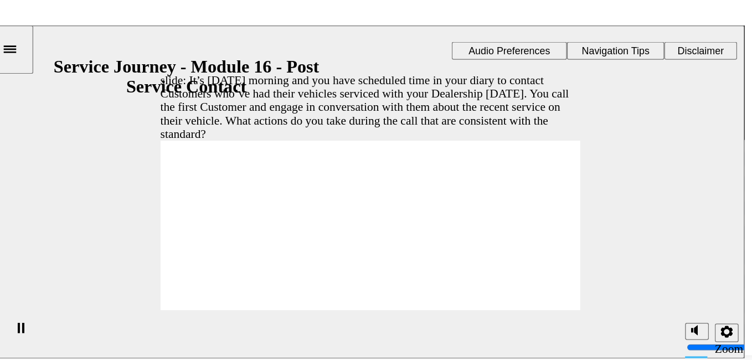
checkbox input "true"
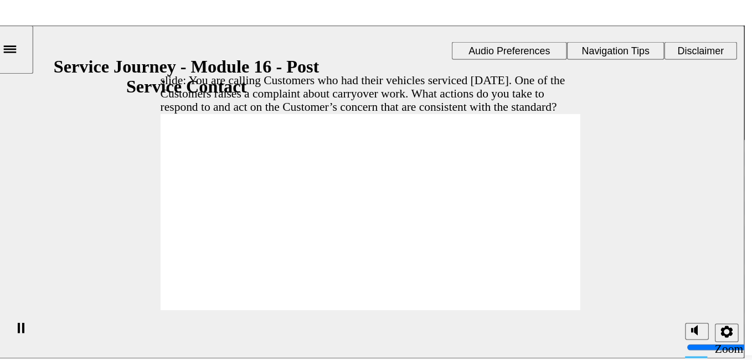
checkbox input "true"
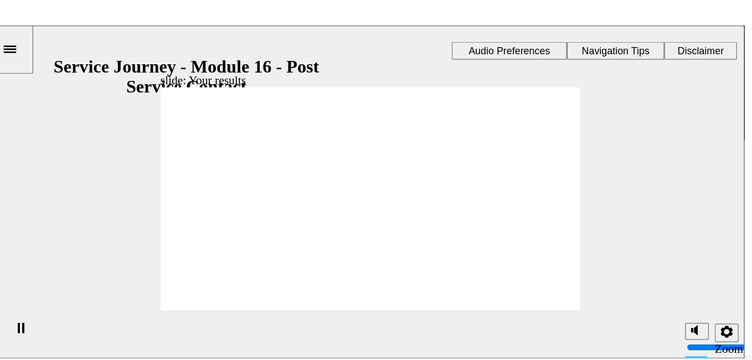
drag, startPoint x: 198, startPoint y: 165, endPoint x: 290, endPoint y: 151, distance: 93.0
drag, startPoint x: 200, startPoint y: 172, endPoint x: 286, endPoint y: 164, distance: 86.8
drag, startPoint x: 192, startPoint y: 172, endPoint x: 371, endPoint y: 135, distance: 183.2
drag, startPoint x: 210, startPoint y: 171, endPoint x: 297, endPoint y: 187, distance: 88.4
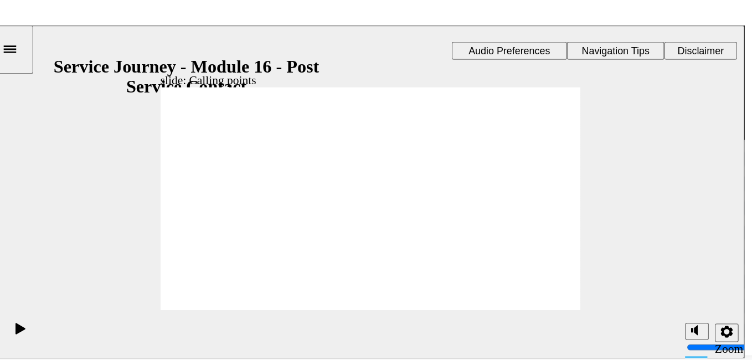
checkbox input "true"
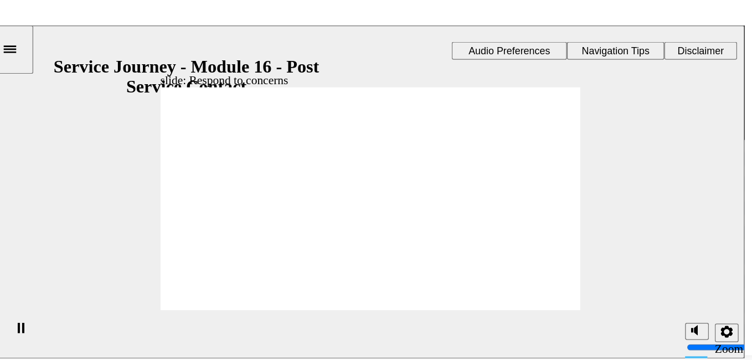
drag, startPoint x: 405, startPoint y: 220, endPoint x: 330, endPoint y: 195, distance: 78.8
drag, startPoint x: 192, startPoint y: 168, endPoint x: 308, endPoint y: 171, distance: 116.3
drag, startPoint x: 159, startPoint y: 169, endPoint x: 294, endPoint y: 171, distance: 134.6
drag, startPoint x: 171, startPoint y: 165, endPoint x: 265, endPoint y: 181, distance: 95.0
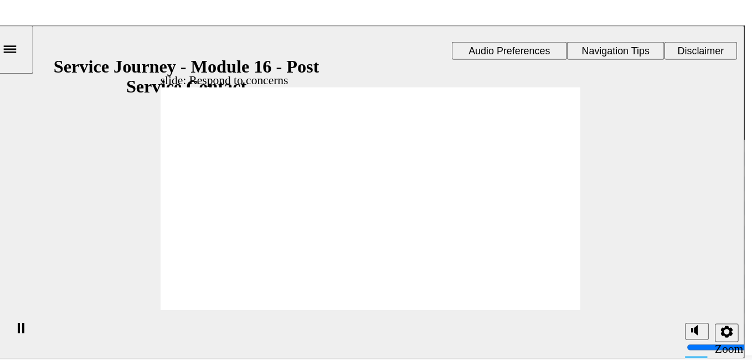
drag, startPoint x: 187, startPoint y: 166, endPoint x: 281, endPoint y: 209, distance: 102.8
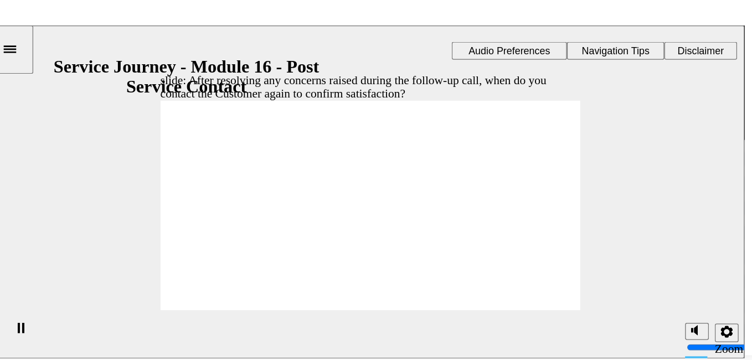
radio input "true"
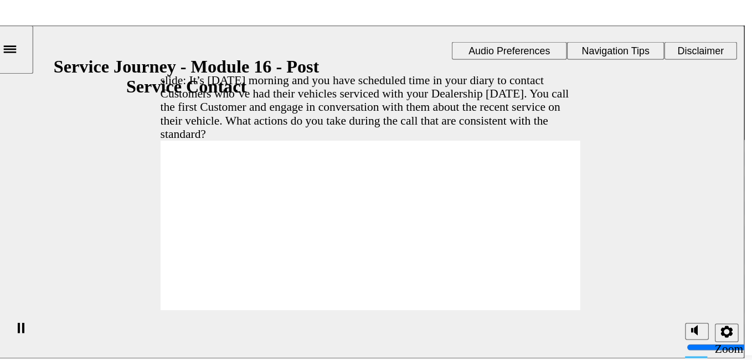
checkbox input "true"
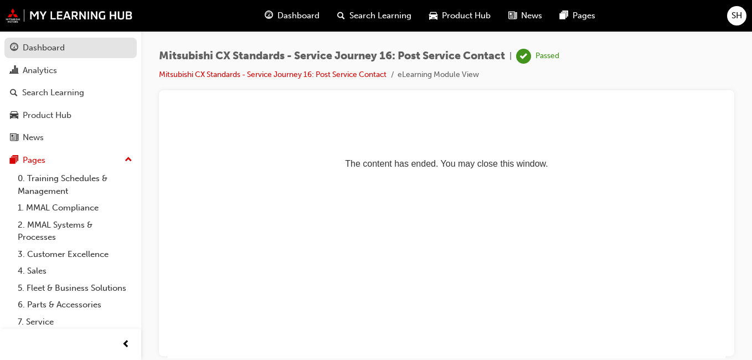
click at [75, 39] on link "Dashboard" at bounding box center [70, 48] width 132 height 20
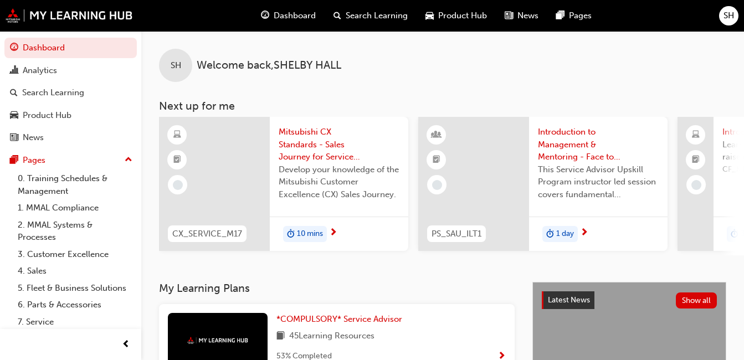
click at [306, 151] on span "Mitsubishi CX Standards - Sales Journey for Service Staff" at bounding box center [339, 145] width 121 height 38
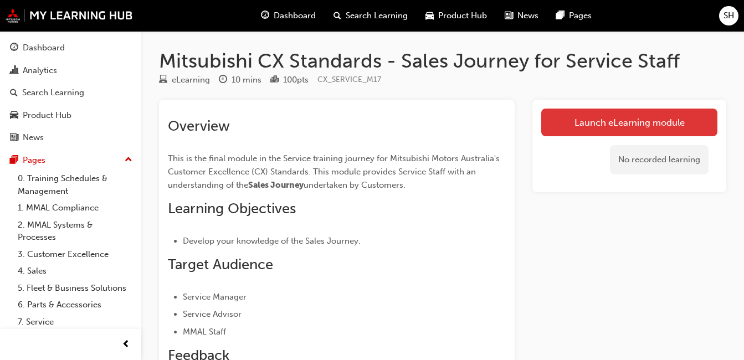
click at [558, 123] on link "Launch eLearning module" at bounding box center [629, 123] width 176 height 28
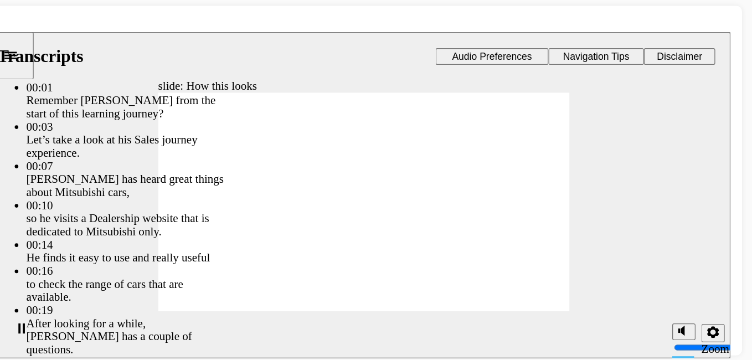
type input "13"
type input "264"
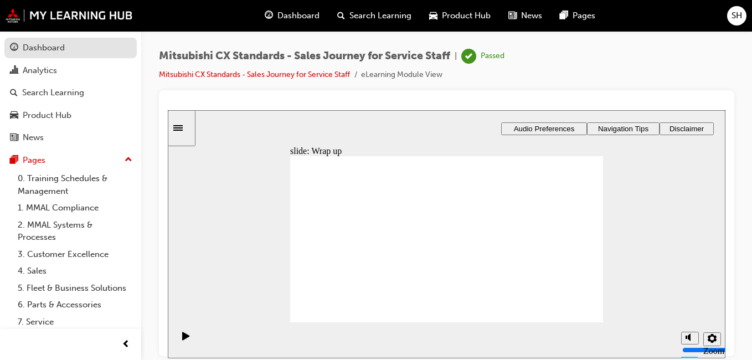
click at [67, 58] on link "Dashboard" at bounding box center [70, 48] width 132 height 20
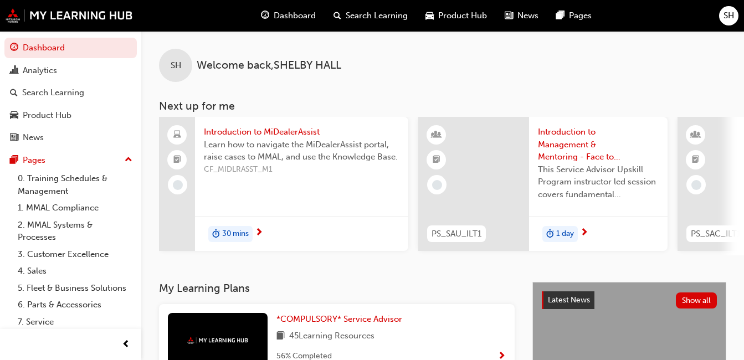
click at [240, 231] on span "30 mins" at bounding box center [235, 234] width 27 height 13
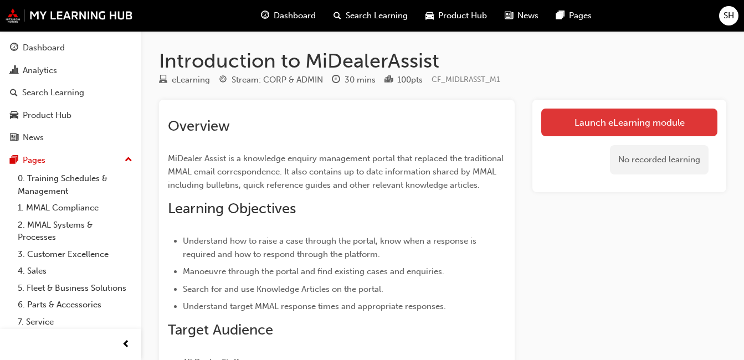
click at [570, 116] on link "Launch eLearning module" at bounding box center [629, 123] width 176 height 28
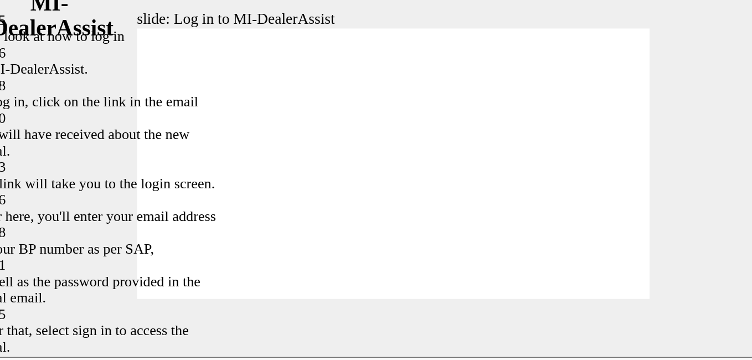
type input "42"
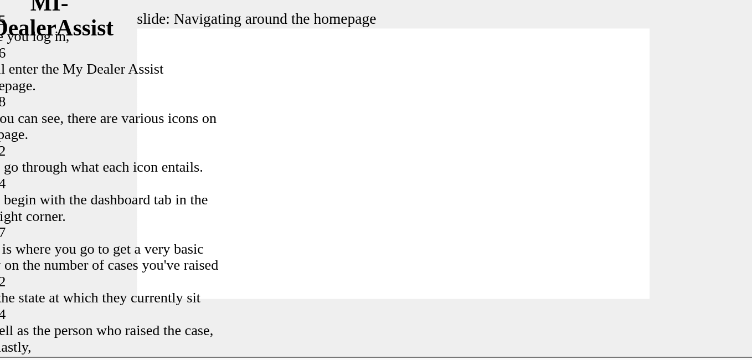
type input "144"
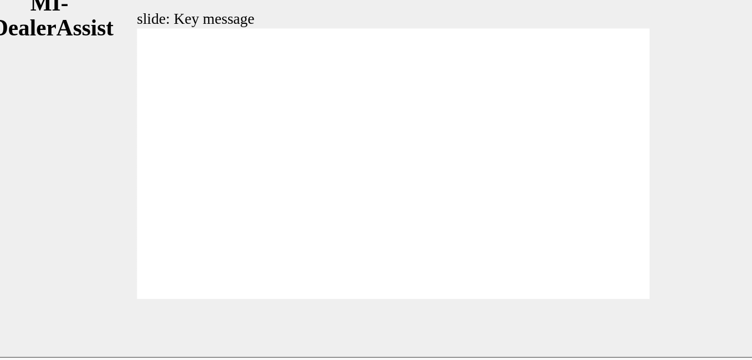
radio input "false"
radio input "true"
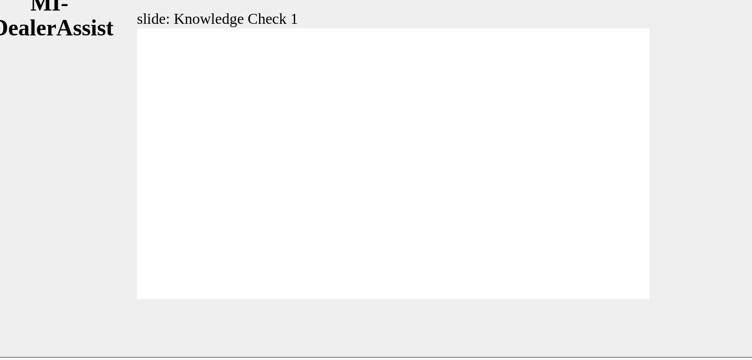
radio input "true"
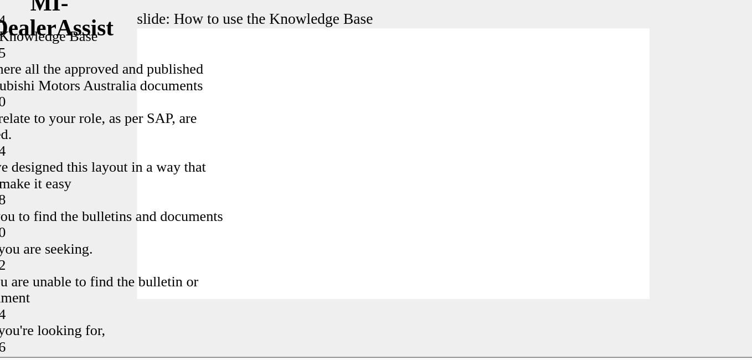
type input "51"
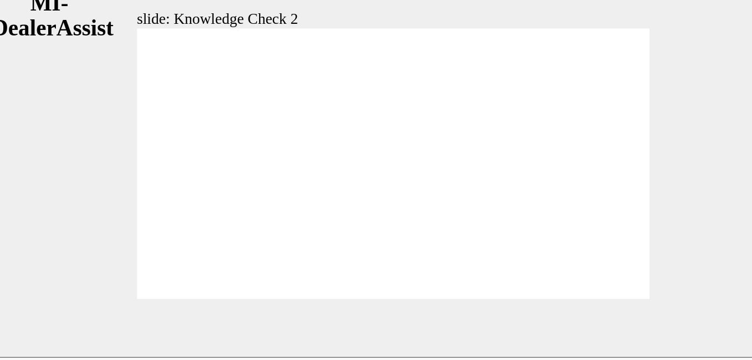
radio input "true"
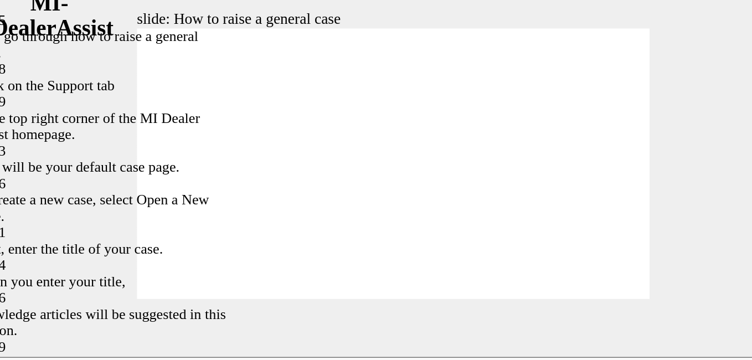
type input "85"
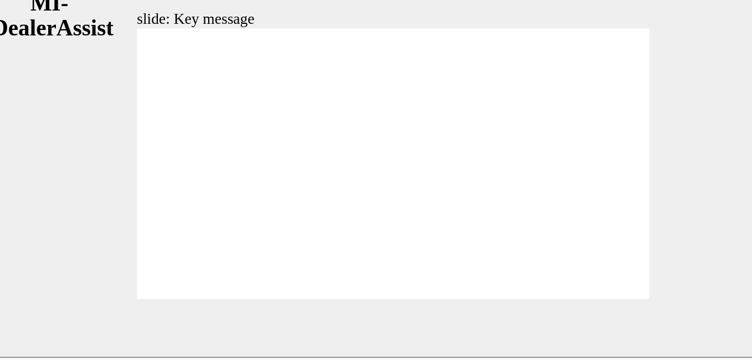
checkbox input "true"
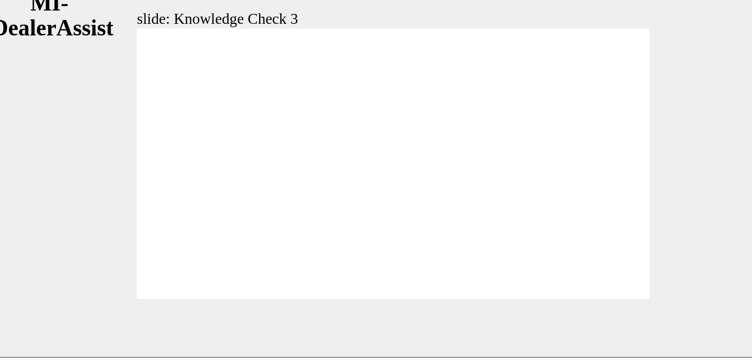
checkbox input "true"
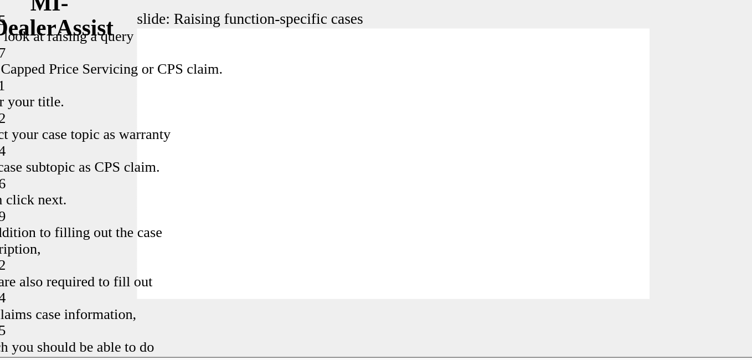
type input "80"
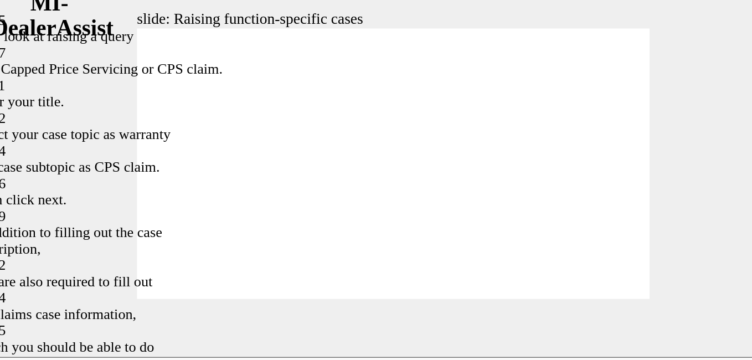
type input "52"
type input "80"
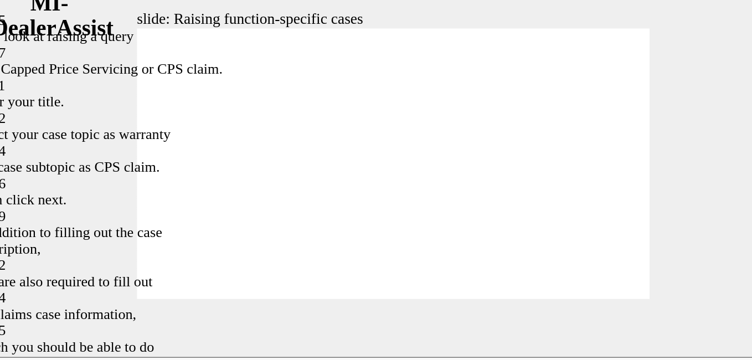
type input "46"
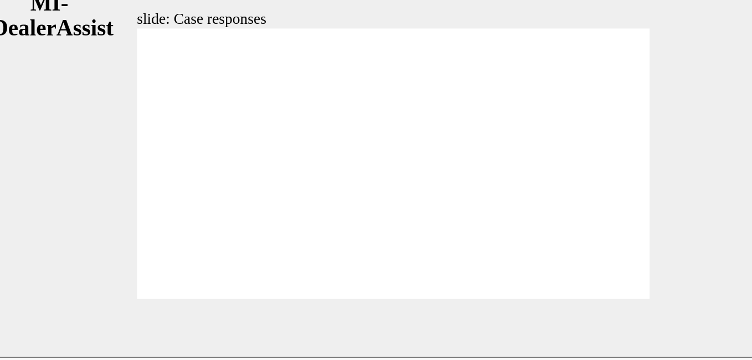
radio input "true"
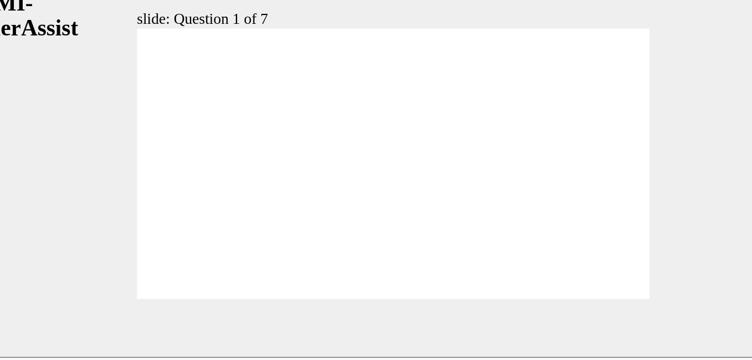
radio input "true"
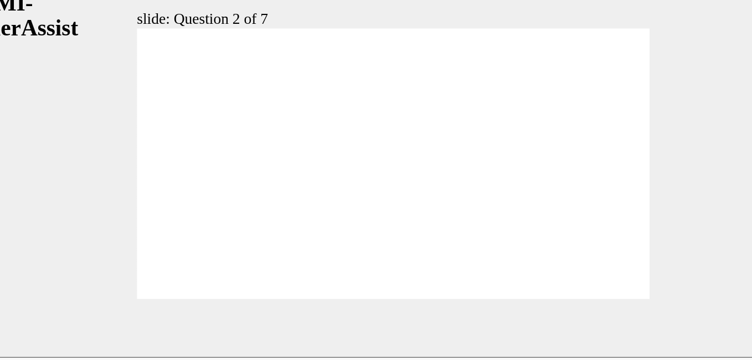
radio input "true"
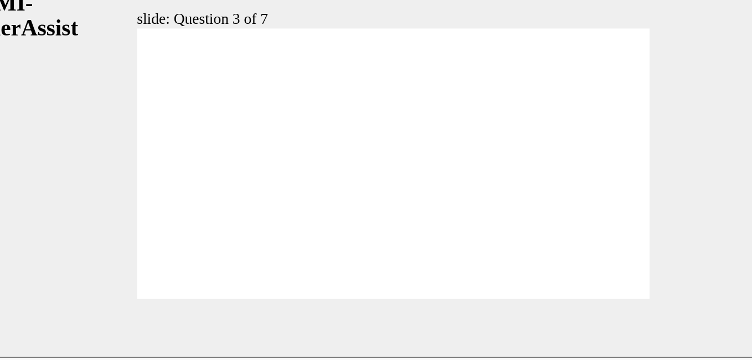
radio input "true"
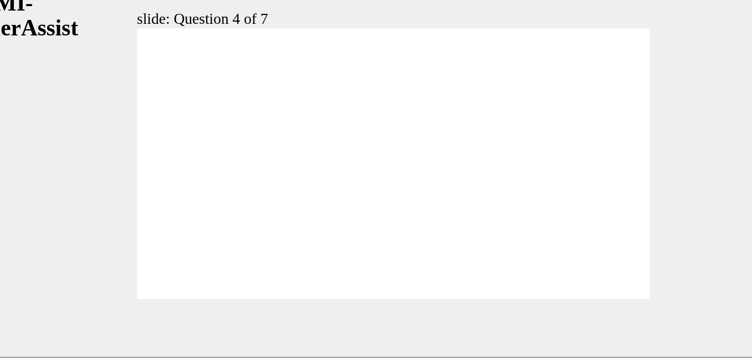
radio input "true"
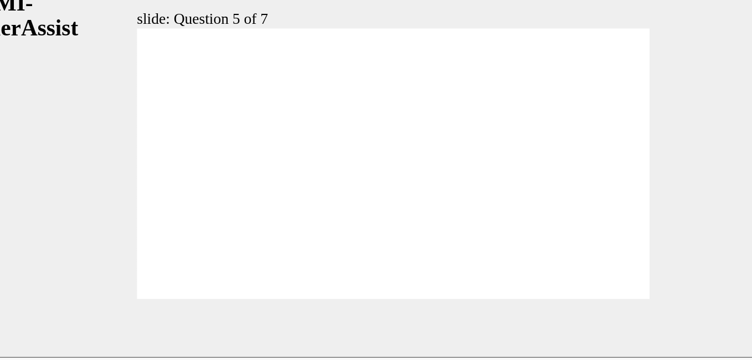
checkbox input "true"
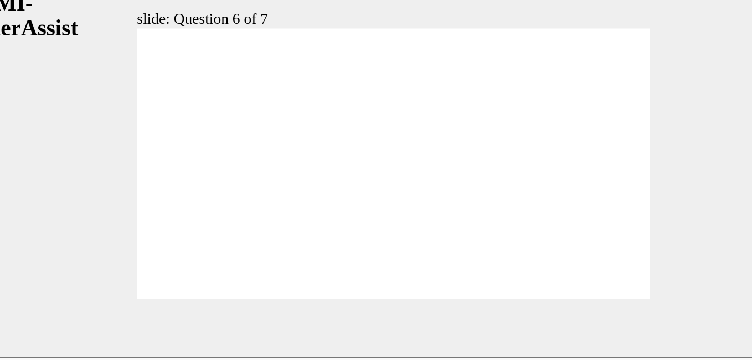
radio input "true"
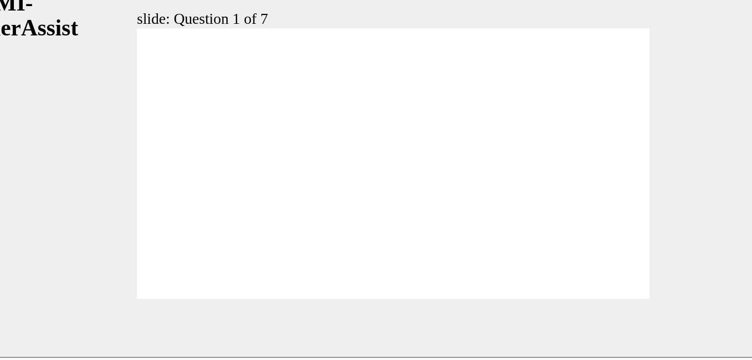
radio input "true"
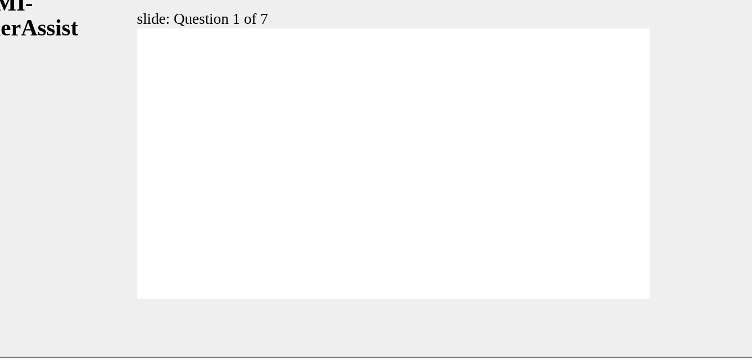
radio input "true"
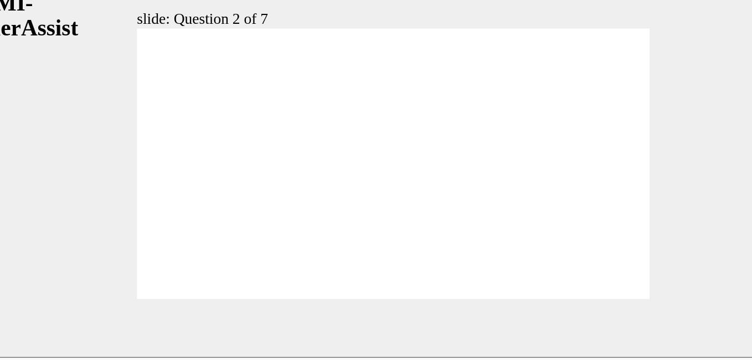
radio input "true"
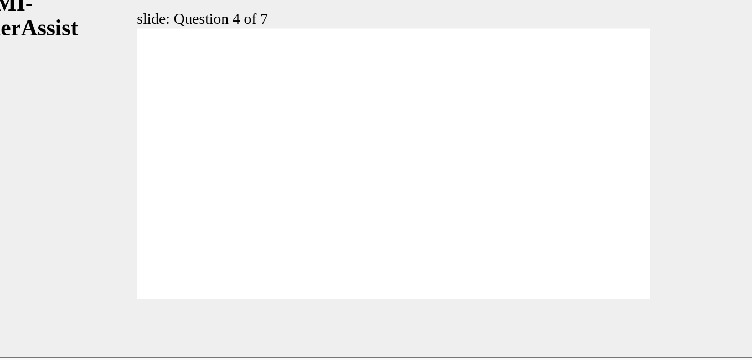
radio input "true"
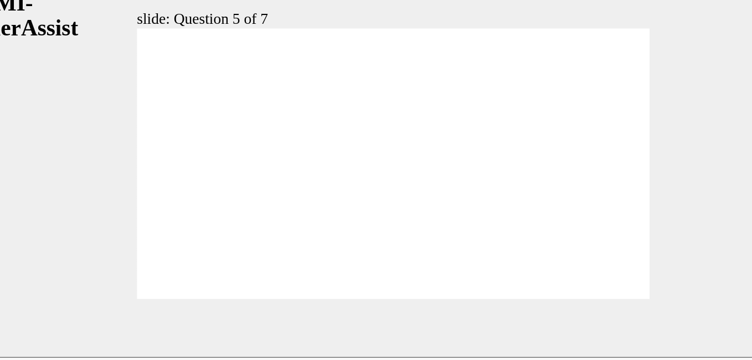
checkbox input "true"
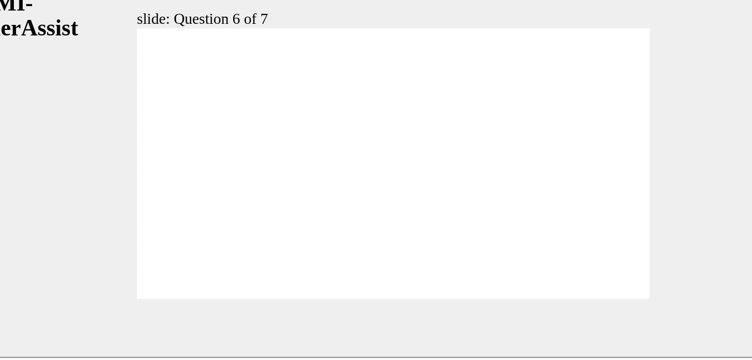
radio input "true"
click at [100, 145] on div "Rectangle 1 Rectangle 3 Question 7 of 7 Is the following statement true or fals…" at bounding box center [215, 86] width 313 height 176
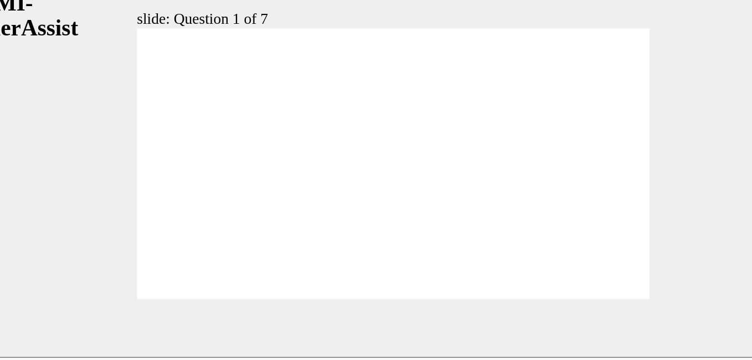
radio input "true"
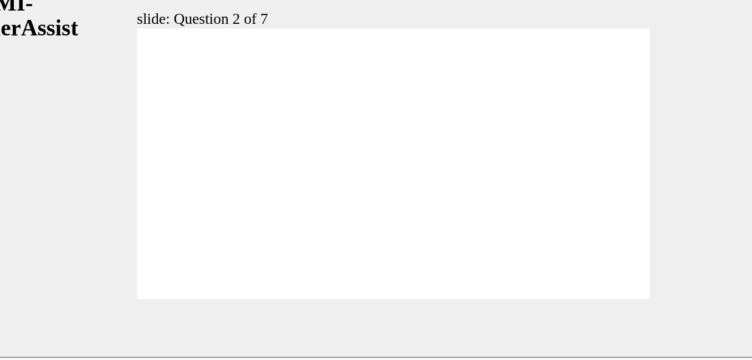
radio input "true"
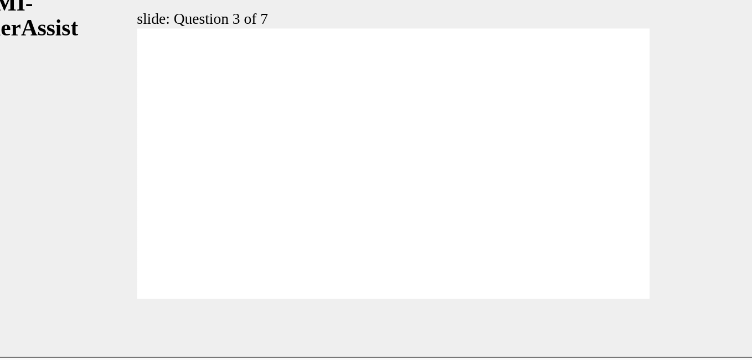
radio input "true"
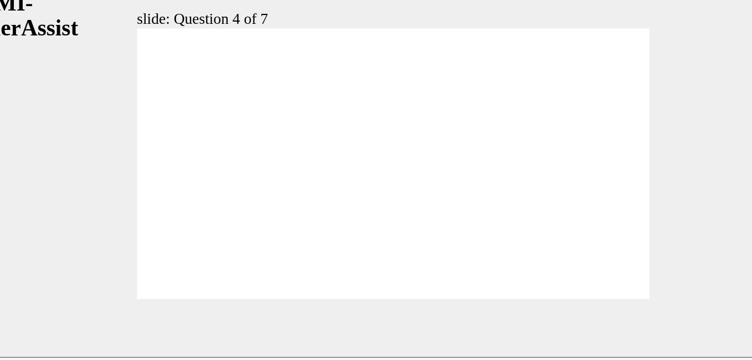
radio input "true"
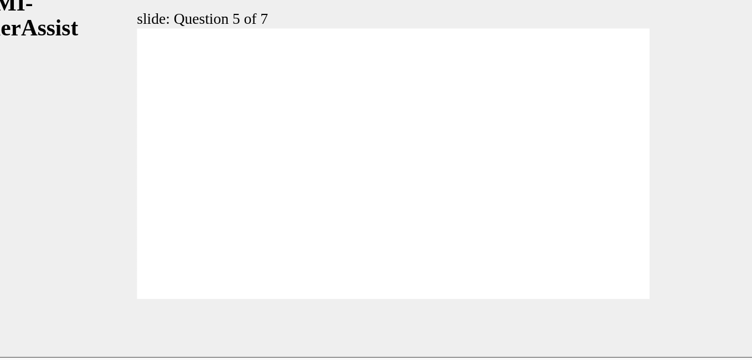
radio input "true"
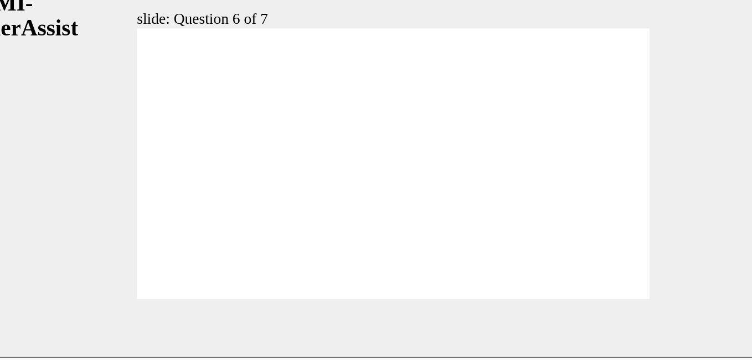
checkbox input "true"
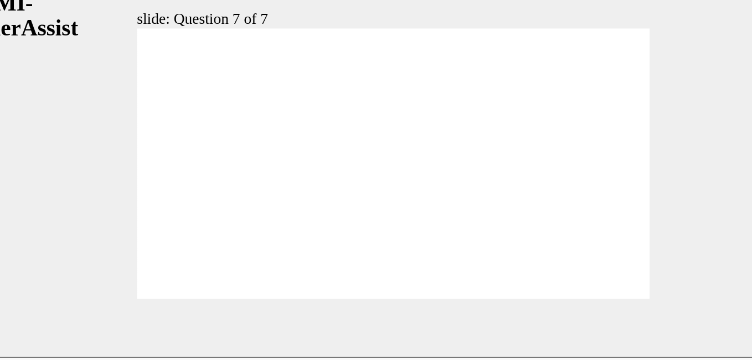
radio input "true"
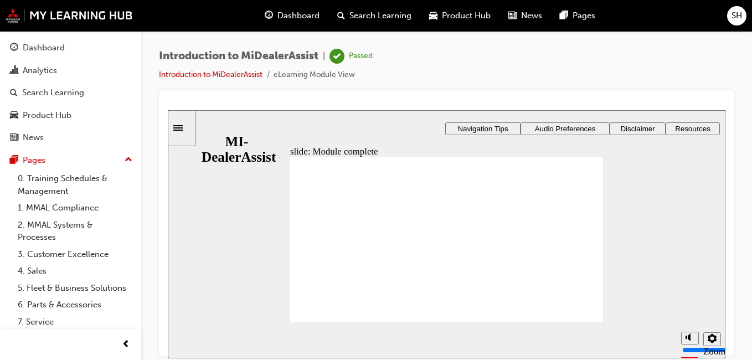
click at [76, 58] on button "Dashboard Analytics Search Learning Product Hub News Pages" at bounding box center [70, 92] width 132 height 115
click at [78, 36] on button "Dashboard Analytics Search Learning Product Hub News Pages" at bounding box center [70, 92] width 132 height 115
click at [78, 47] on div "Dashboard" at bounding box center [70, 48] width 121 height 14
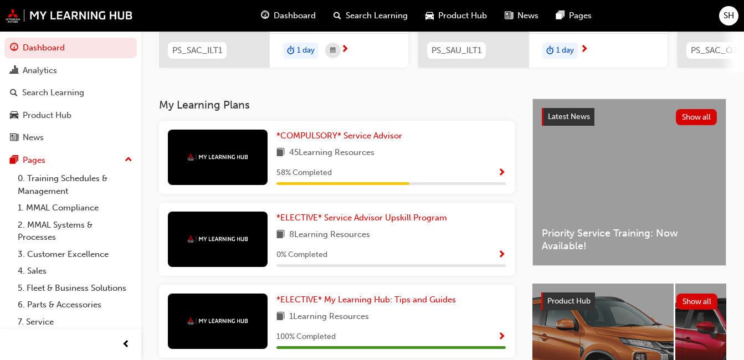
scroll to position [184, 0]
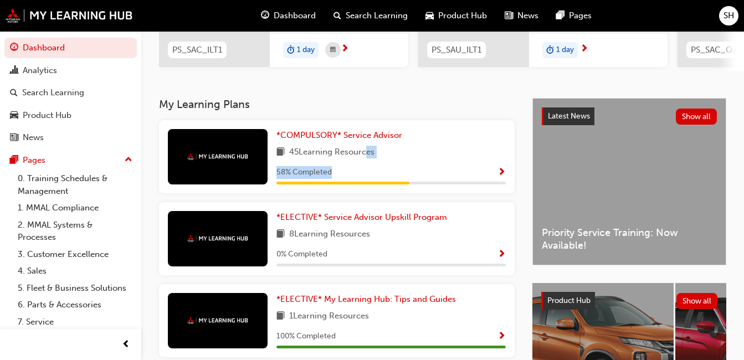
drag, startPoint x: 365, startPoint y: 159, endPoint x: 503, endPoint y: 174, distance: 138.7
click at [503, 174] on div "*COMPULSORY* Service Advisor 45 Learning Resources 58 % Completed" at bounding box center [390, 156] width 229 height 55
click at [503, 174] on span "Show Progress" at bounding box center [501, 173] width 8 height 10
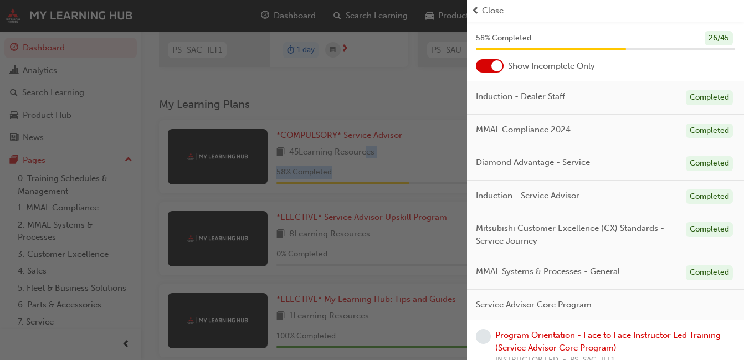
scroll to position [0, 0]
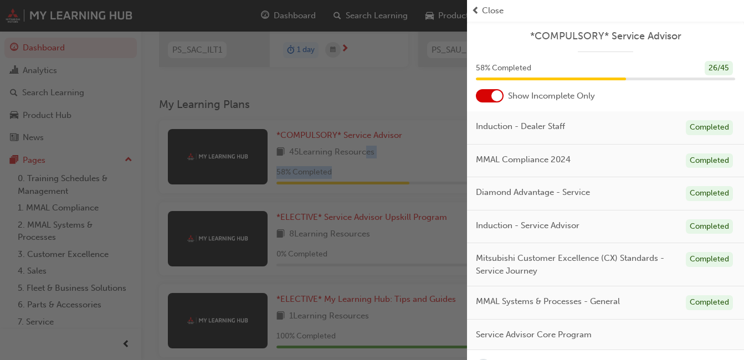
click at [398, 101] on div "button" at bounding box center [233, 180] width 467 height 360
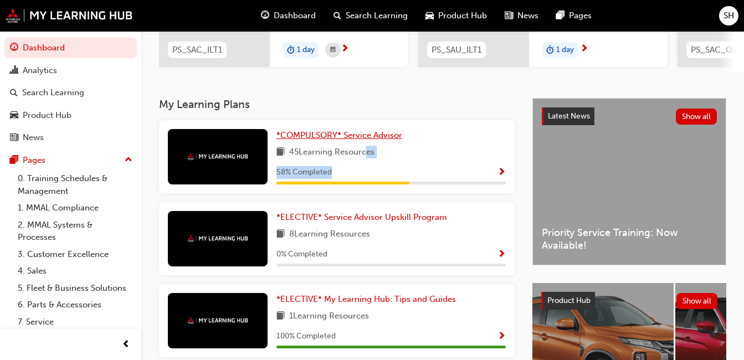
click at [305, 135] on span "*COMPULSORY* Service Advisor" at bounding box center [339, 135] width 126 height 10
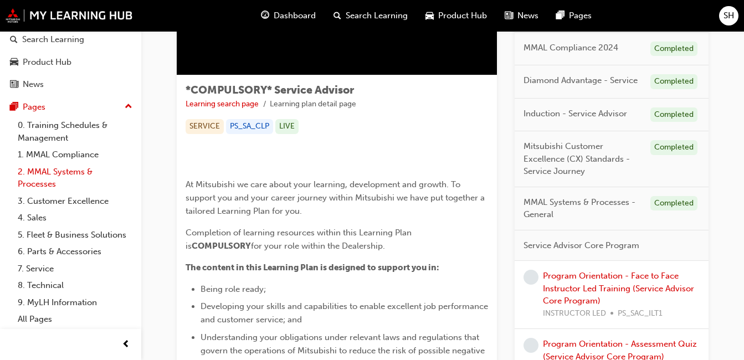
scroll to position [101, 0]
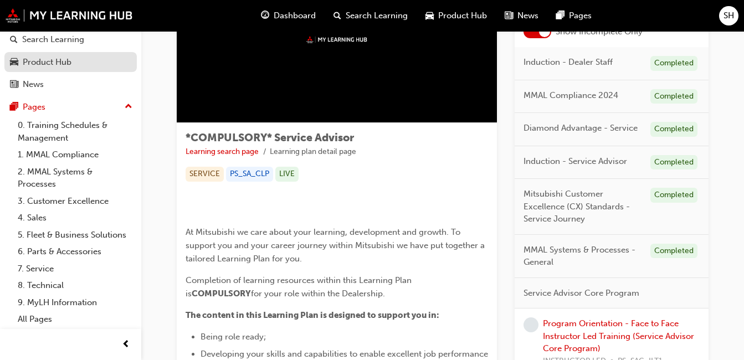
click at [34, 56] on div "Product Hub" at bounding box center [47, 62] width 49 height 13
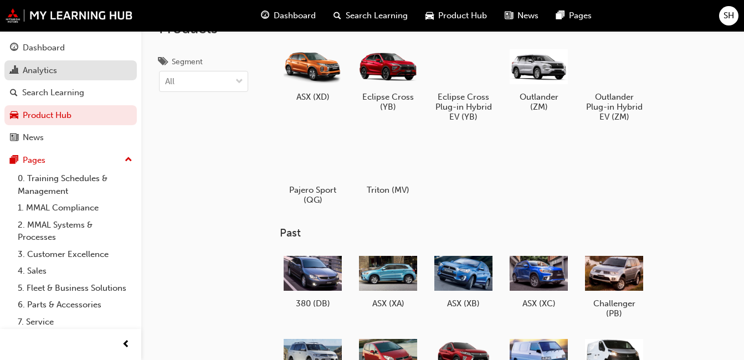
click at [65, 72] on div "Analytics" at bounding box center [70, 71] width 121 height 14
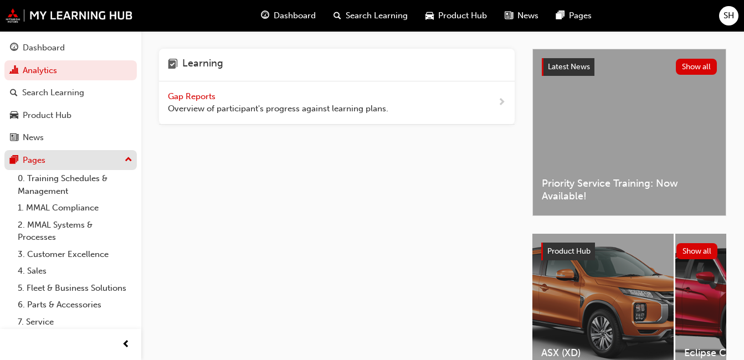
click at [64, 164] on div "Pages" at bounding box center [70, 160] width 121 height 14
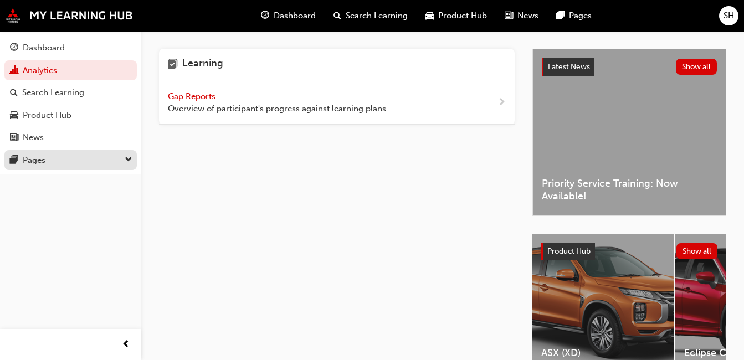
click at [64, 164] on div "Pages" at bounding box center [70, 160] width 121 height 14
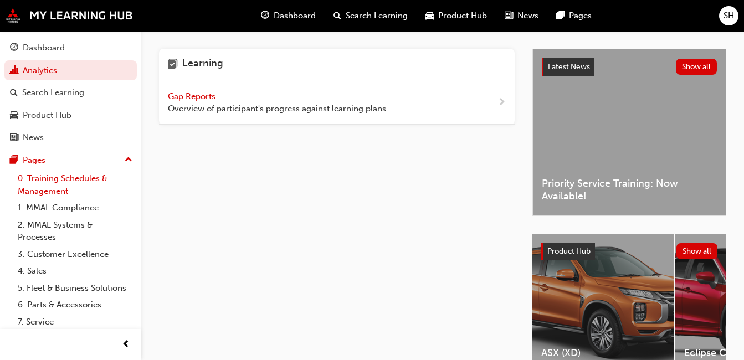
click at [64, 183] on link "0. Training Schedules & Management" at bounding box center [74, 184] width 123 height 29
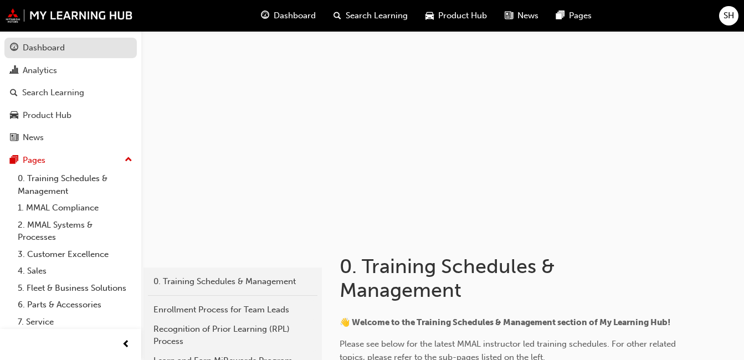
click at [85, 49] on div "Dashboard" at bounding box center [70, 48] width 121 height 14
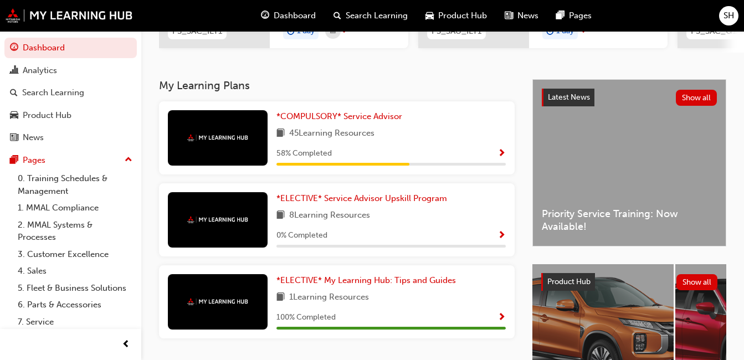
scroll to position [202, 0]
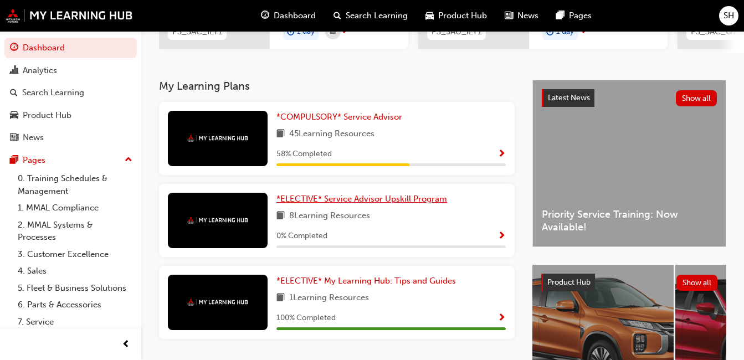
click at [306, 205] on link "*ELECTIVE* Service Advisor Upskill Program" at bounding box center [363, 199] width 175 height 13
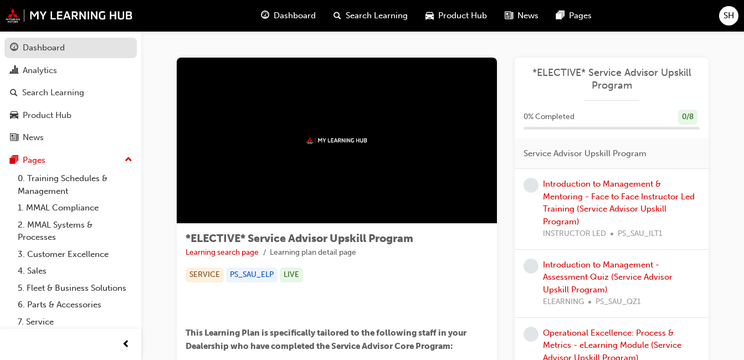
click at [43, 45] on div "Dashboard" at bounding box center [44, 48] width 42 height 13
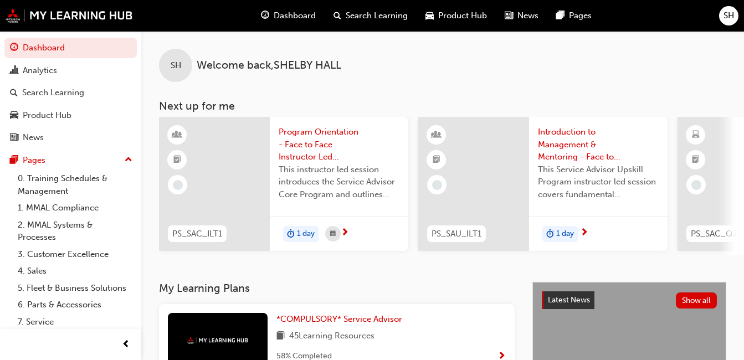
click at [63, 37] on button "Dashboard Analytics Search Learning Product Hub News Pages" at bounding box center [70, 92] width 132 height 115
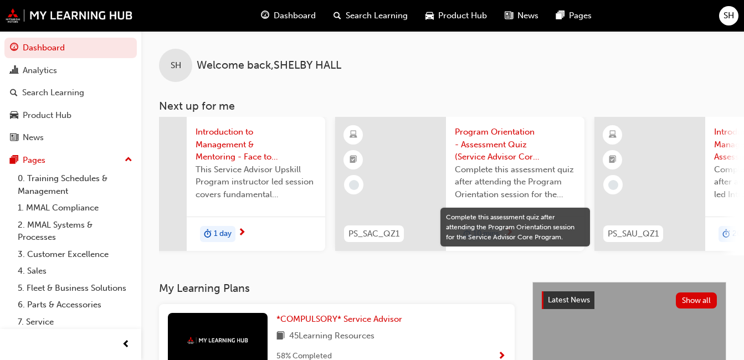
scroll to position [0, 342]
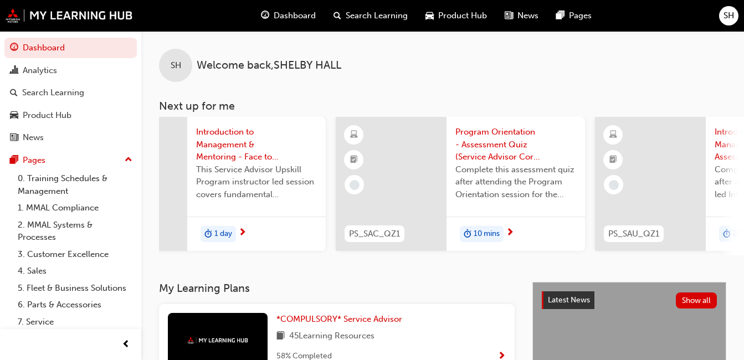
click at [520, 154] on span "Program Orientation - Assessment Quiz (Service Advisor Core Program)" at bounding box center [515, 145] width 121 height 38
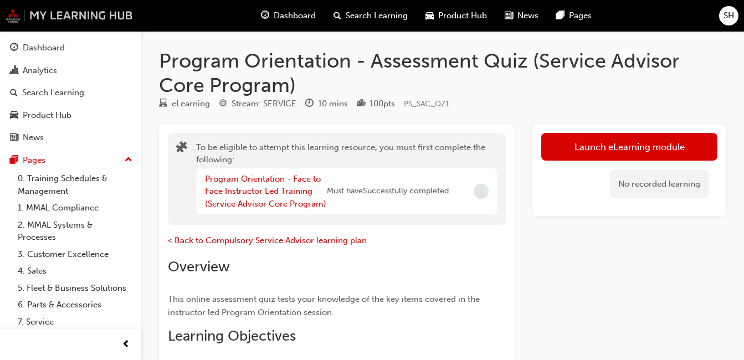
click at [54, 17] on img at bounding box center [69, 15] width 127 height 14
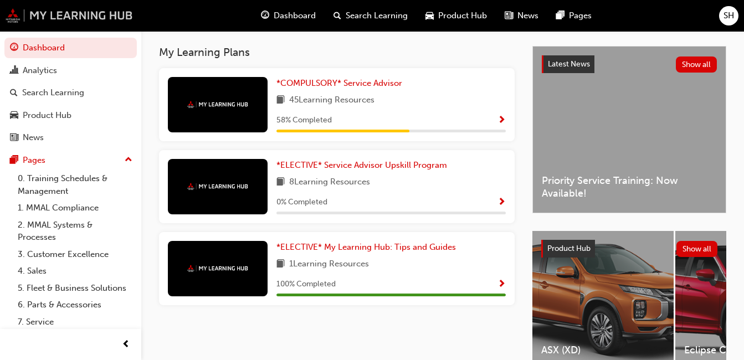
scroll to position [236, 0]
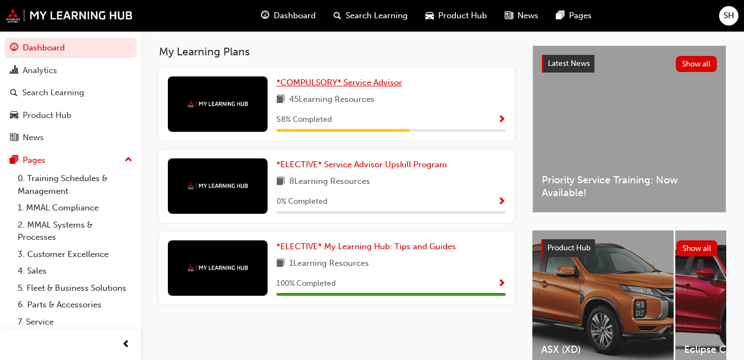
click at [319, 89] on link "*COMPULSORY* Service Advisor" at bounding box center [341, 82] width 130 height 13
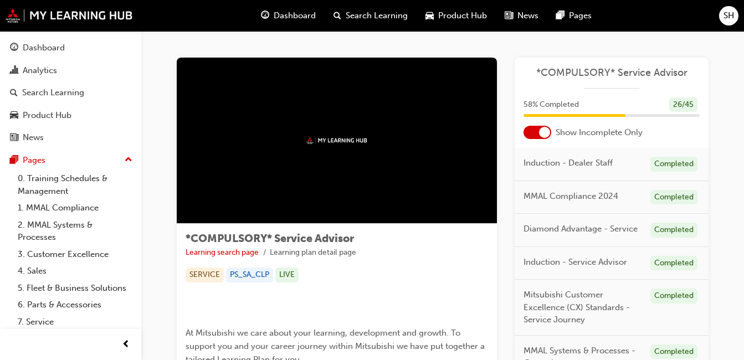
click at [617, 74] on span "*COMPULSORY* Service Advisor" at bounding box center [611, 72] width 176 height 13
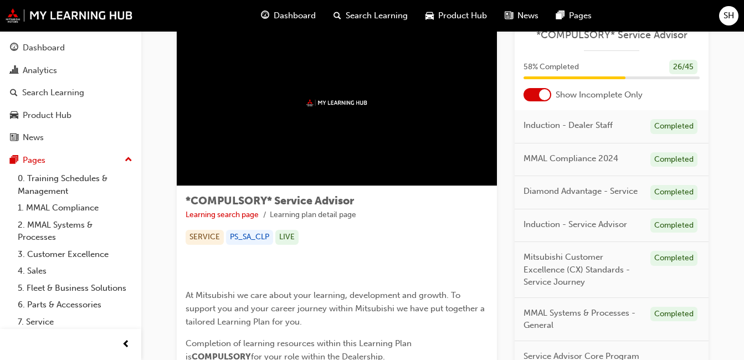
scroll to position [38, 0]
click at [537, 96] on div at bounding box center [537, 93] width 28 height 13
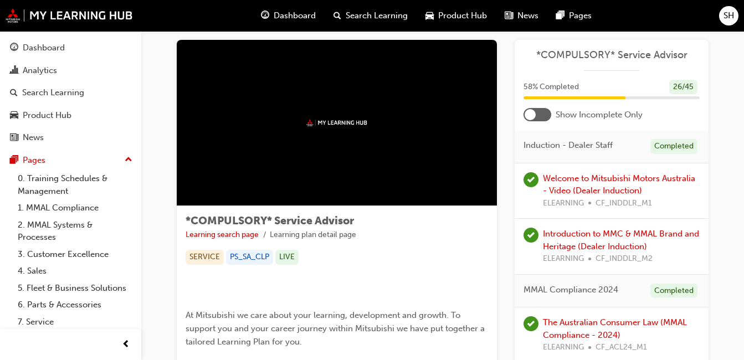
scroll to position [0, 0]
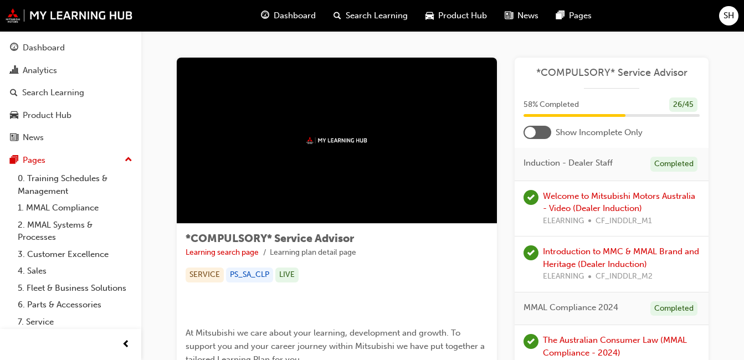
click at [531, 132] on div at bounding box center [529, 132] width 11 height 11
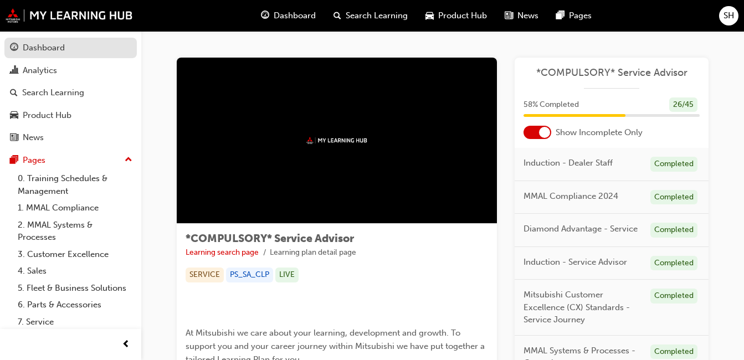
click at [63, 49] on div "Dashboard" at bounding box center [44, 48] width 42 height 13
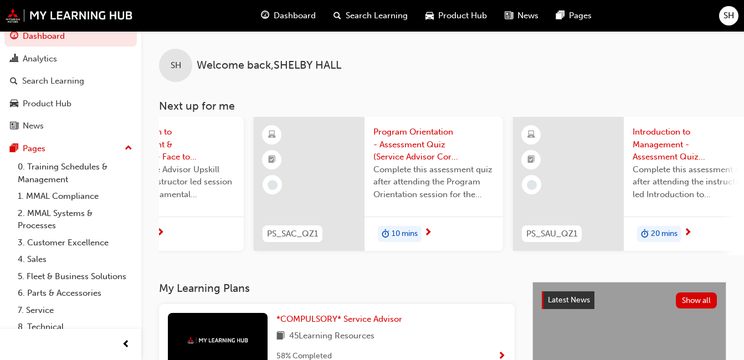
scroll to position [0, 424]
click at [390, 152] on span "Program Orientation - Assessment Quiz (Service Advisor Core Program)" at bounding box center [433, 145] width 121 height 38
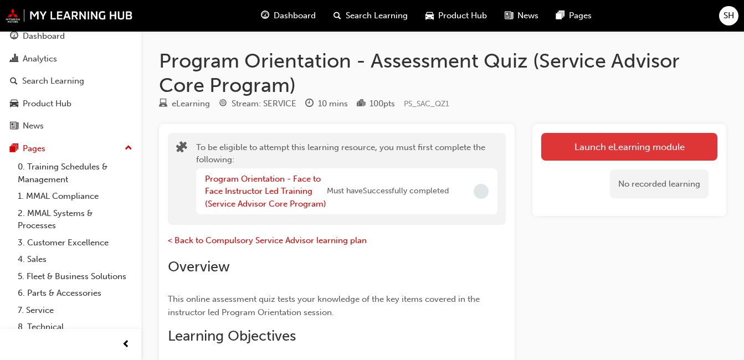
click at [601, 147] on button "Launch eLearning module" at bounding box center [629, 147] width 176 height 28
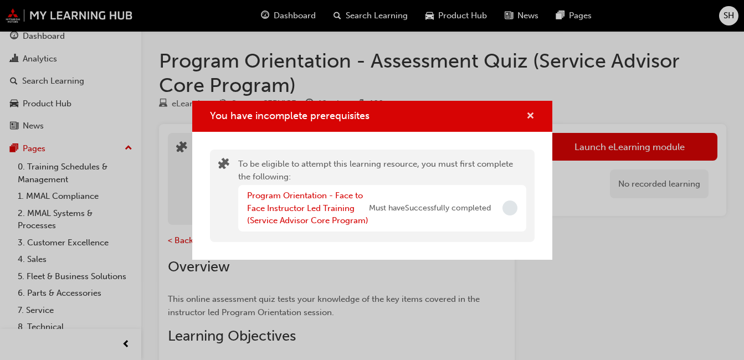
click at [528, 115] on span "cross-icon" at bounding box center [530, 117] width 8 height 10
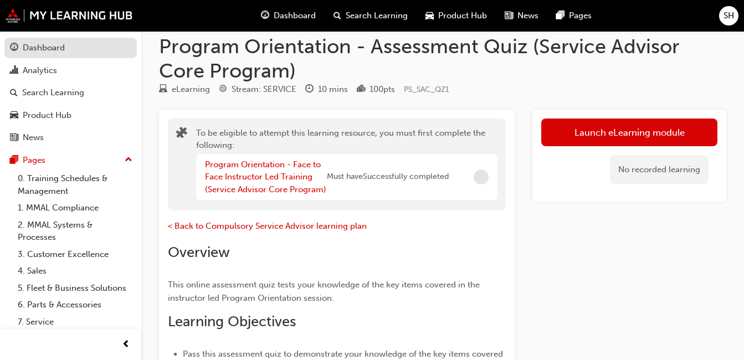
click at [95, 41] on div "Dashboard" at bounding box center [70, 48] width 121 height 14
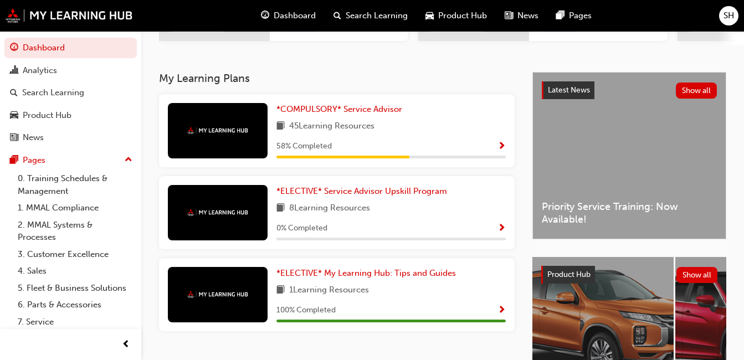
scroll to position [240, 0]
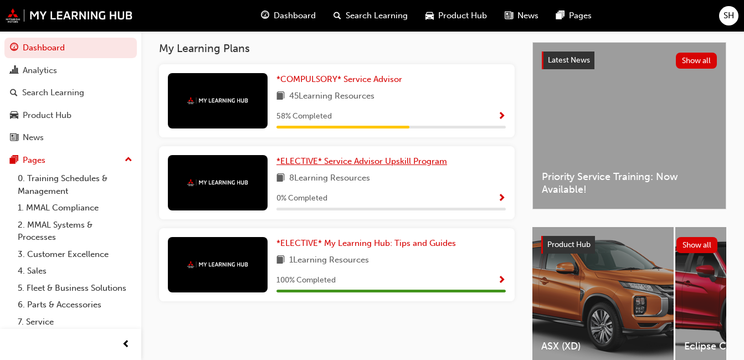
click at [349, 168] on link "*ELECTIVE* Service Advisor Upskill Program" at bounding box center [363, 161] width 175 height 13
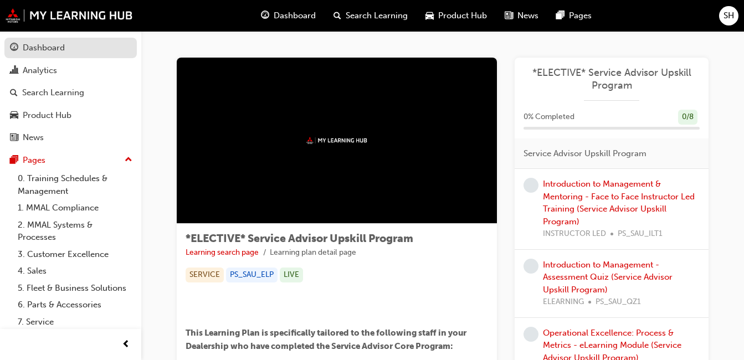
click at [64, 51] on div "Dashboard" at bounding box center [44, 48] width 42 height 13
